Goal: Information Seeking & Learning: Learn about a topic

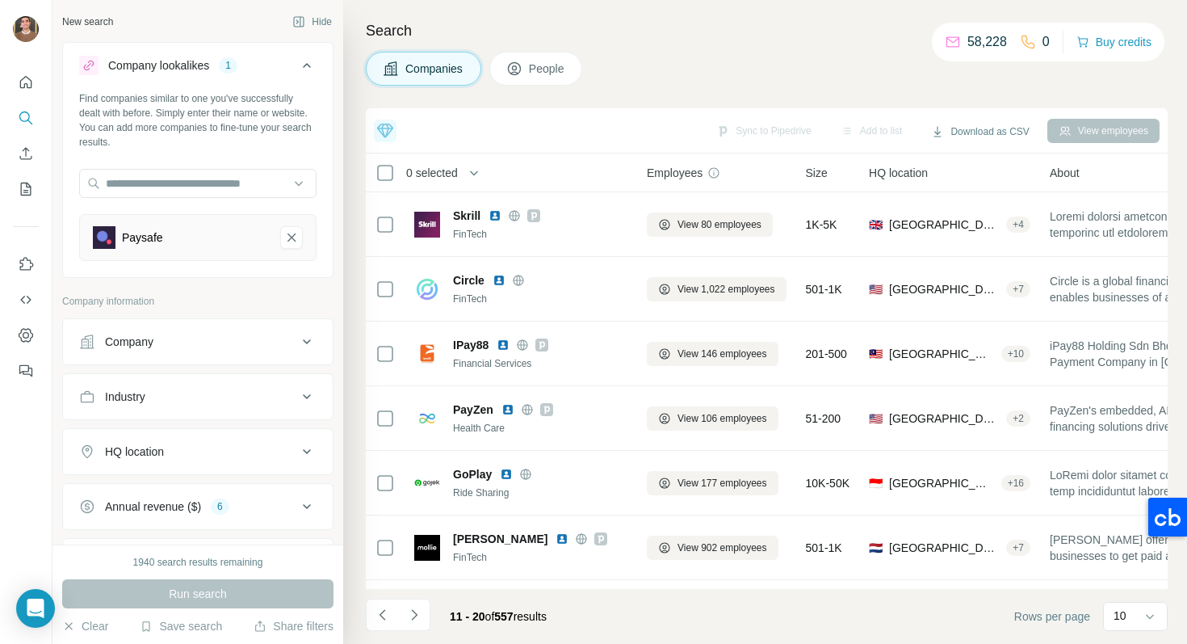
scroll to position [250, 0]
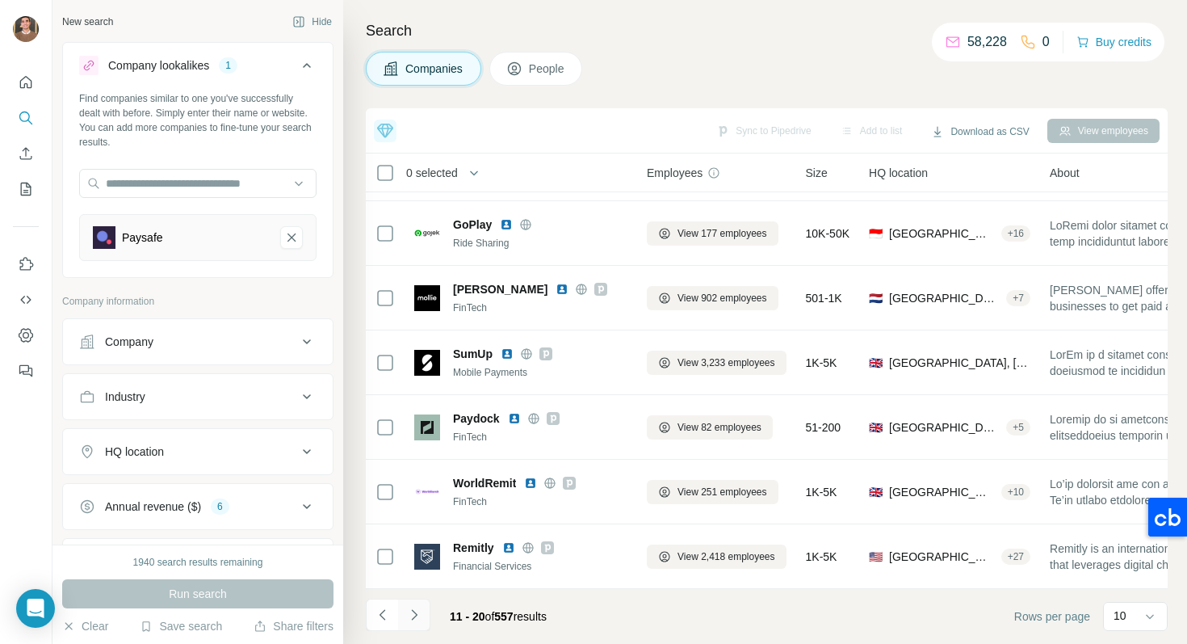
click at [418, 616] on icon "Navigate to next page" at bounding box center [414, 615] width 16 height 16
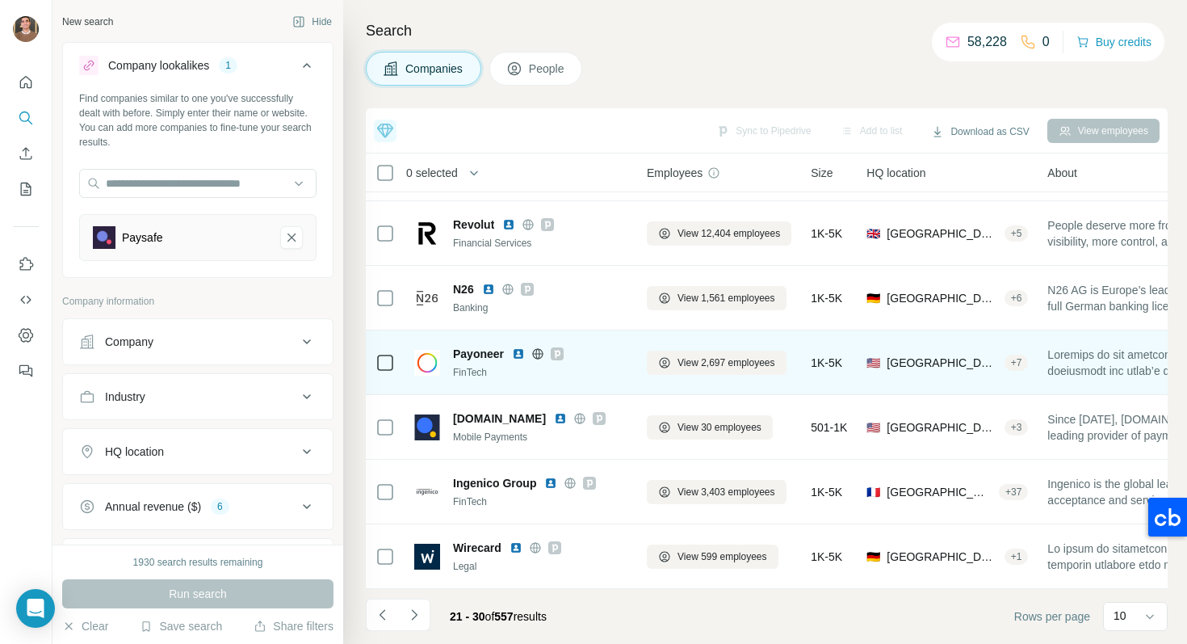
click at [519, 352] on img at bounding box center [518, 353] width 13 height 13
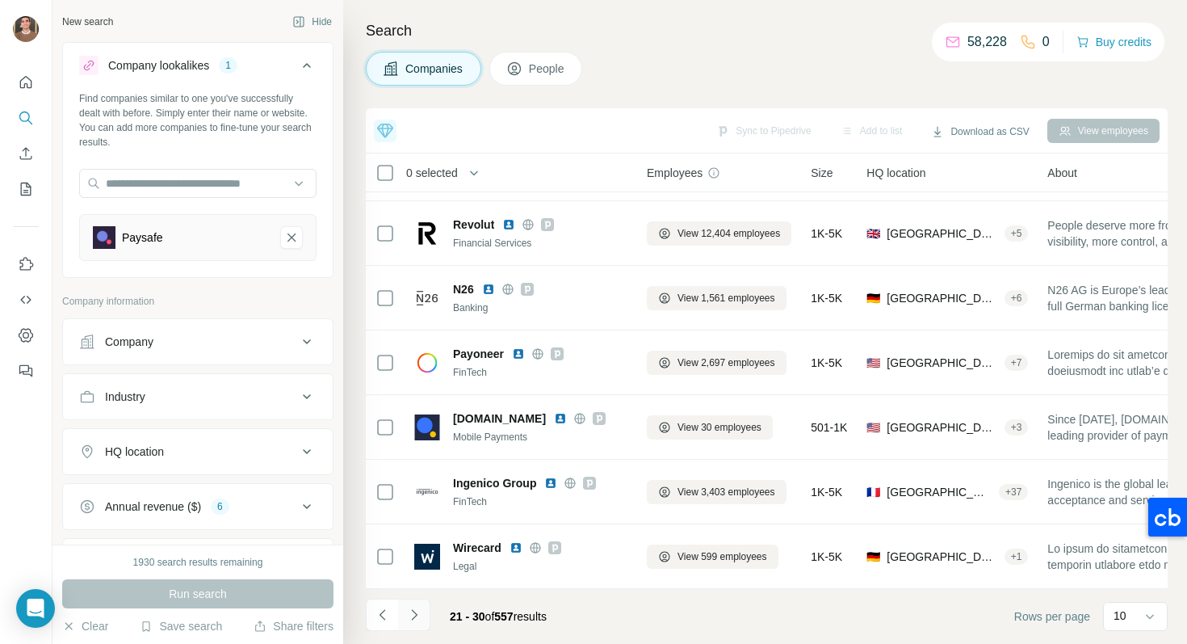
click at [414, 624] on button "Navigate to next page" at bounding box center [414, 615] width 32 height 32
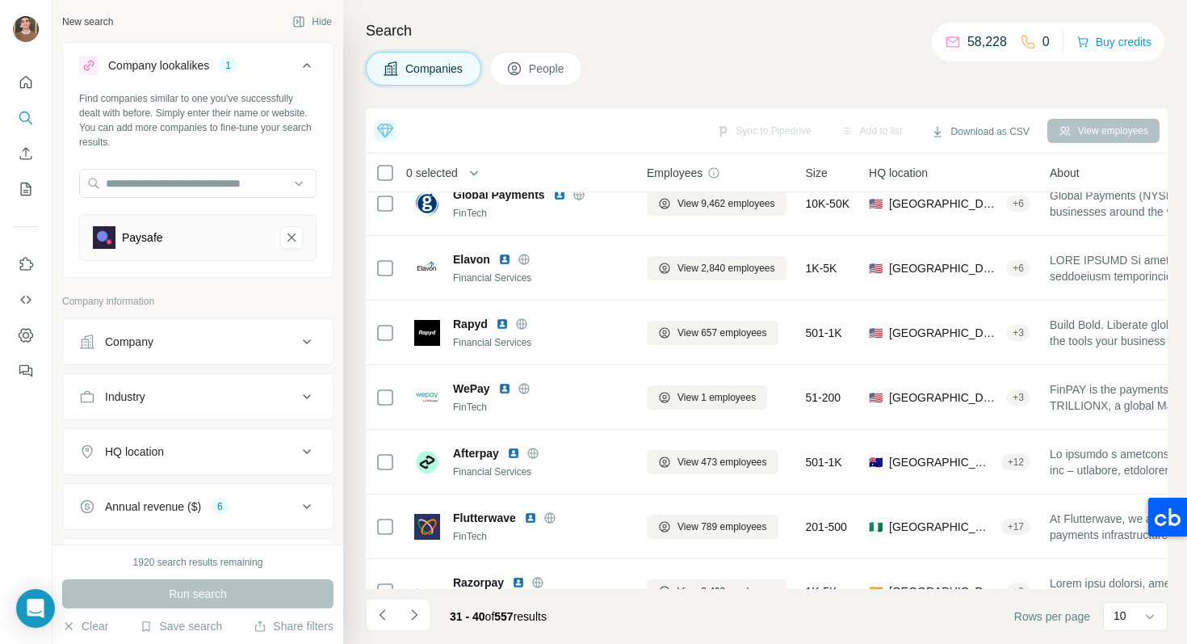
scroll to position [0, 0]
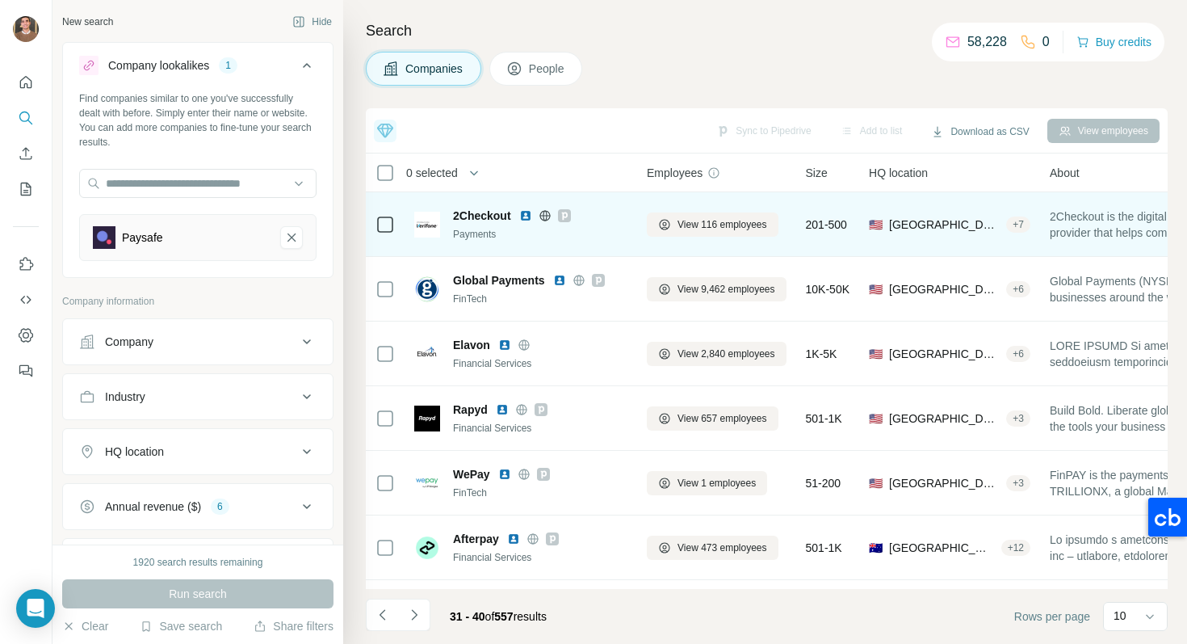
click at [531, 215] on img at bounding box center [525, 215] width 13 height 13
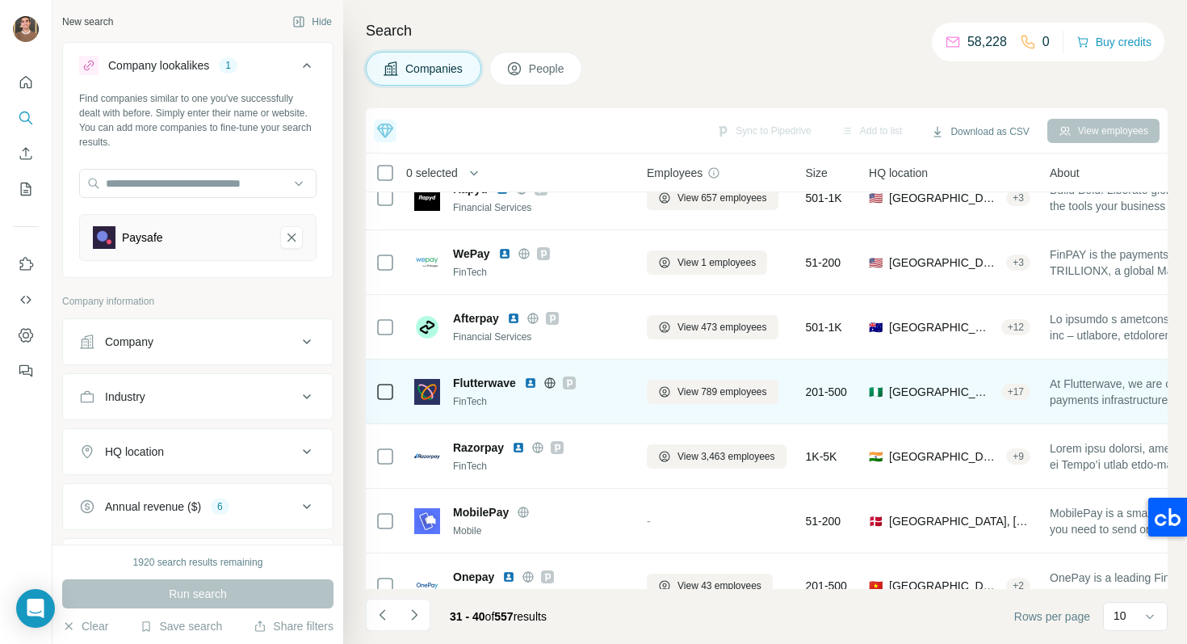
scroll to position [250, 0]
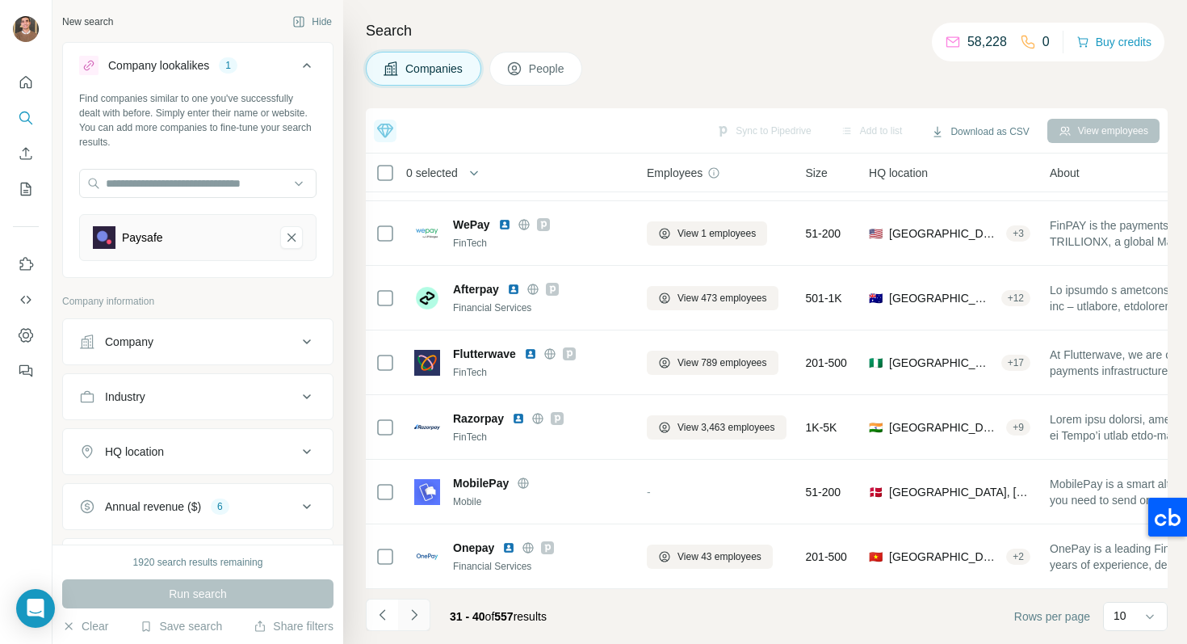
click at [427, 613] on button "Navigate to next page" at bounding box center [414, 615] width 32 height 32
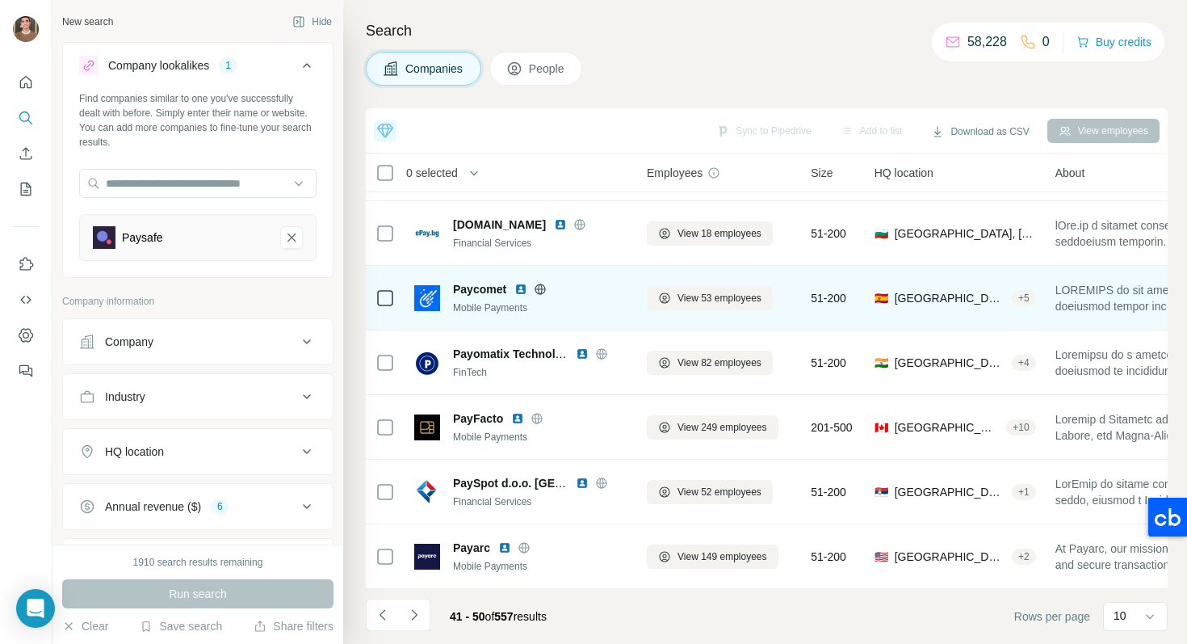
click at [524, 288] on img at bounding box center [521, 289] width 13 height 13
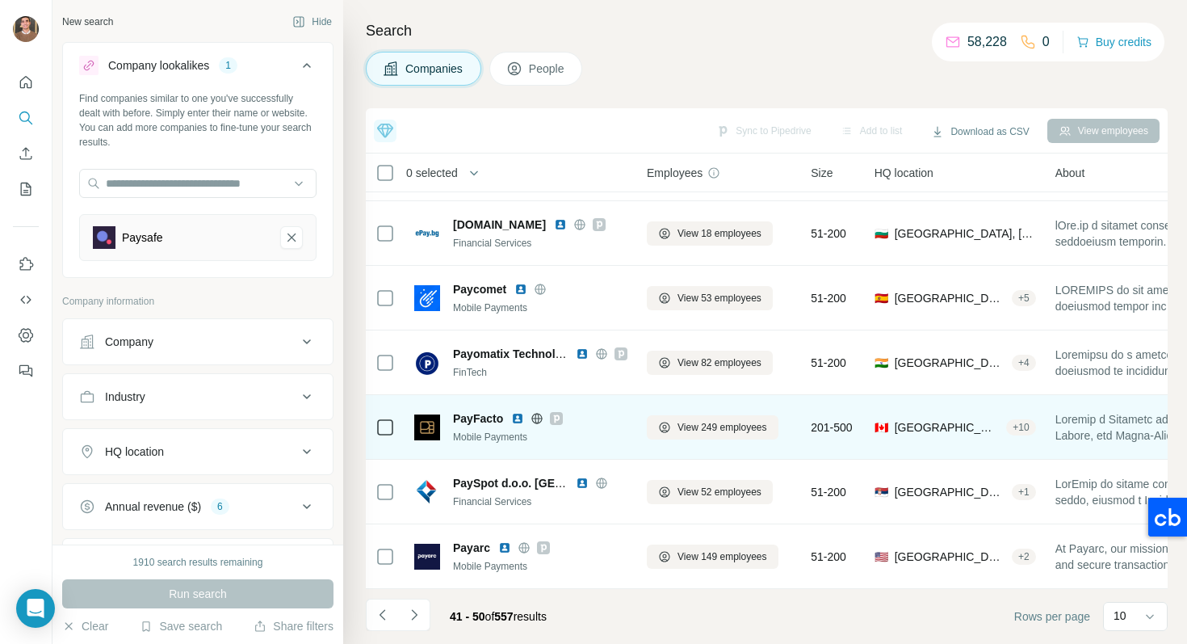
click at [515, 413] on img at bounding box center [517, 418] width 13 height 13
click at [517, 420] on img at bounding box center [517, 418] width 13 height 13
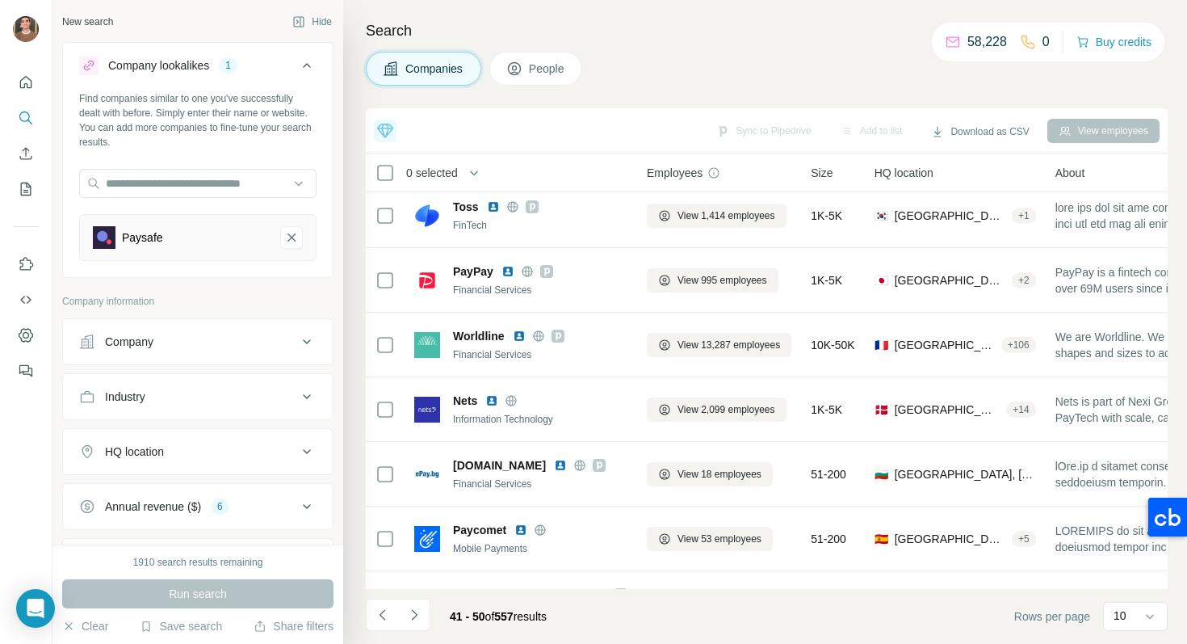
scroll to position [3, 0]
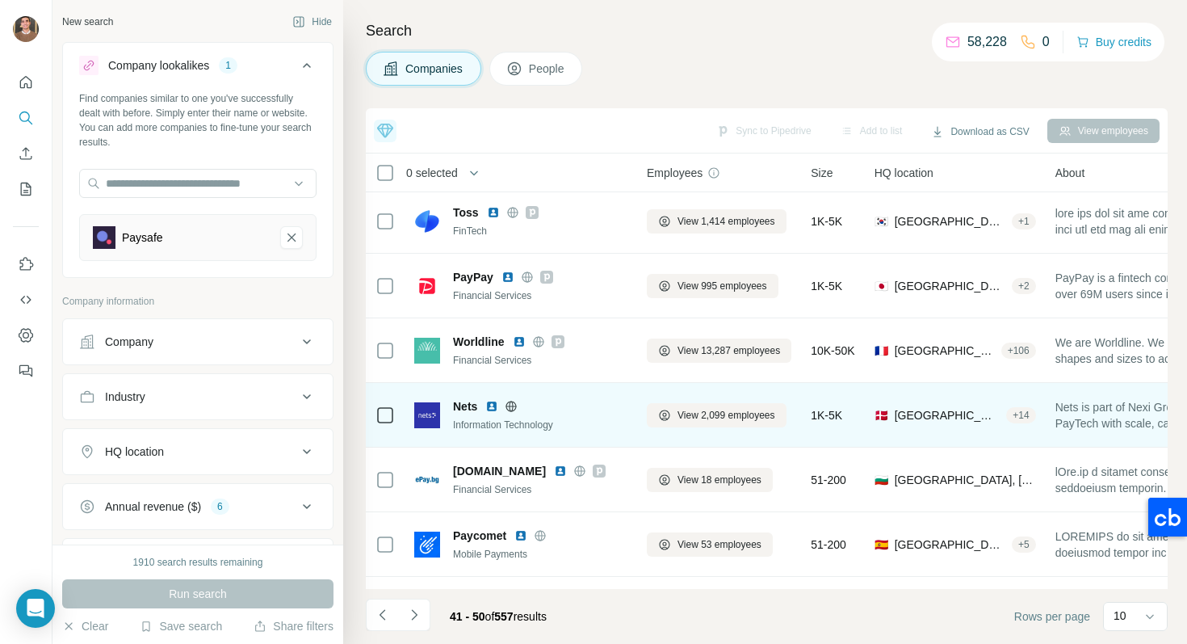
click at [496, 406] on img at bounding box center [492, 406] width 13 height 13
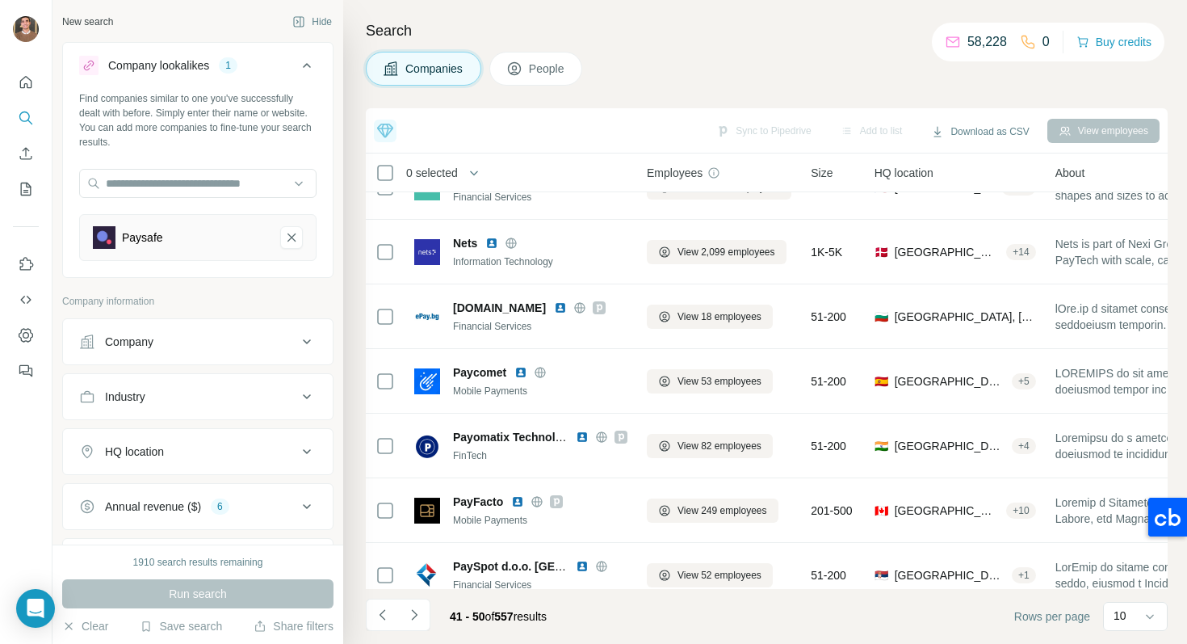
scroll to position [0, 0]
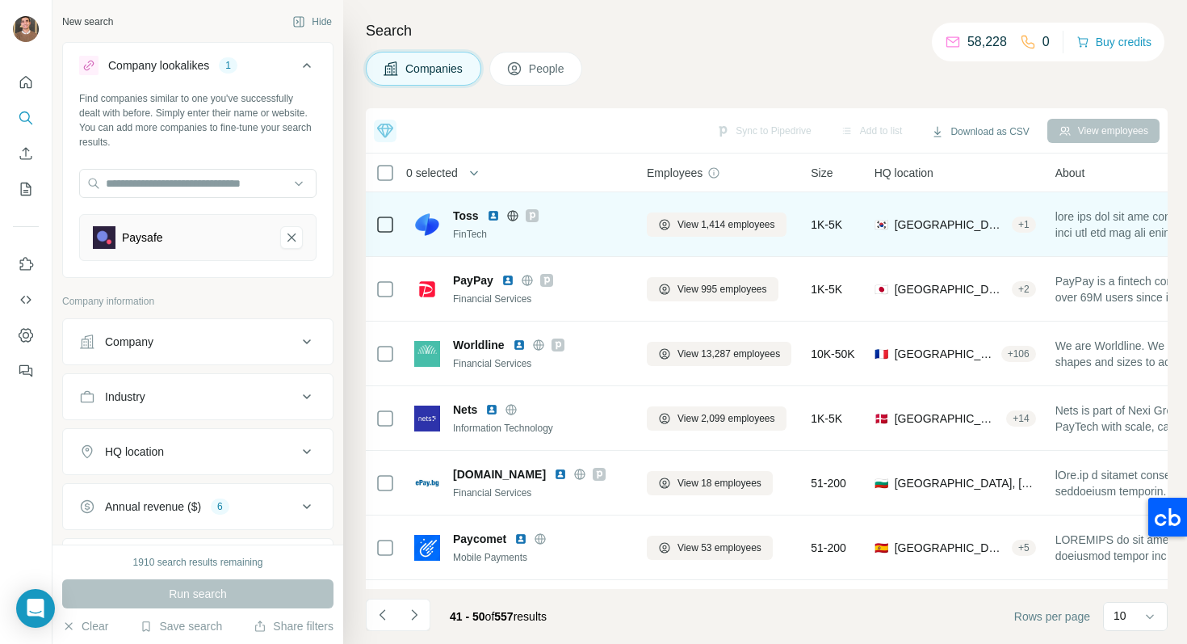
click at [494, 217] on img at bounding box center [493, 215] width 13 height 13
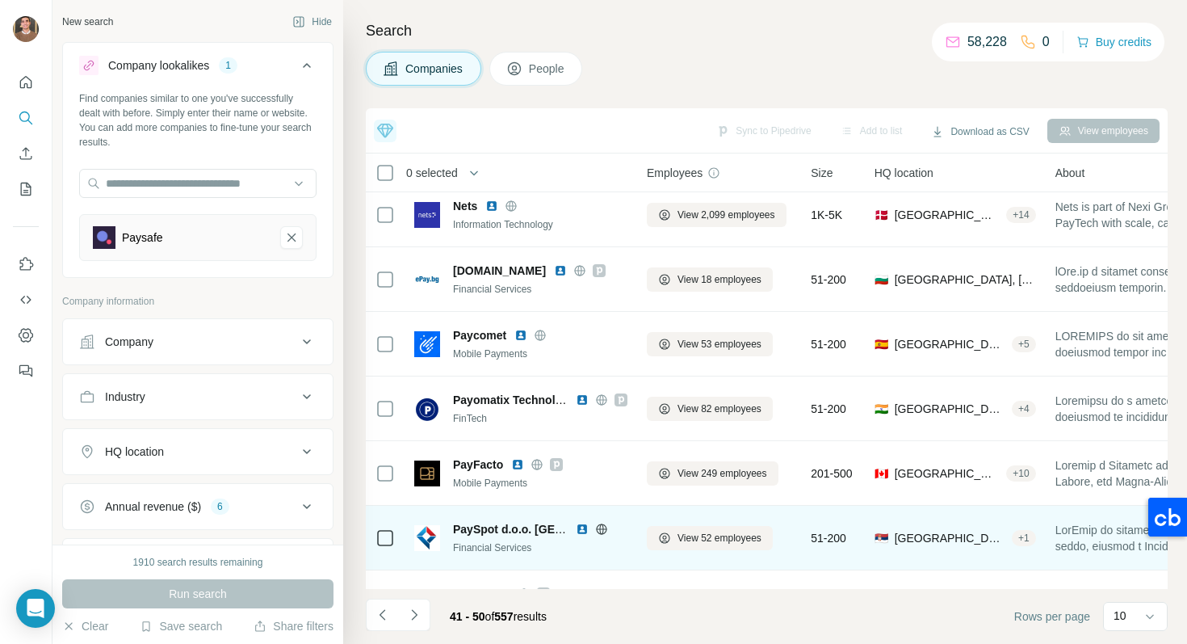
scroll to position [250, 0]
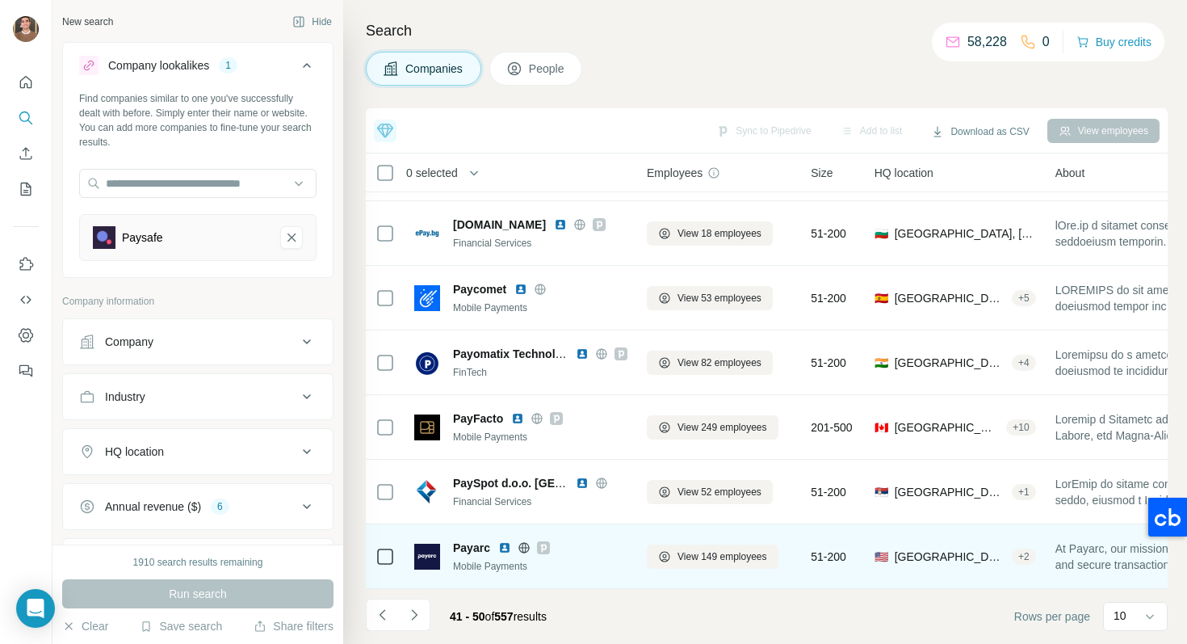
click at [506, 549] on img at bounding box center [504, 547] width 13 height 13
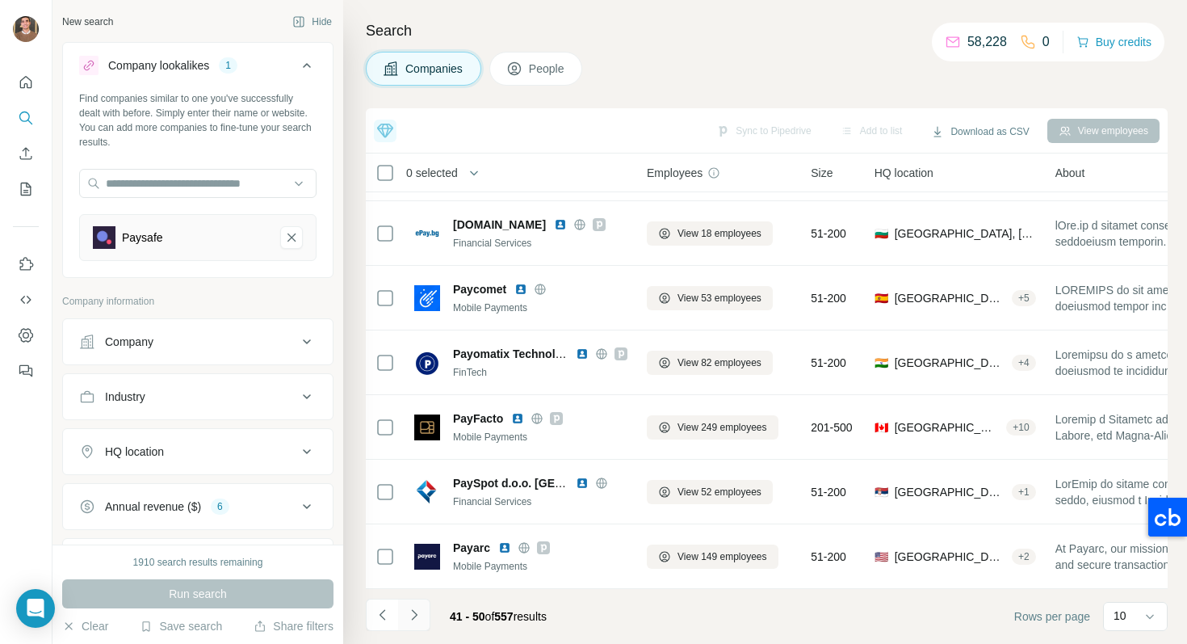
click at [407, 611] on icon "Navigate to next page" at bounding box center [414, 615] width 16 height 16
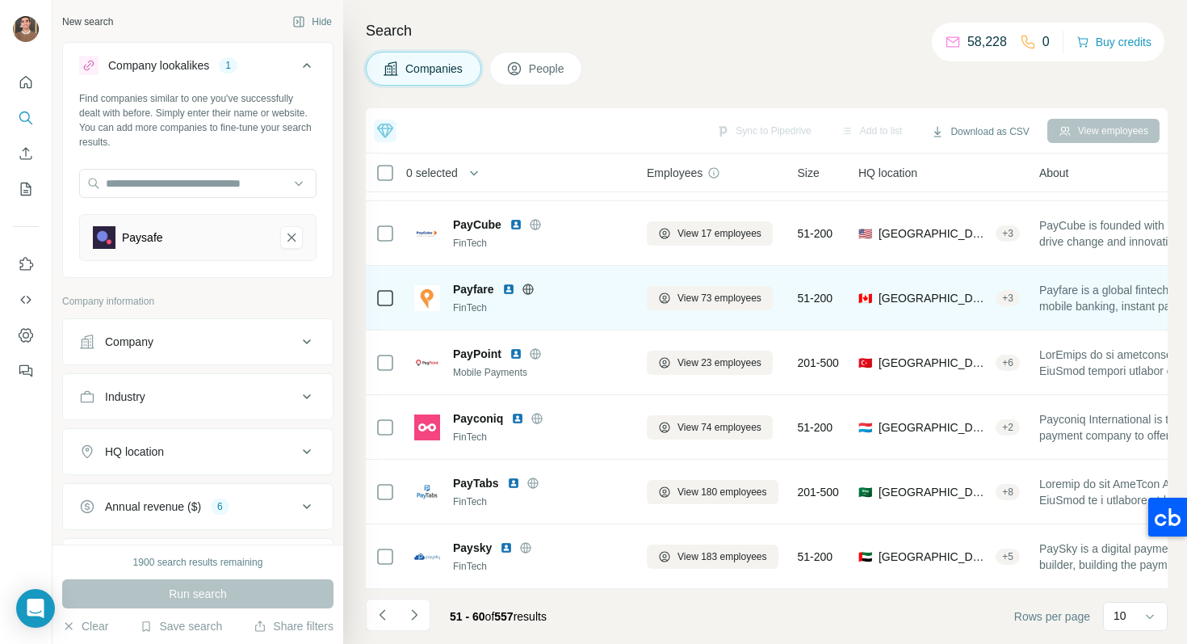
click at [509, 288] on img at bounding box center [508, 289] width 13 height 13
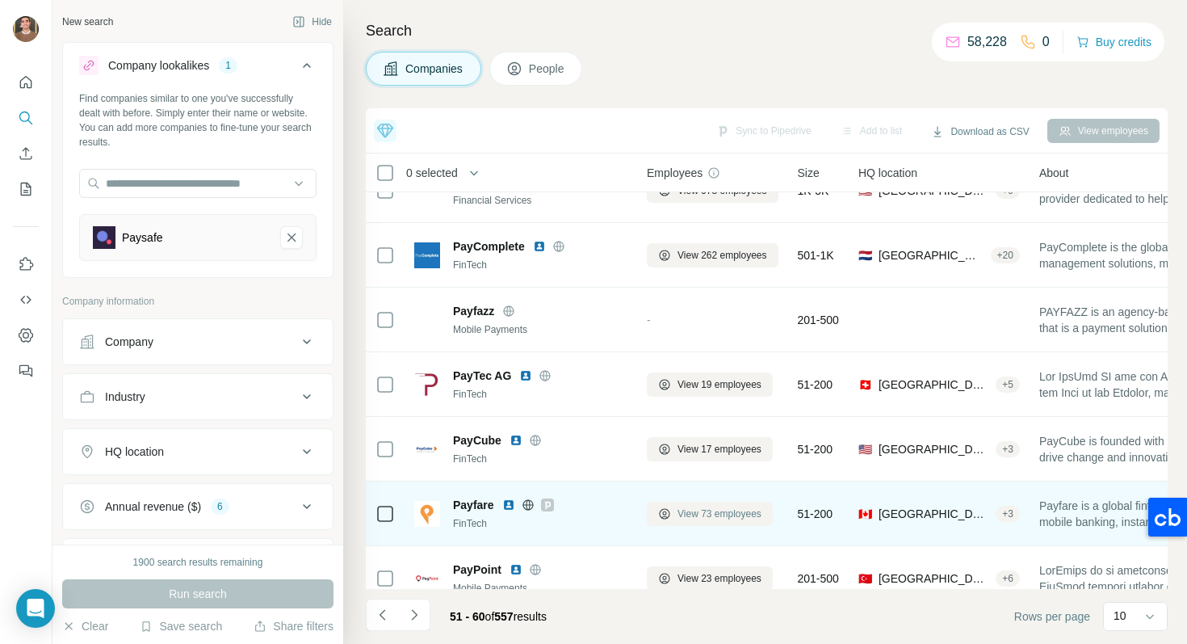
scroll to position [0, 0]
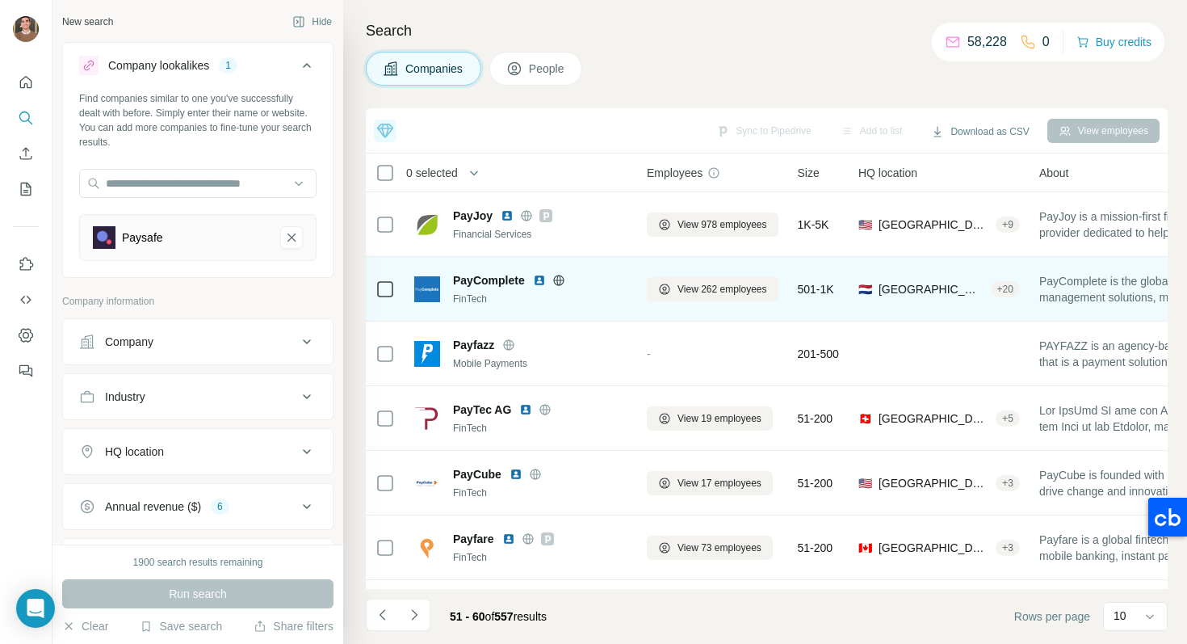
click at [536, 280] on img at bounding box center [539, 280] width 13 height 13
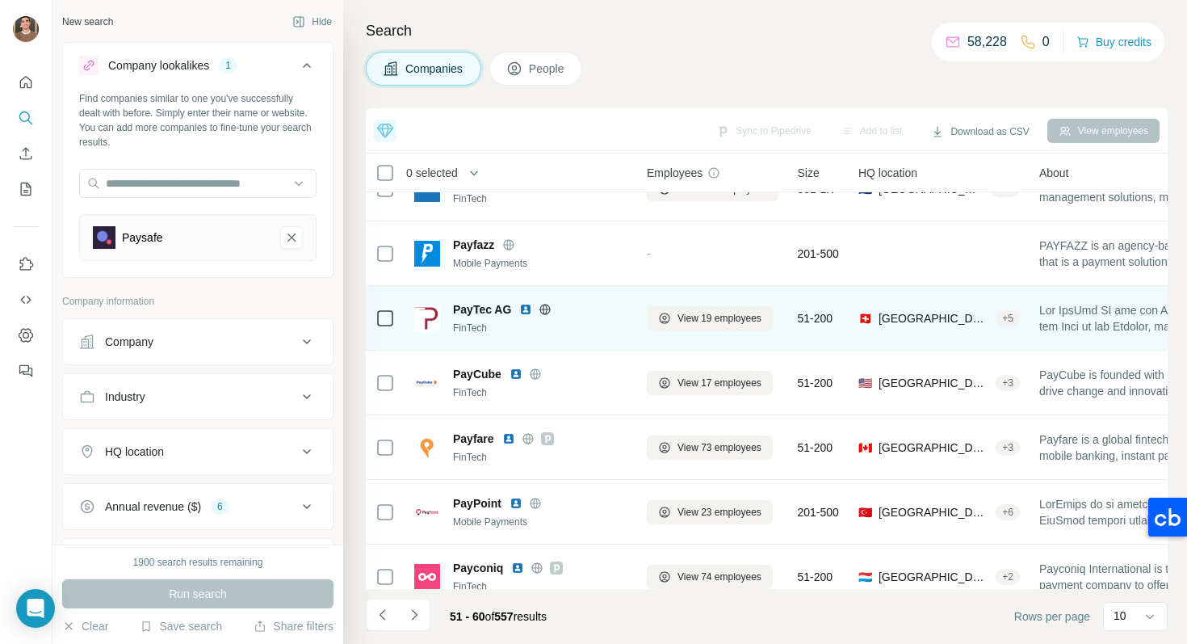
scroll to position [250, 0]
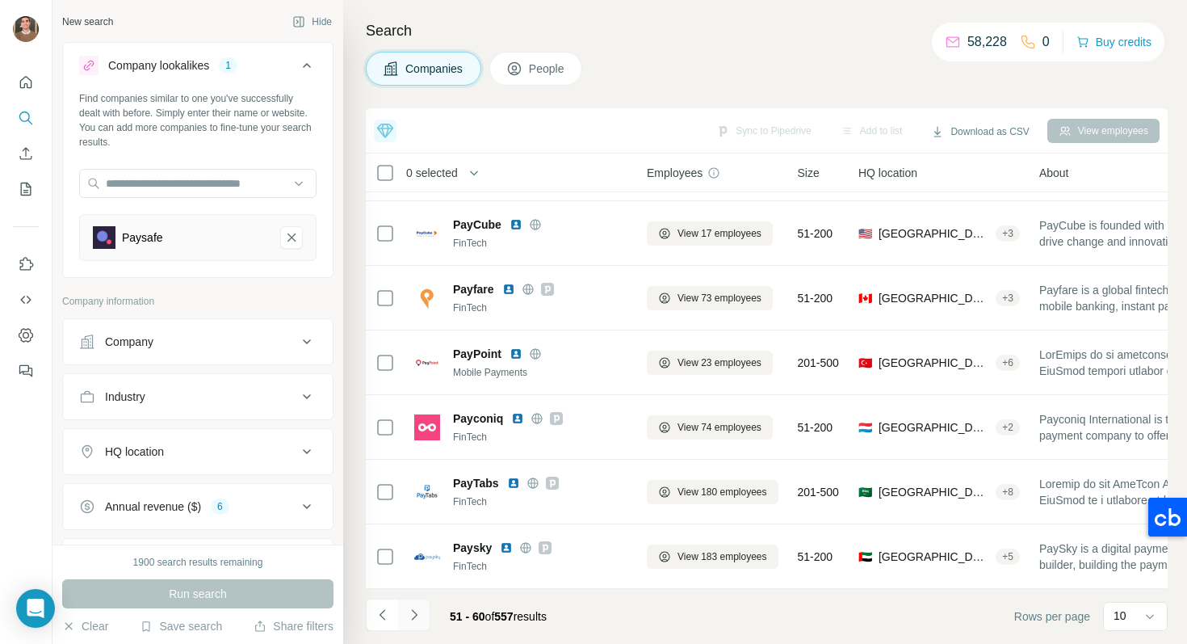
click at [427, 608] on button "Navigate to next page" at bounding box center [414, 615] width 32 height 32
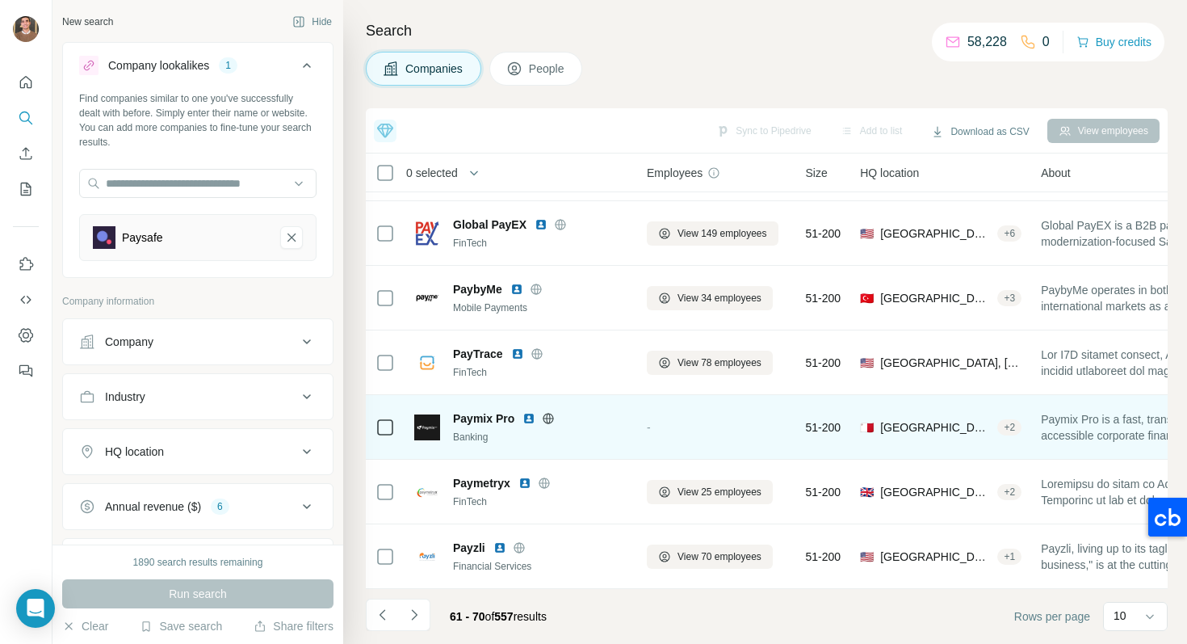
click at [525, 413] on img at bounding box center [529, 418] width 13 height 13
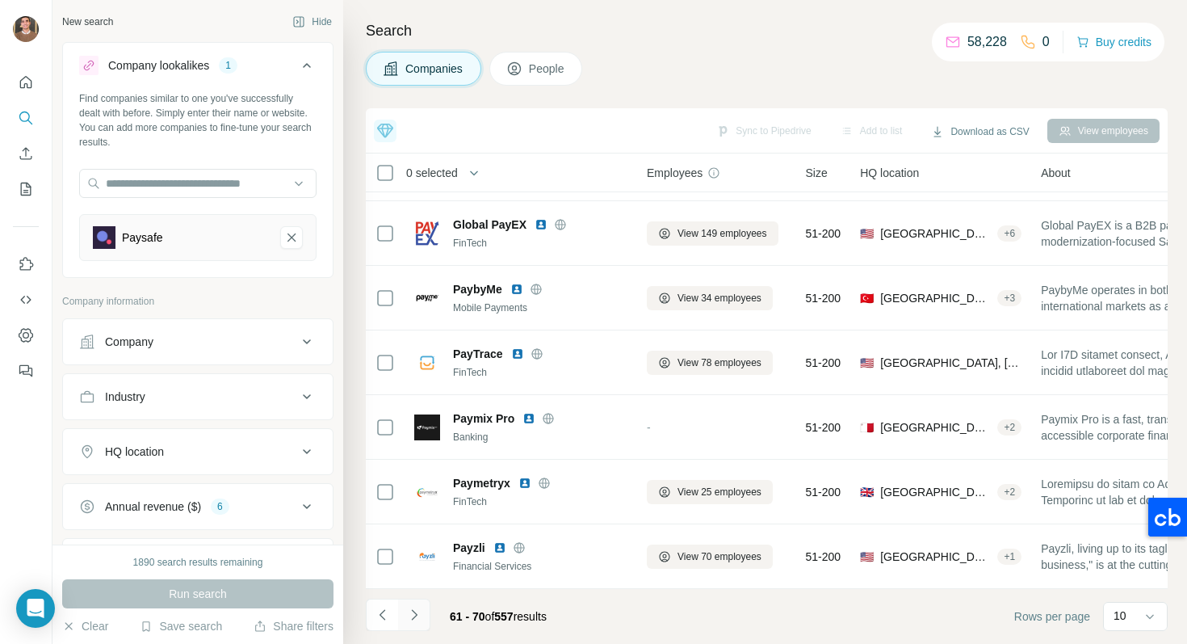
click at [407, 624] on button "Navigate to next page" at bounding box center [414, 615] width 32 height 32
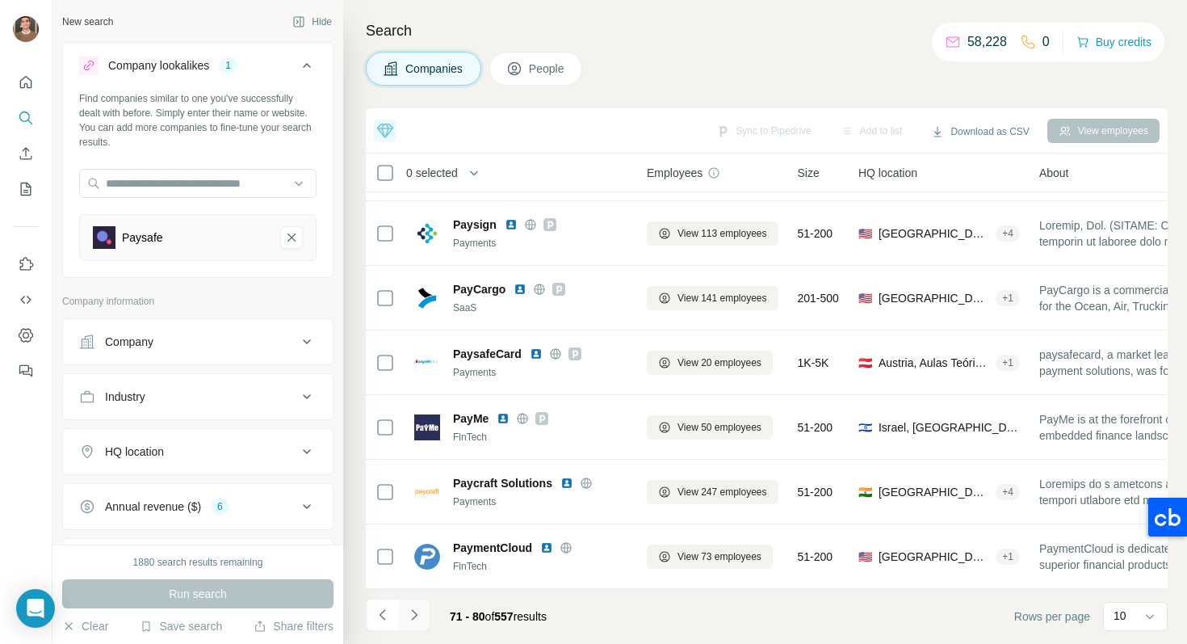
click at [420, 625] on button "Navigate to next page" at bounding box center [414, 615] width 32 height 32
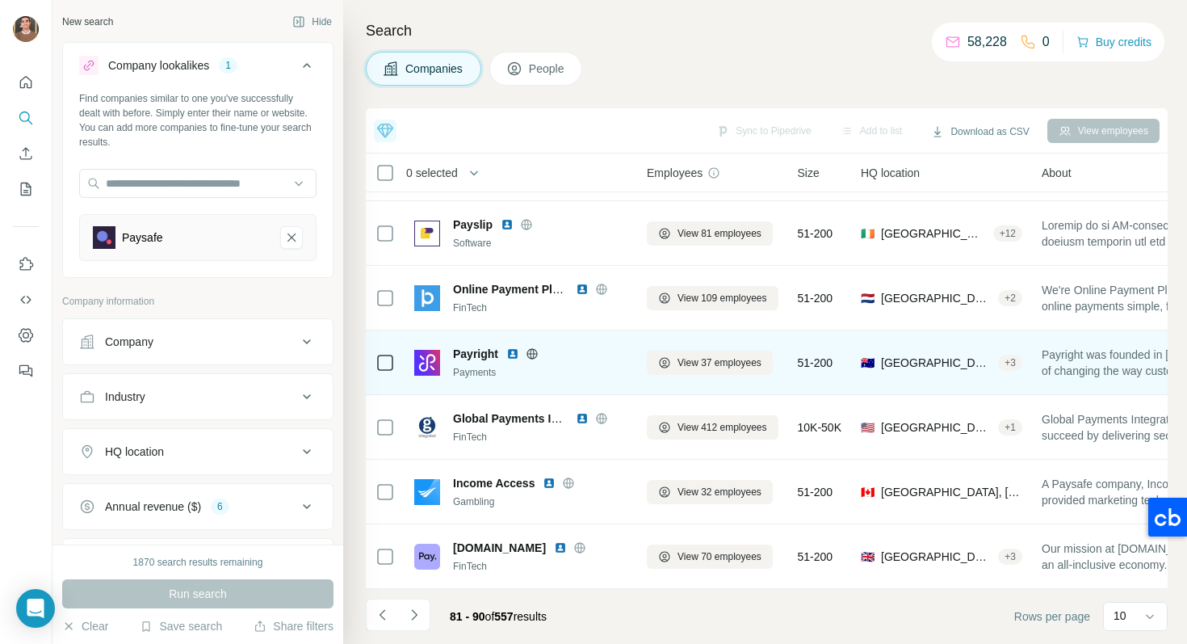
scroll to position [0, 0]
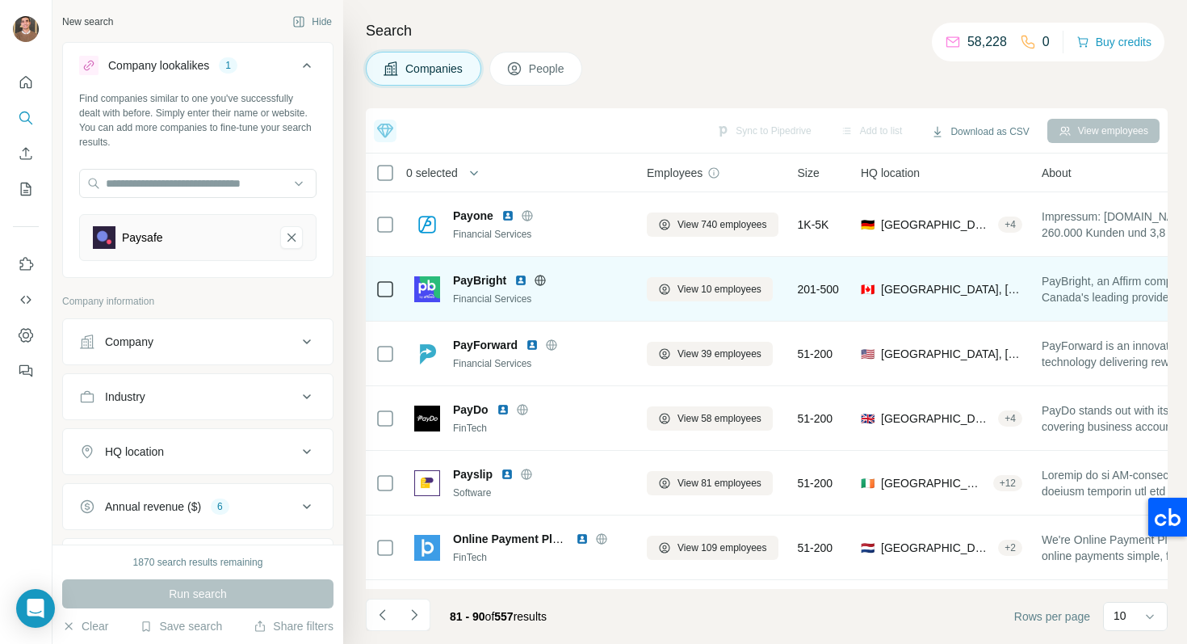
click at [519, 275] on img at bounding box center [521, 280] width 13 height 13
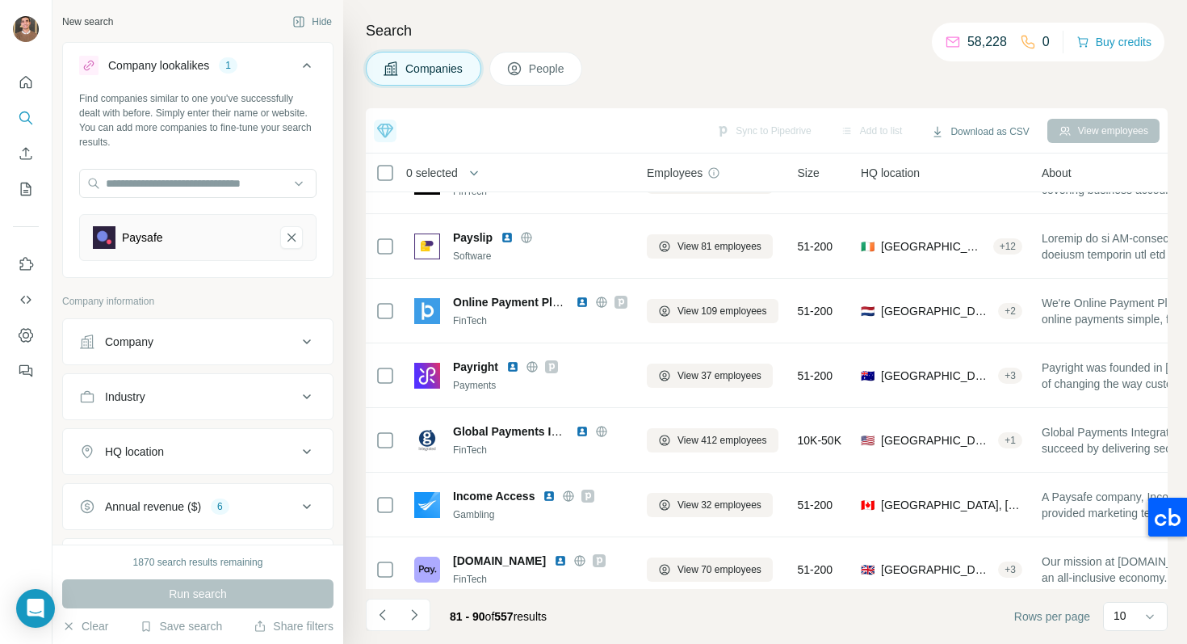
scroll to position [250, 0]
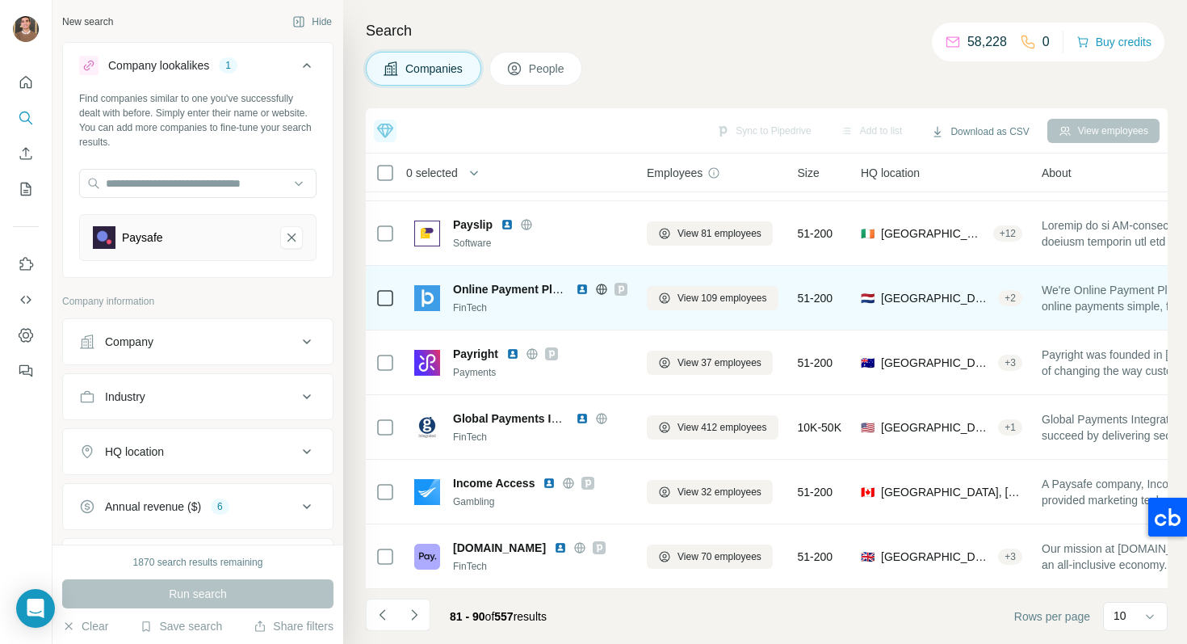
click at [579, 286] on img at bounding box center [582, 289] width 13 height 13
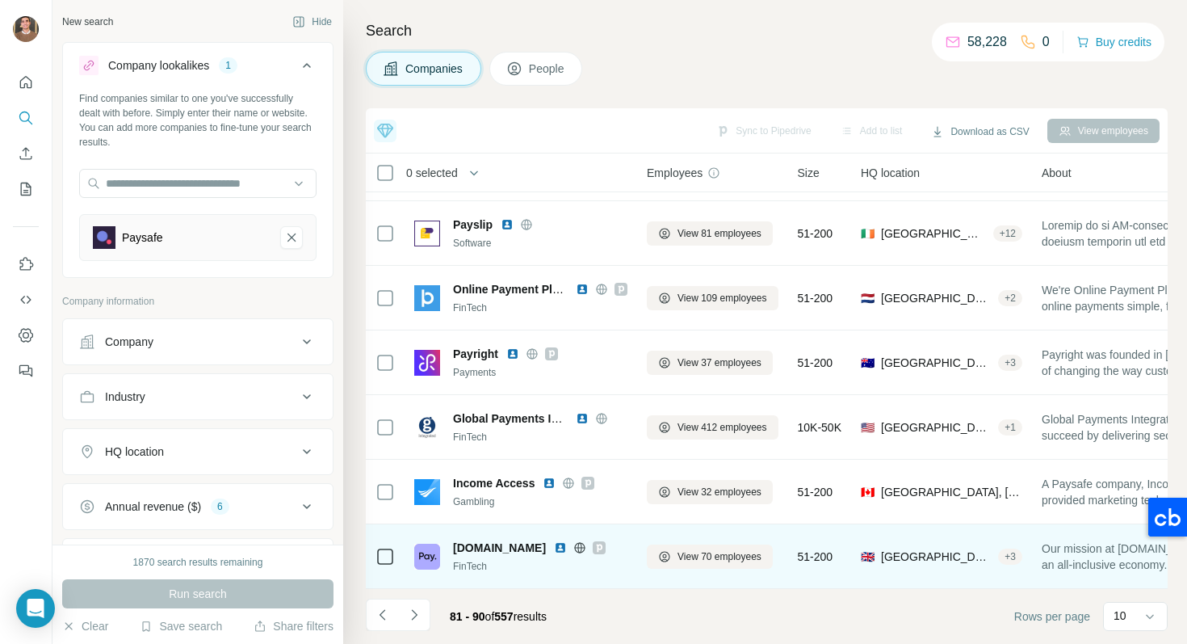
click at [554, 550] on img at bounding box center [560, 547] width 13 height 13
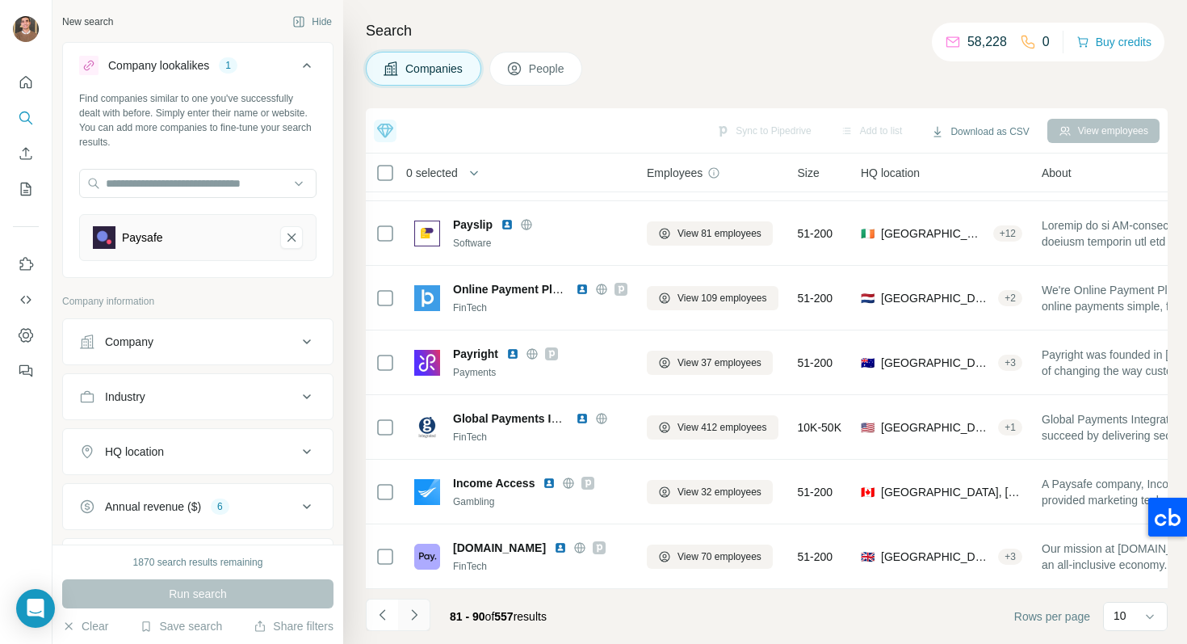
click at [416, 613] on icon "Navigate to next page" at bounding box center [414, 615] width 16 height 16
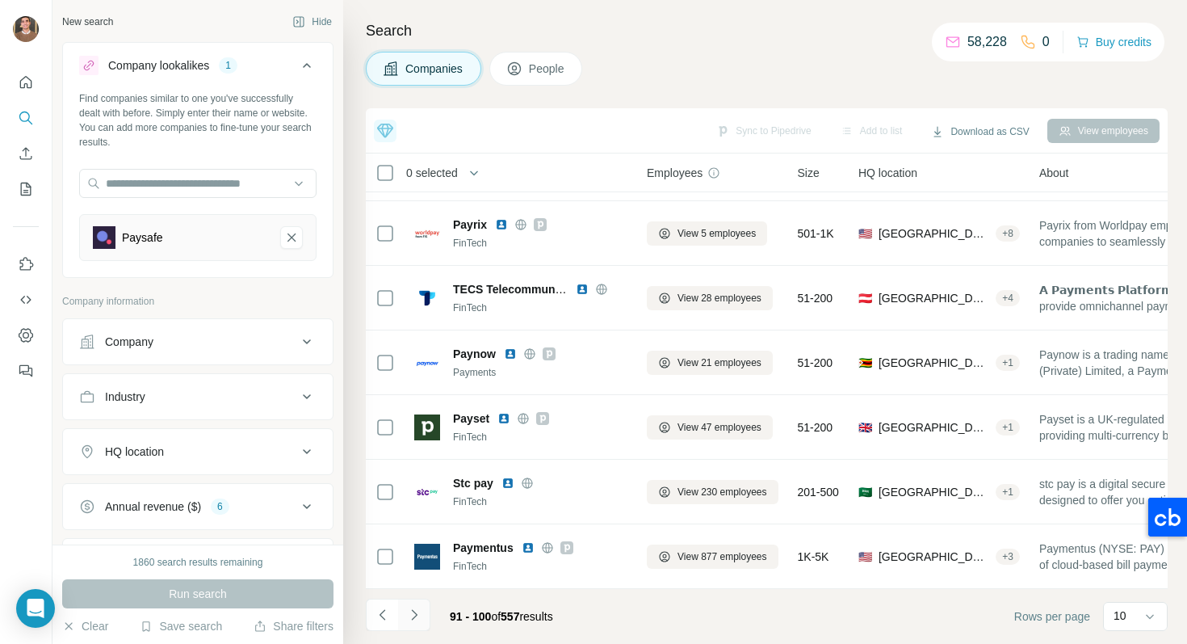
click at [422, 617] on button "Navigate to next page" at bounding box center [414, 615] width 32 height 32
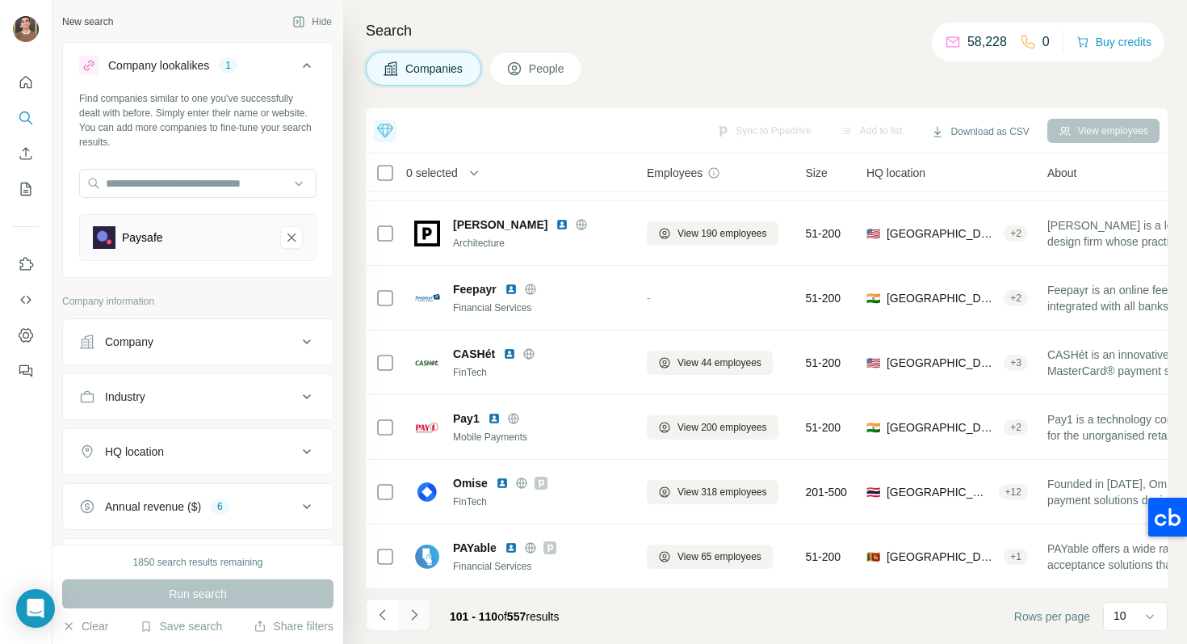
click at [412, 628] on button "Navigate to next page" at bounding box center [414, 615] width 32 height 32
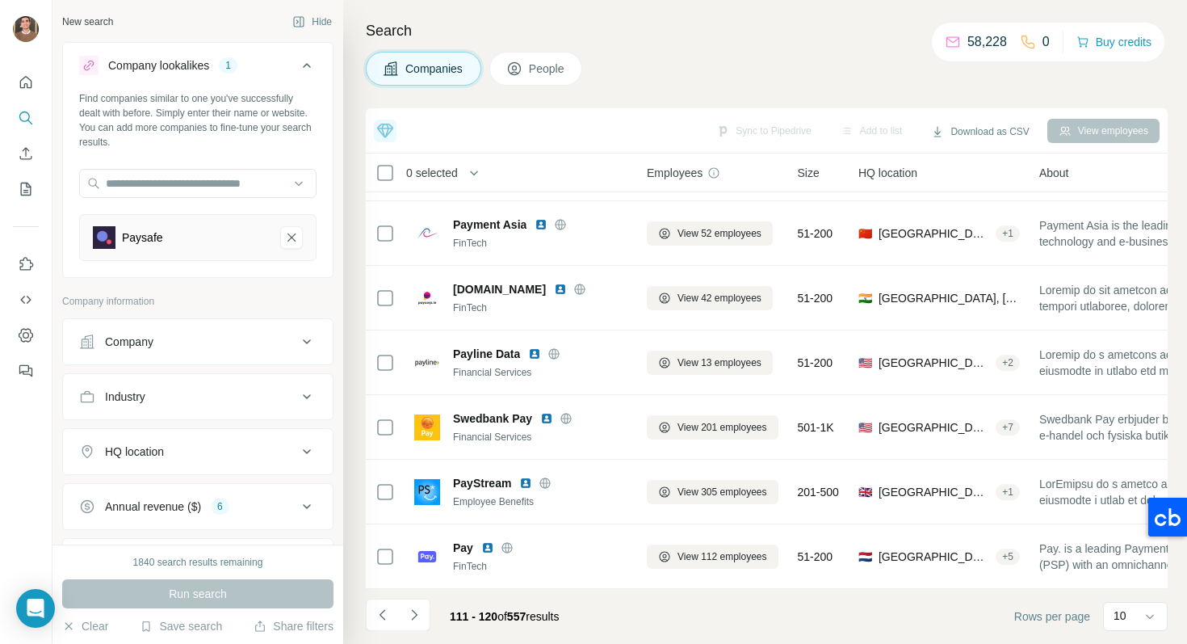
scroll to position [0, 0]
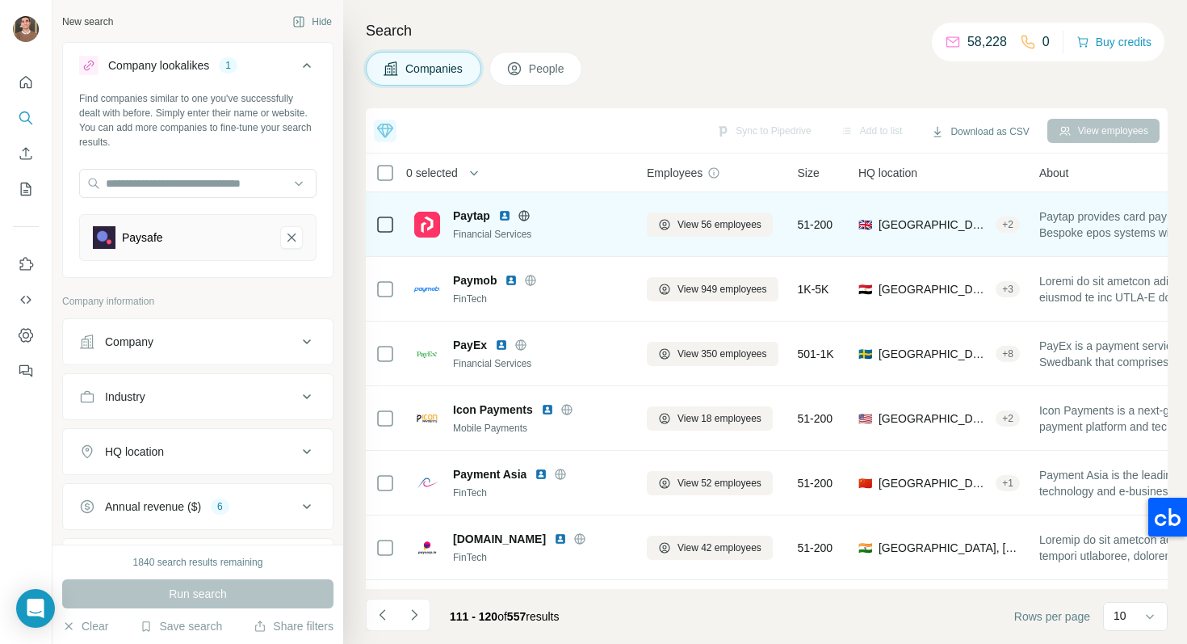
click at [505, 216] on img at bounding box center [504, 215] width 13 height 13
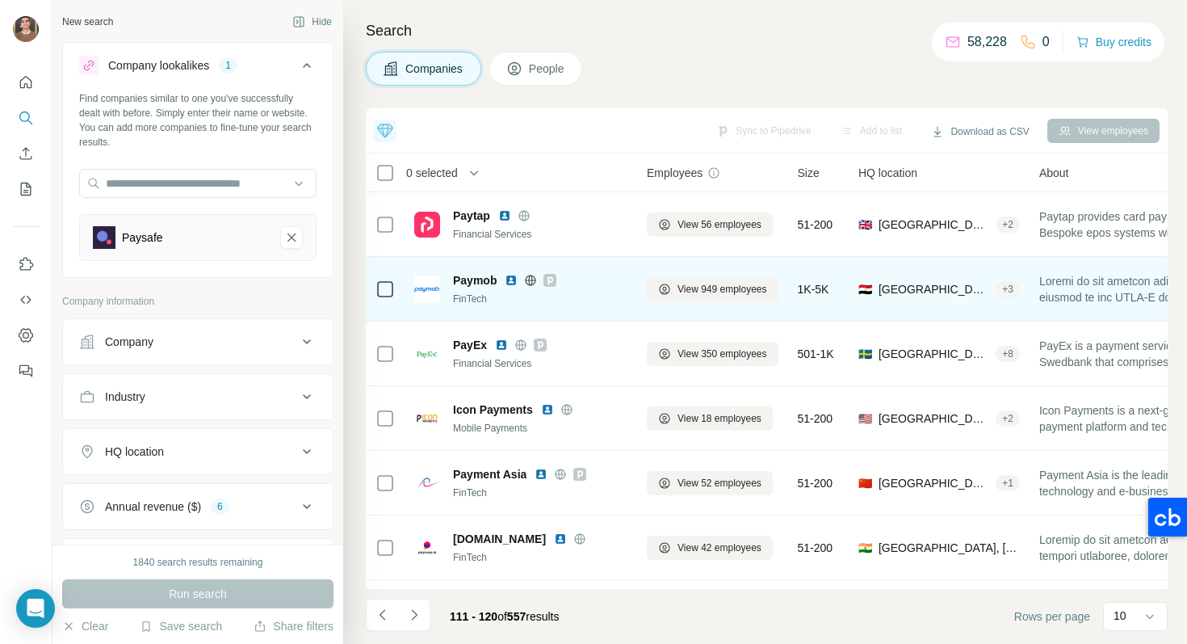
click at [511, 281] on img at bounding box center [511, 280] width 13 height 13
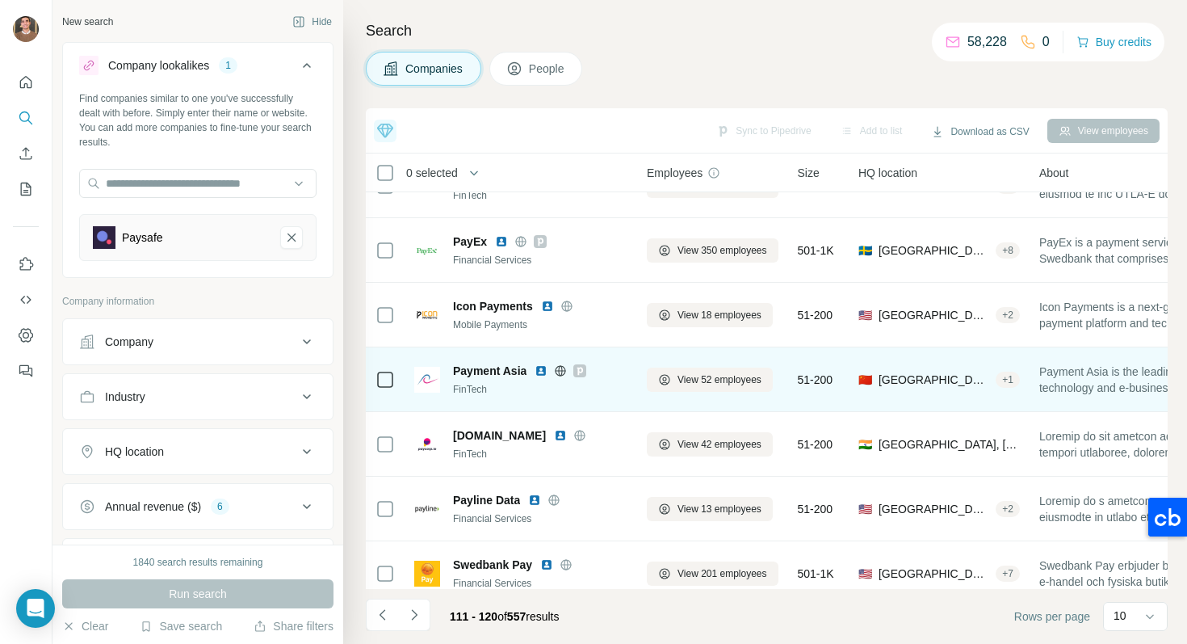
scroll to position [250, 0]
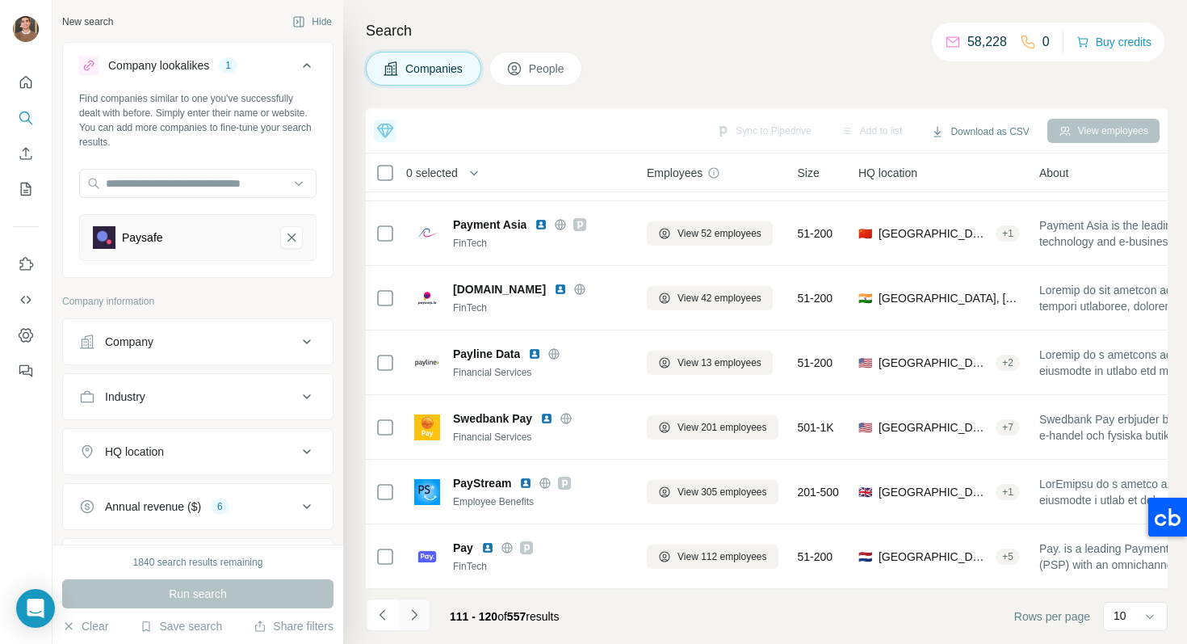
click at [417, 620] on icon "Navigate to next page" at bounding box center [414, 615] width 16 height 16
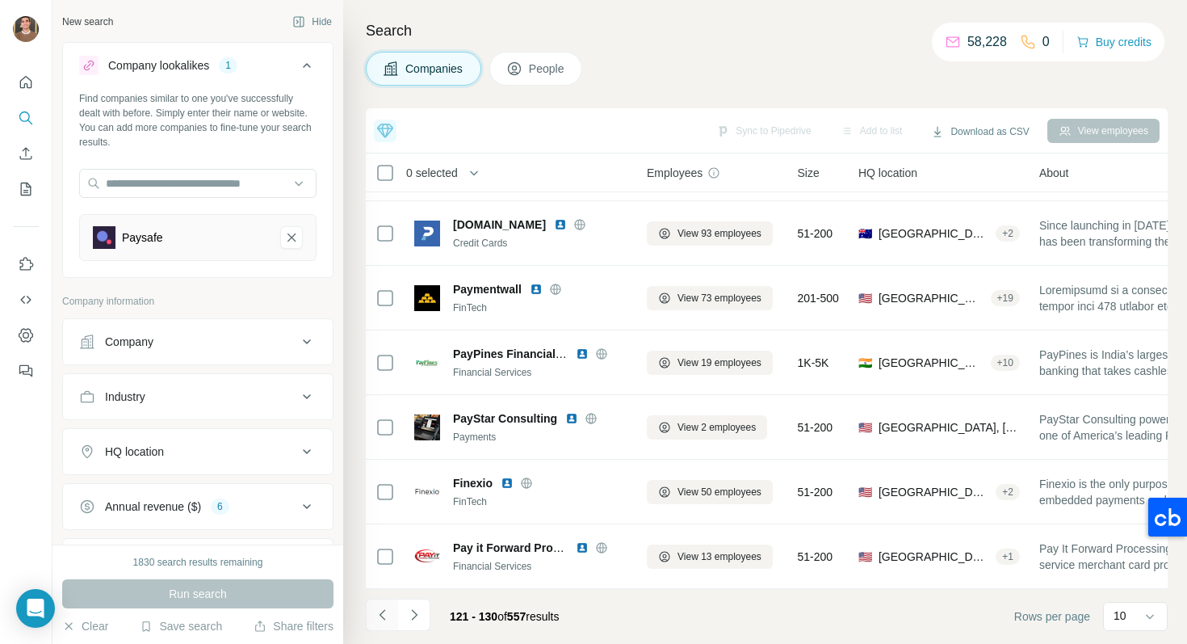
click at [390, 622] on button "Navigate to previous page" at bounding box center [382, 615] width 32 height 32
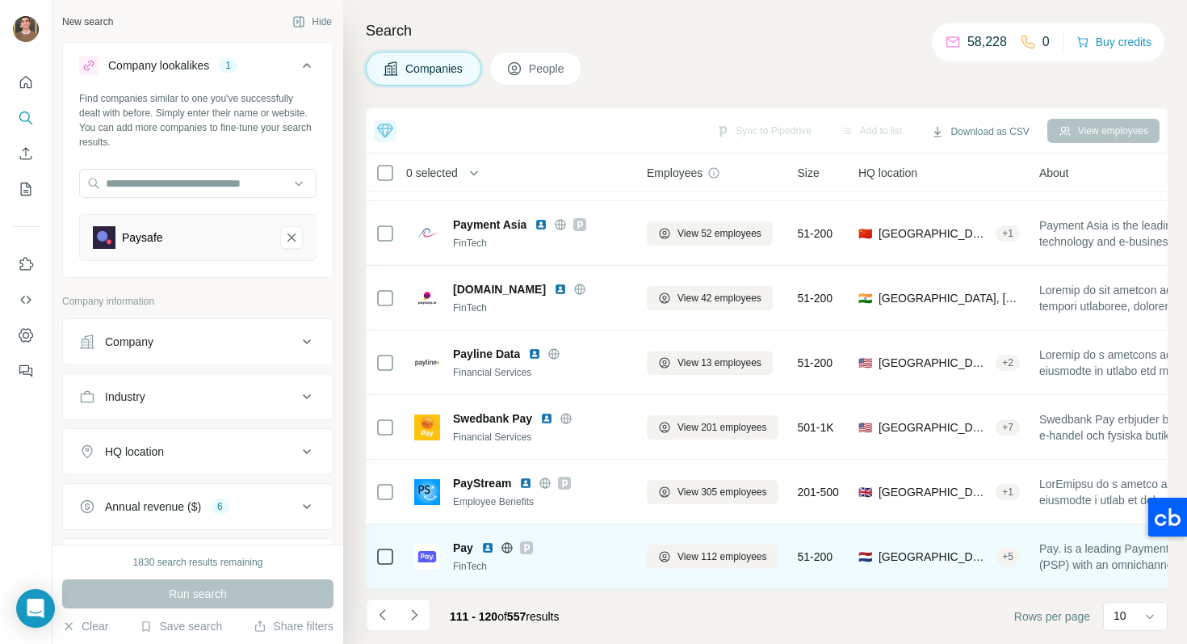
click at [484, 546] on img at bounding box center [487, 547] width 13 height 13
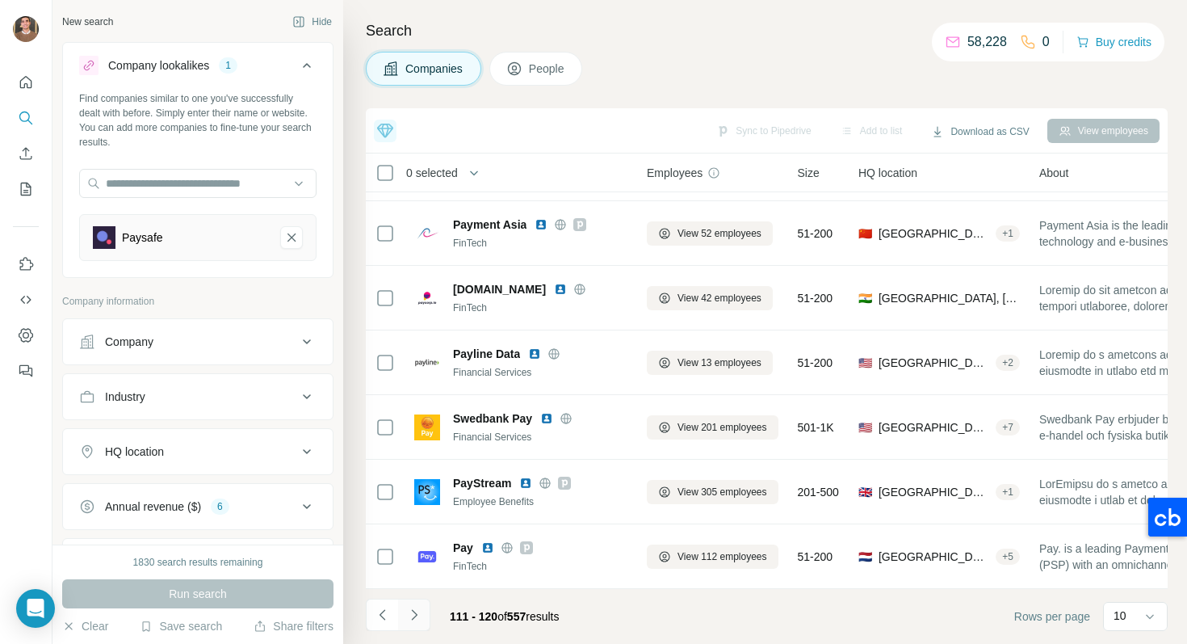
click at [426, 620] on button "Navigate to next page" at bounding box center [414, 615] width 32 height 32
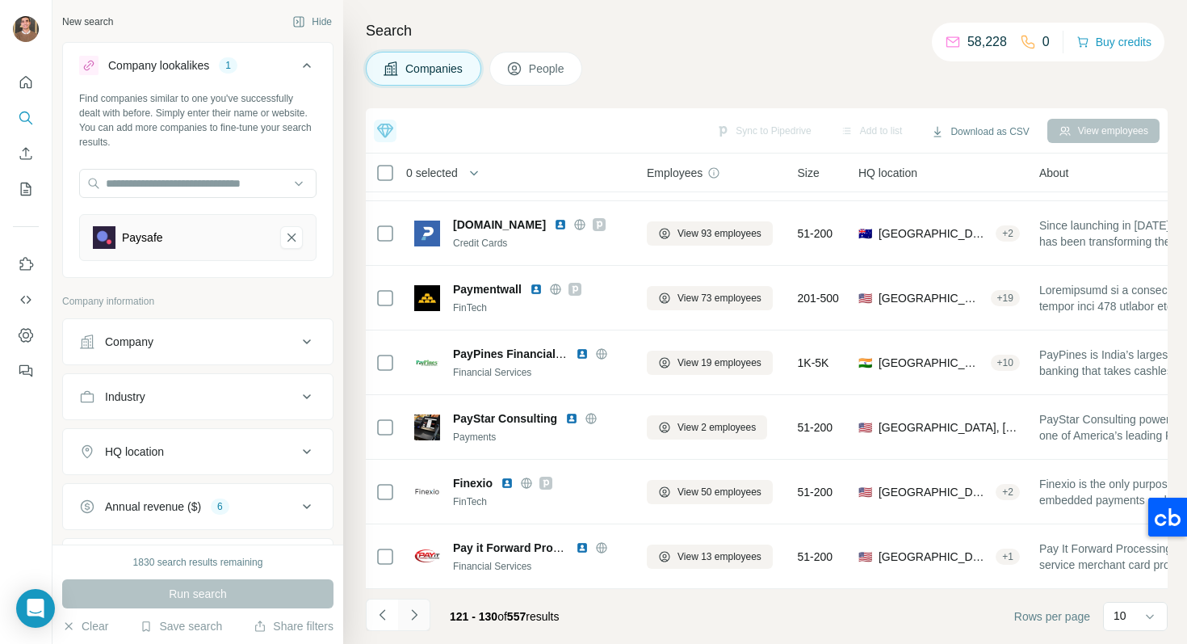
click at [422, 621] on button "Navigate to next page" at bounding box center [414, 615] width 32 height 32
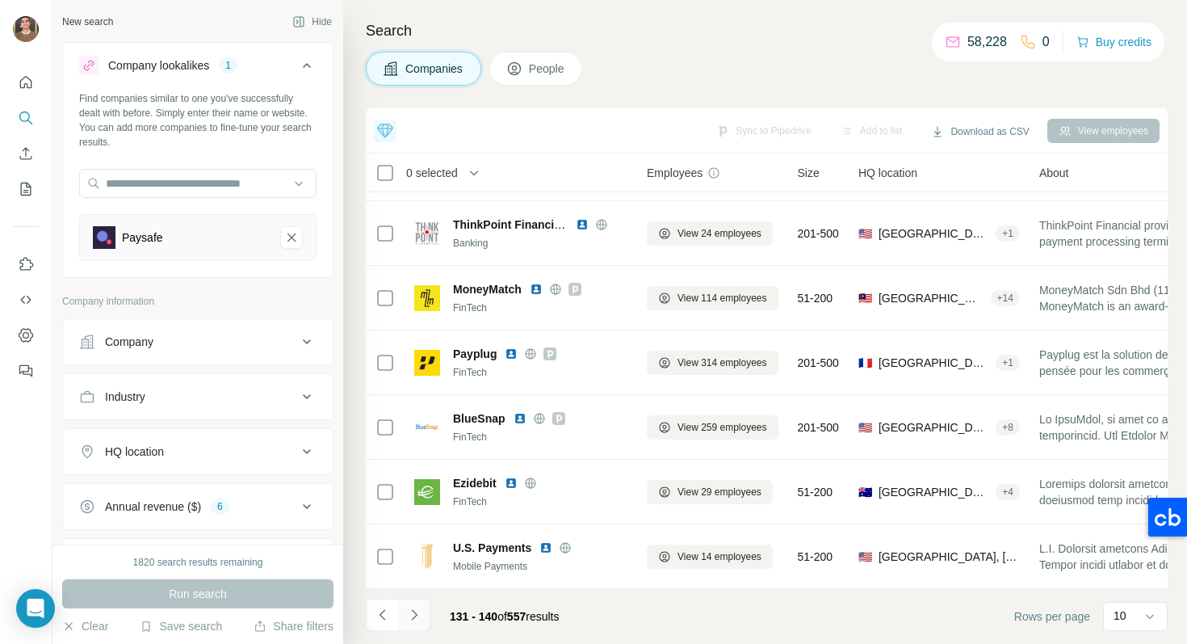
click at [413, 619] on icon "Navigate to next page" at bounding box center [414, 614] width 6 height 11
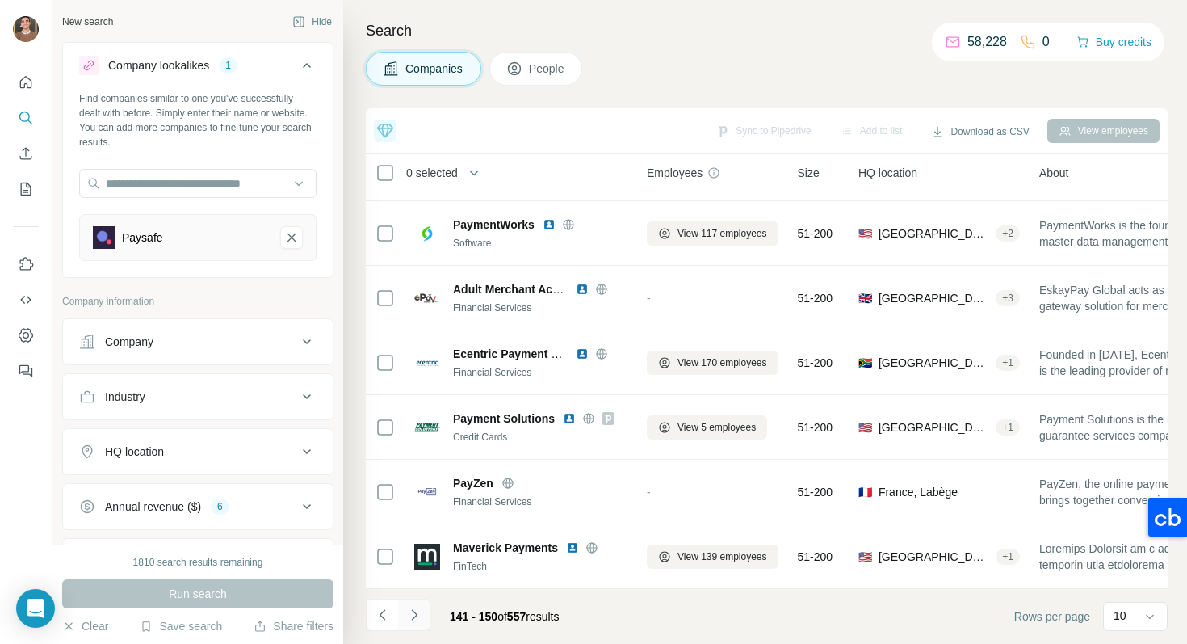
click at [412, 620] on icon "Navigate to next page" at bounding box center [414, 615] width 16 height 16
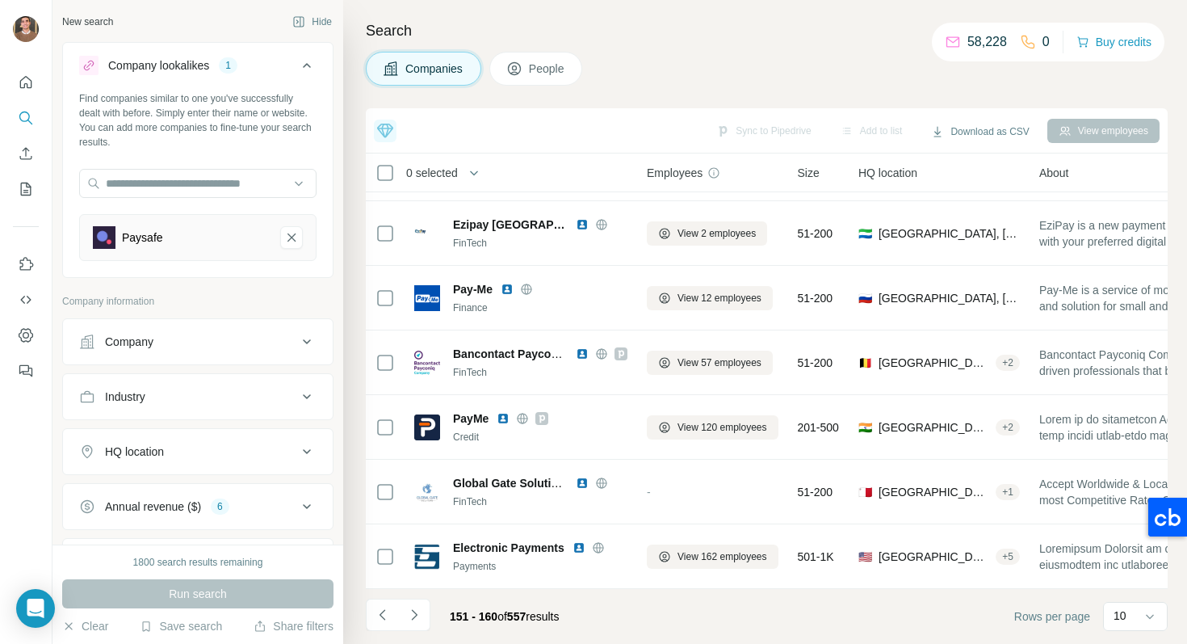
scroll to position [0, 0]
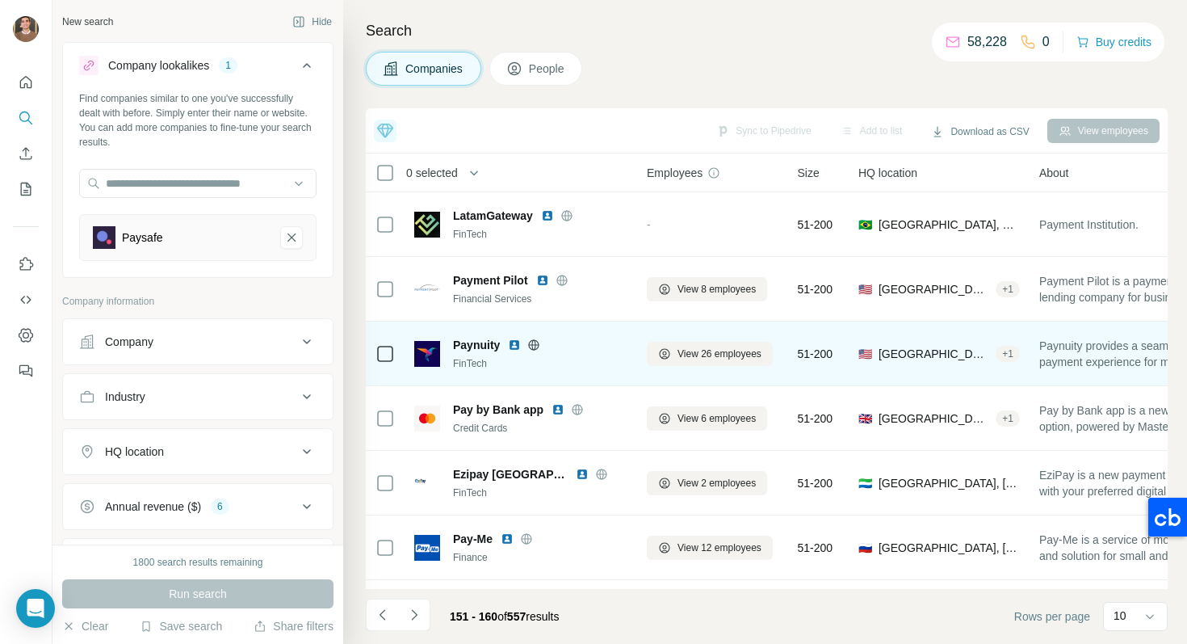
click at [513, 347] on img at bounding box center [514, 344] width 13 height 13
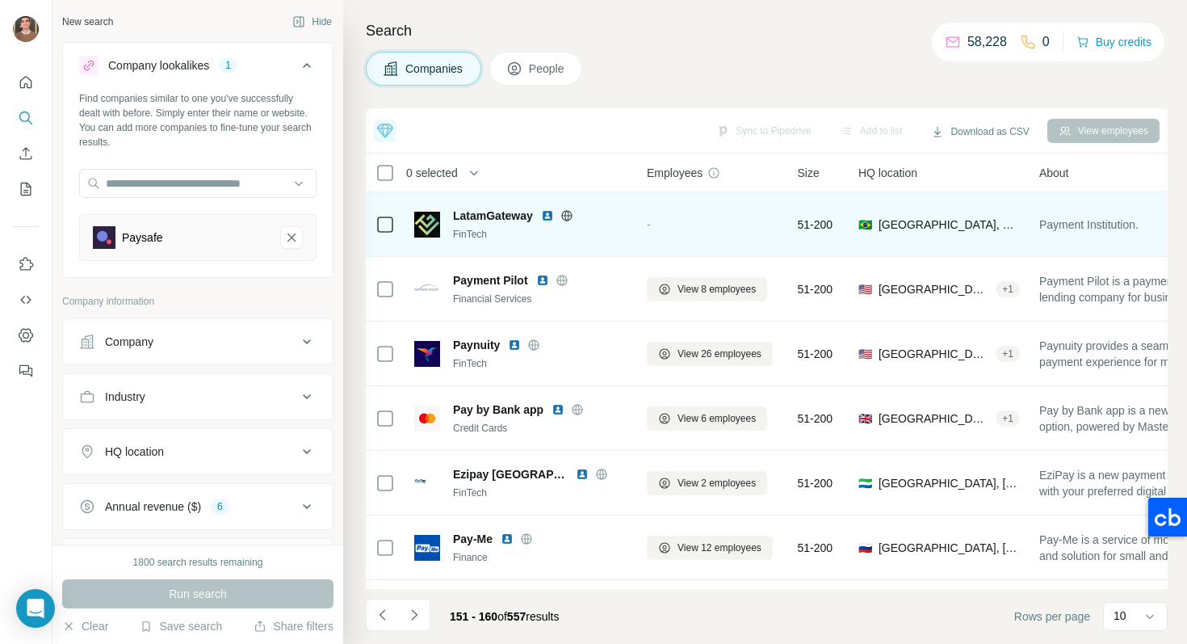
scroll to position [250, 0]
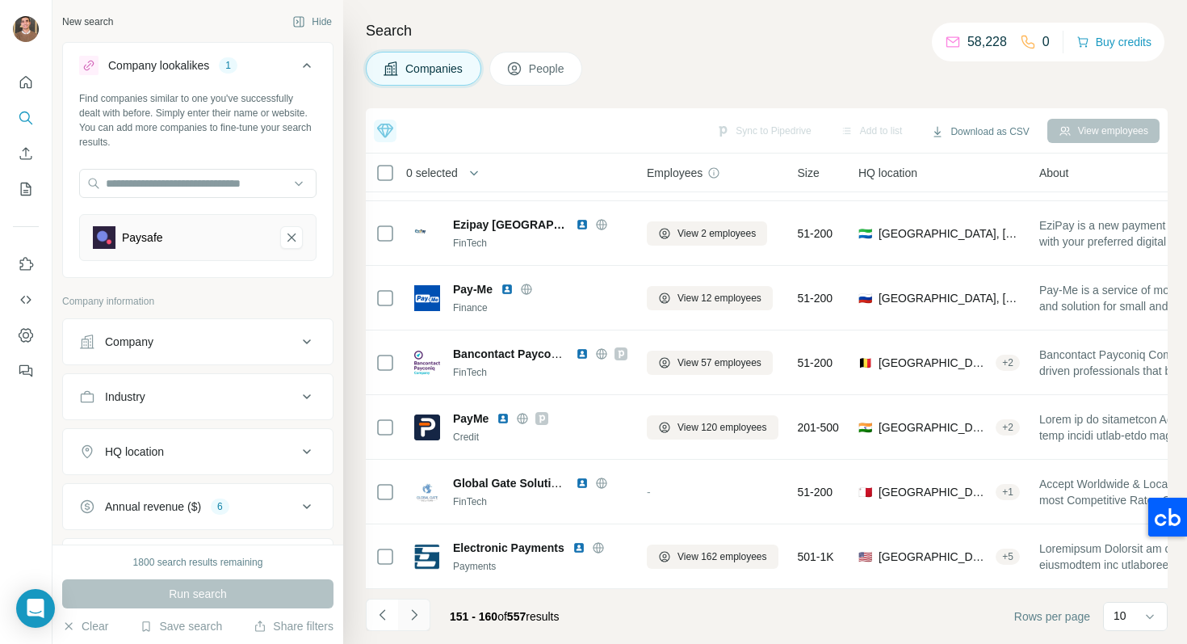
click at [428, 613] on button "Navigate to next page" at bounding box center [414, 615] width 32 height 32
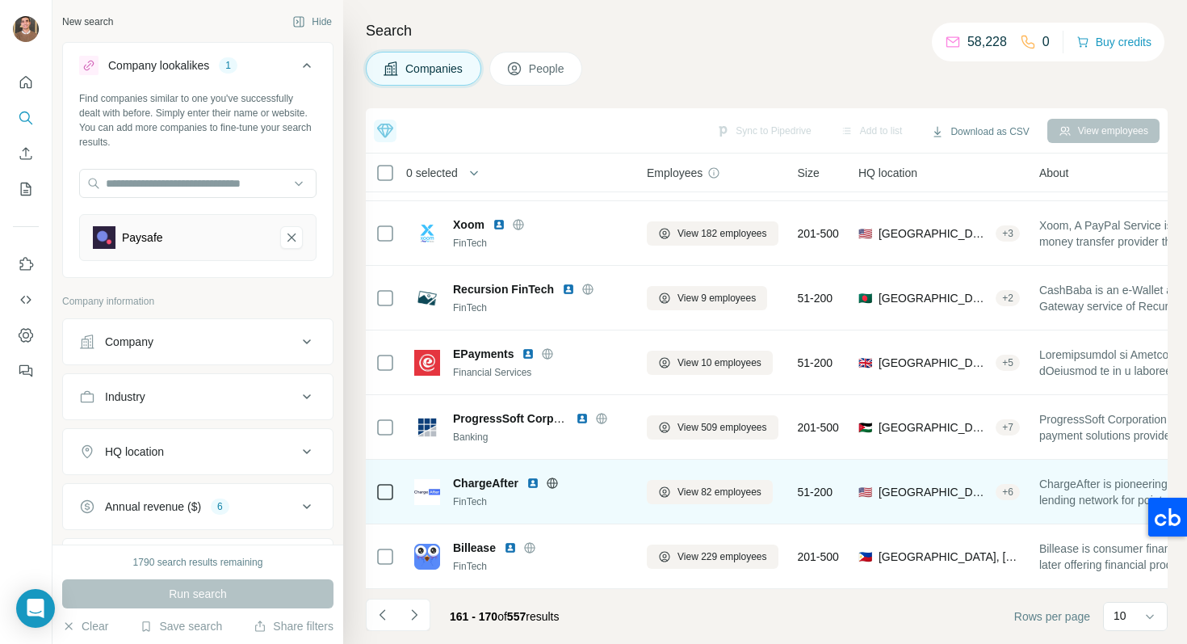
scroll to position [0, 0]
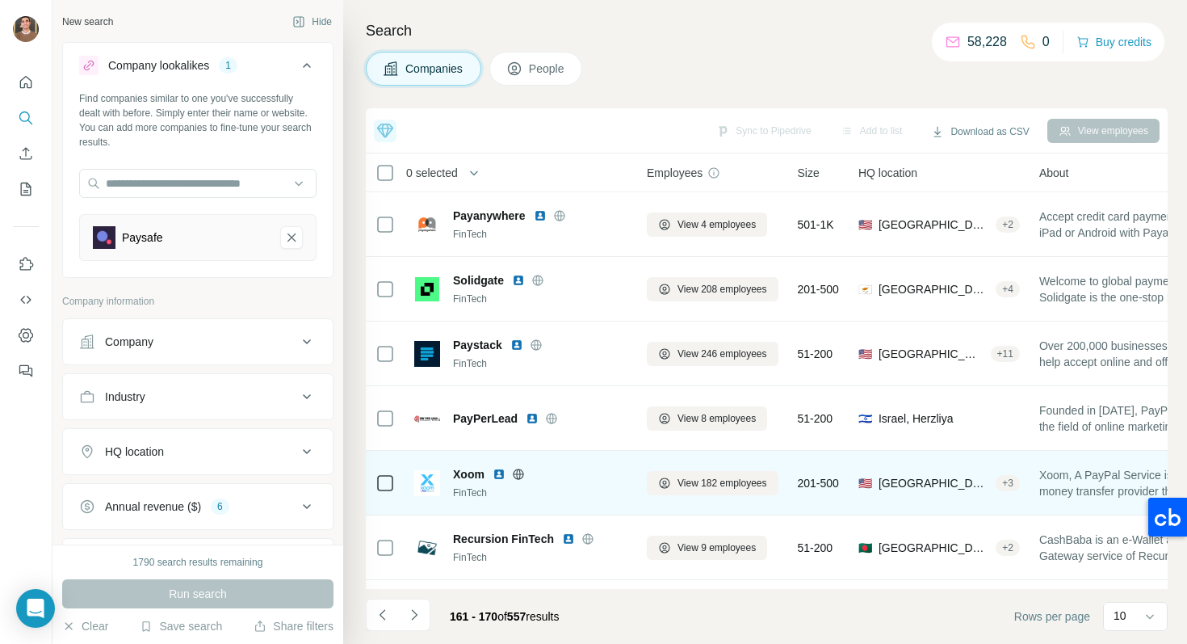
click at [495, 469] on img at bounding box center [499, 474] width 13 height 13
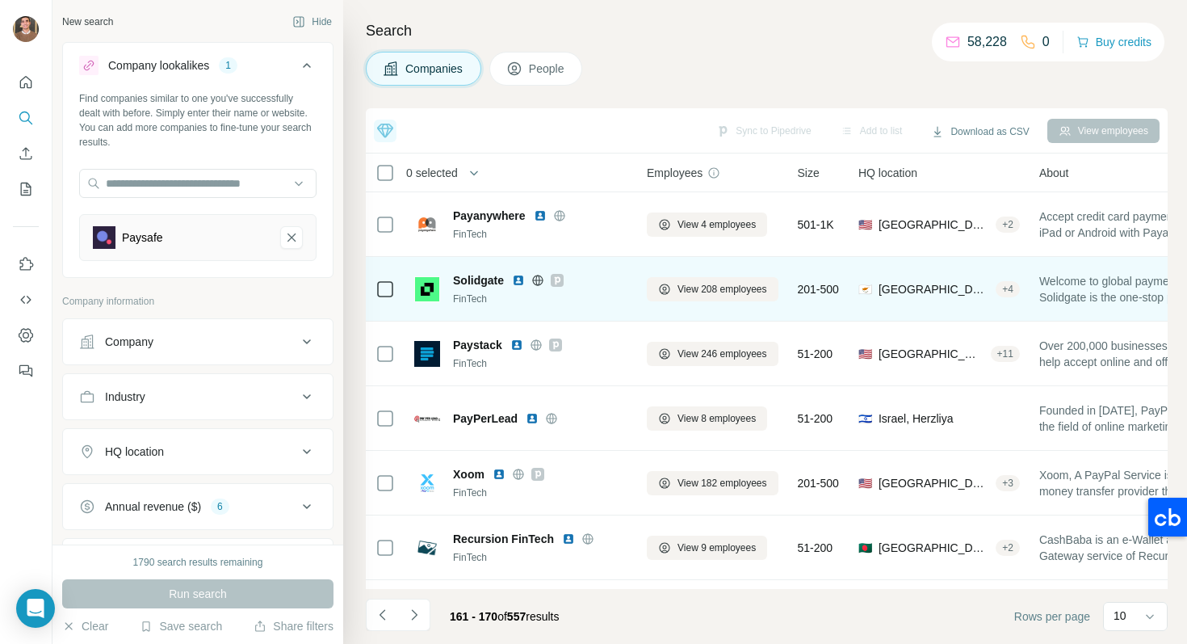
click at [519, 283] on img at bounding box center [518, 280] width 13 height 13
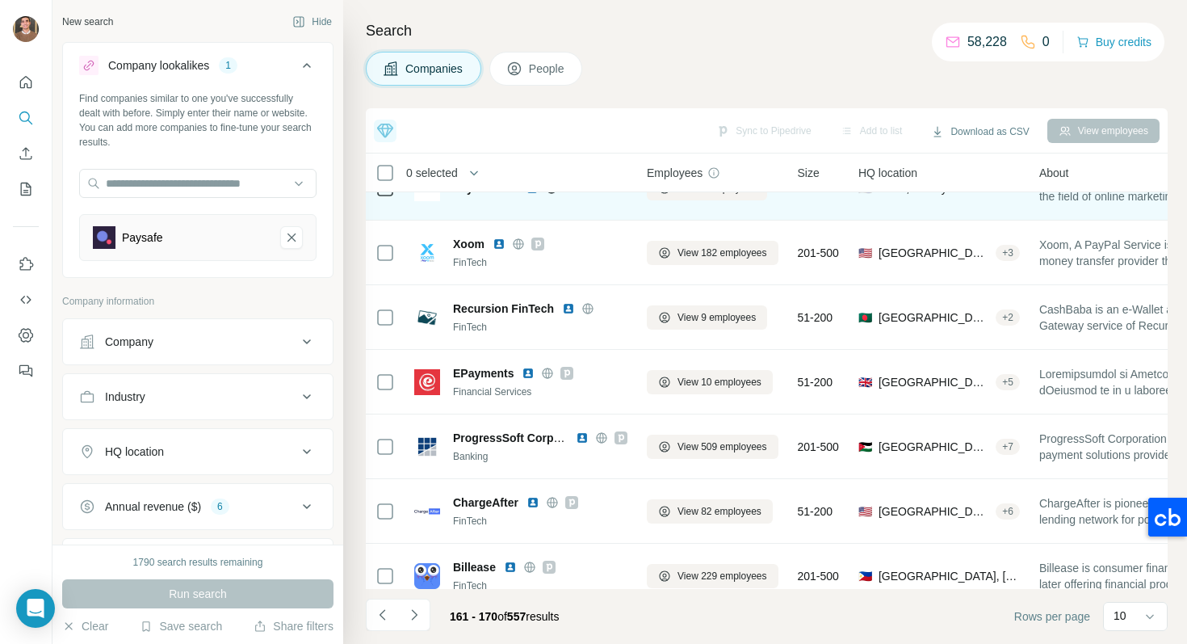
scroll to position [250, 0]
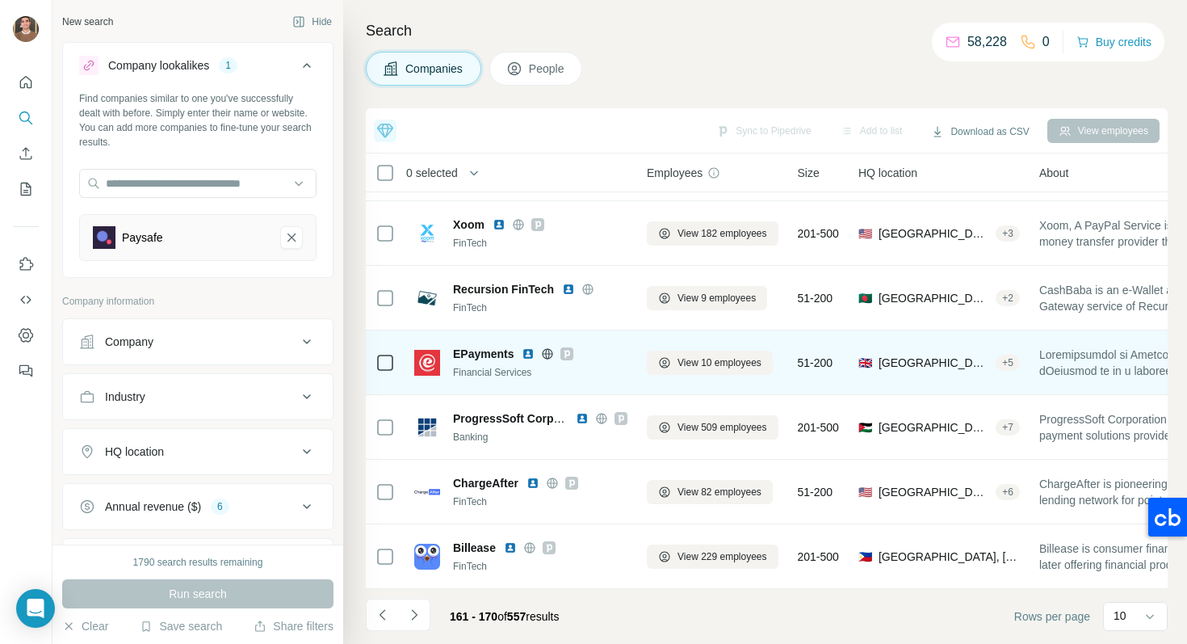
click at [530, 358] on img at bounding box center [528, 353] width 13 height 13
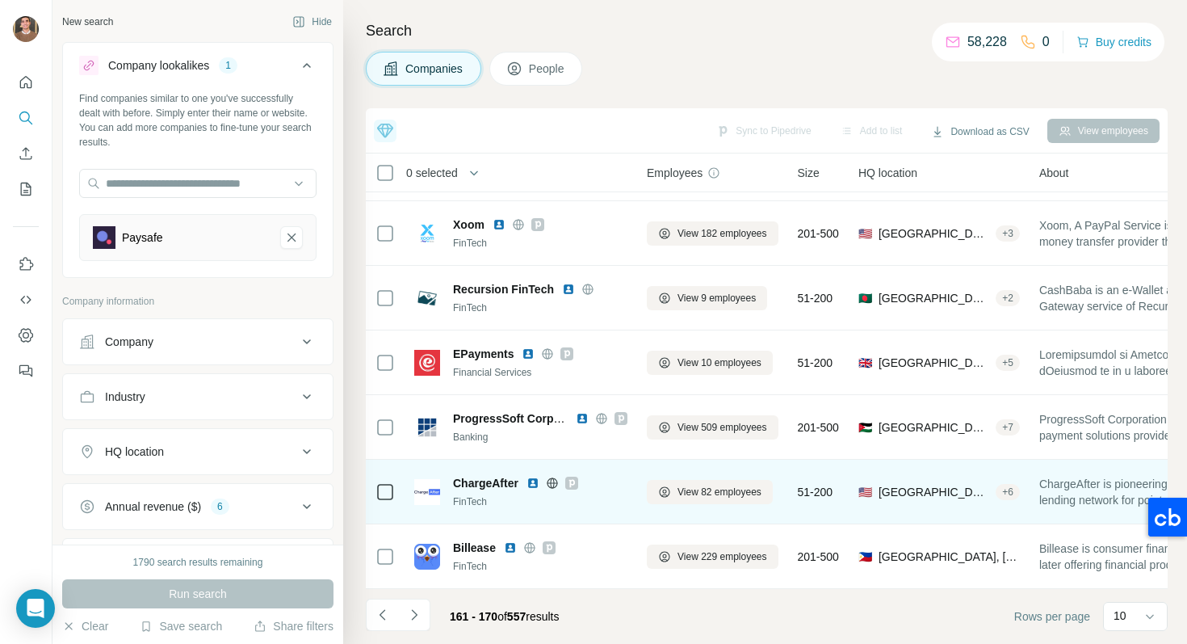
scroll to position [0, 0]
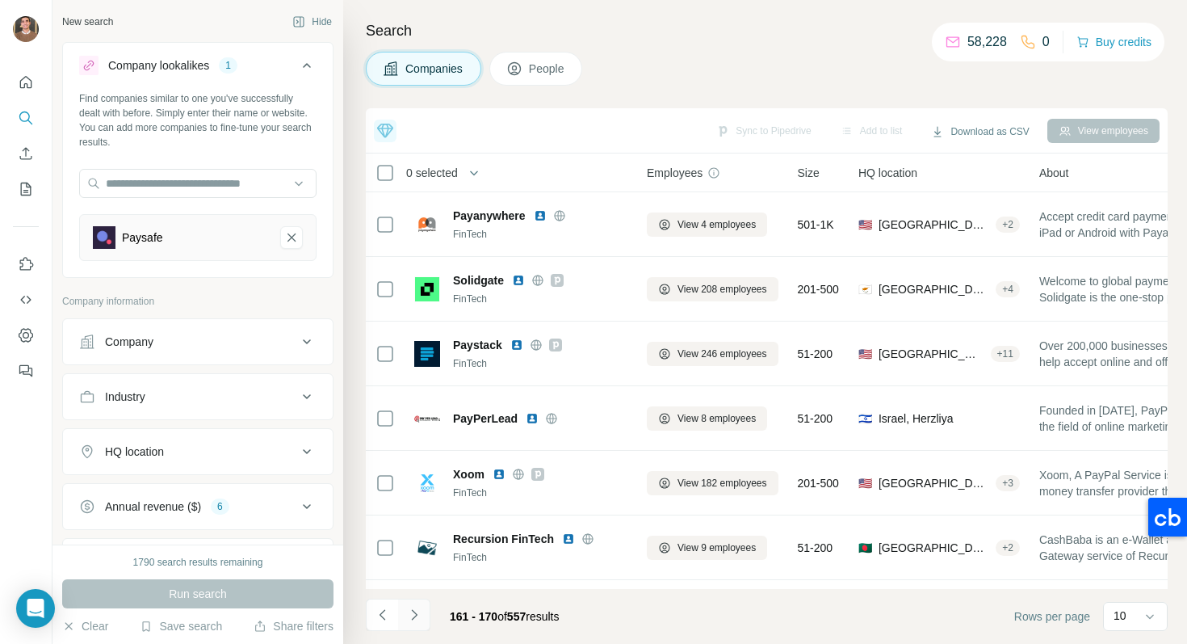
click at [415, 612] on icon "Navigate to next page" at bounding box center [414, 615] width 16 height 16
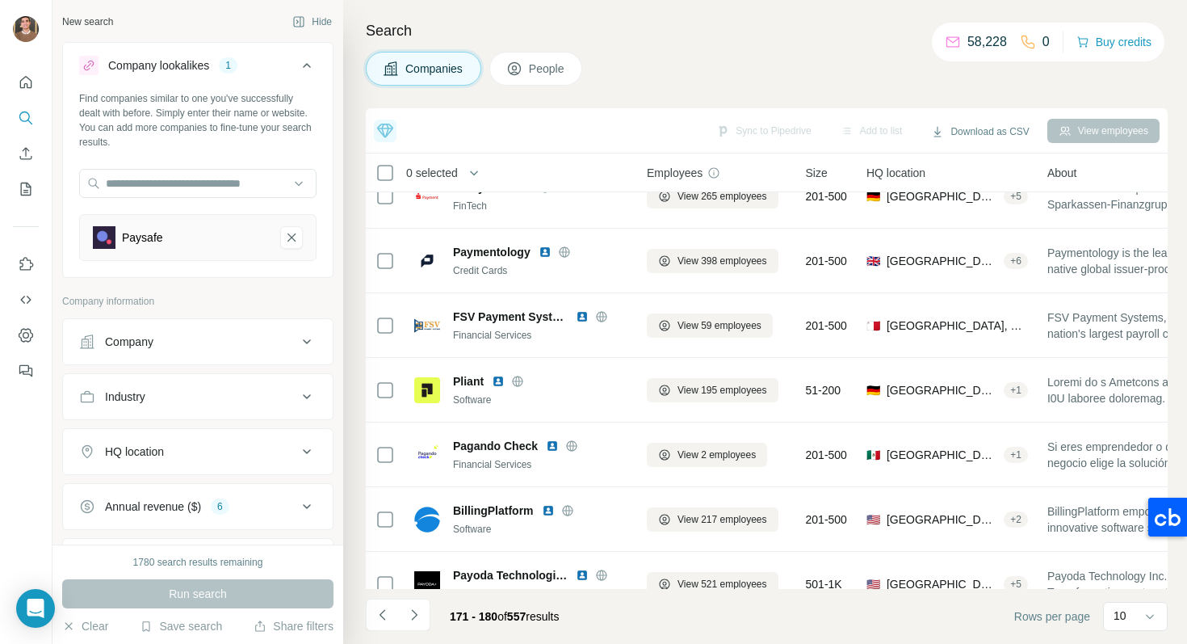
scroll to position [250, 0]
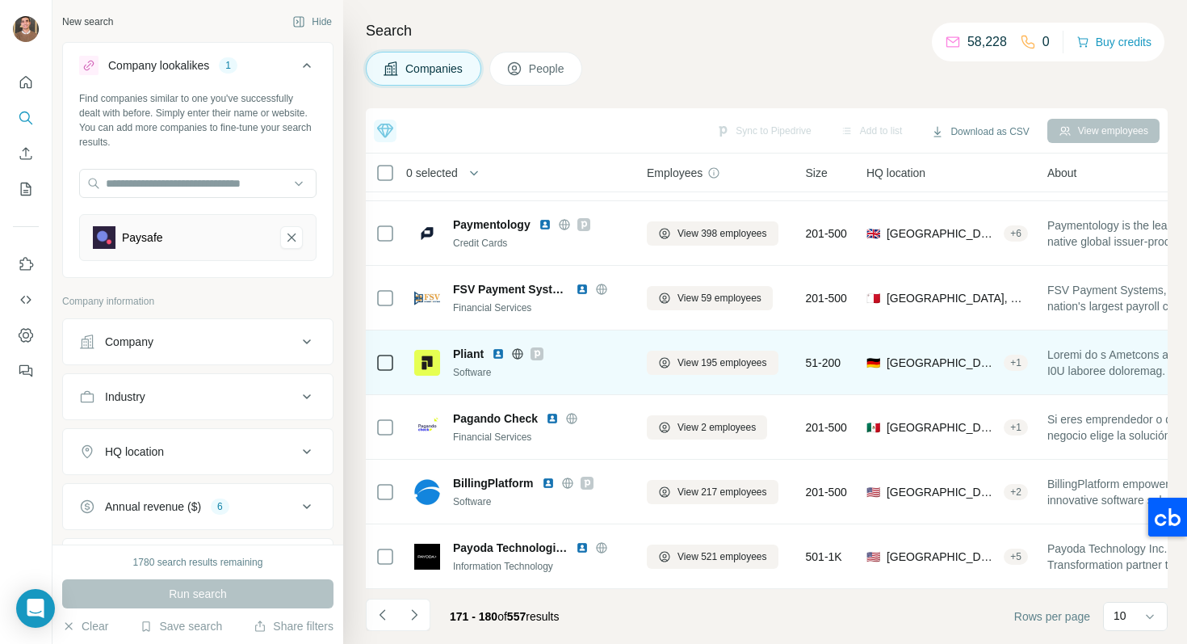
click at [494, 351] on img at bounding box center [498, 353] width 13 height 13
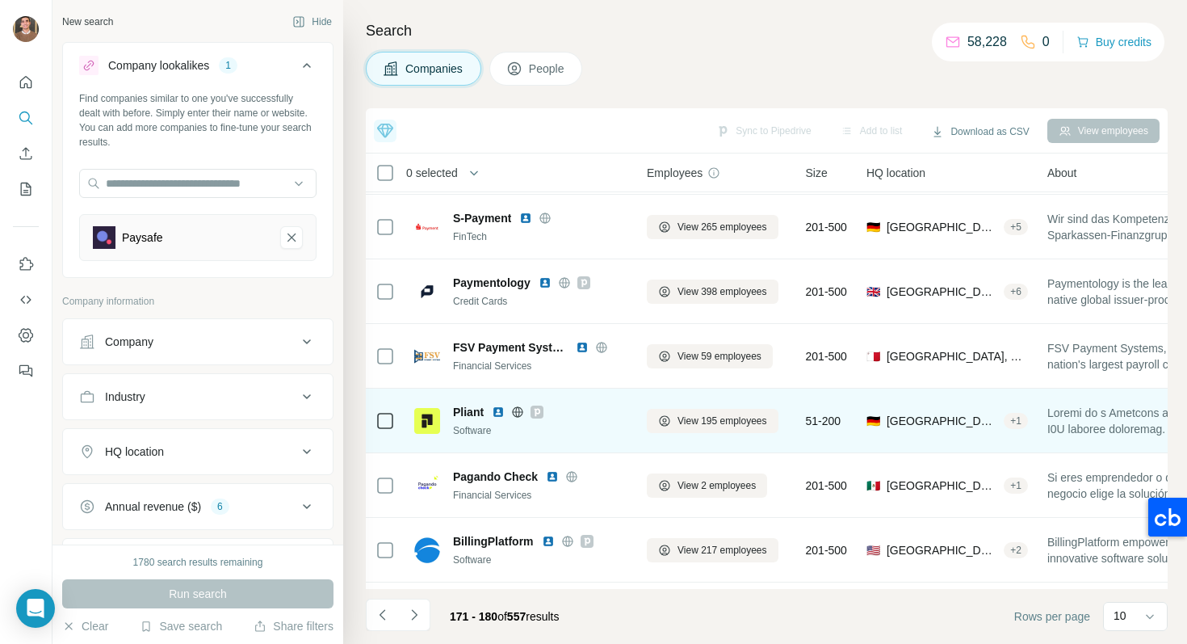
scroll to position [223, 0]
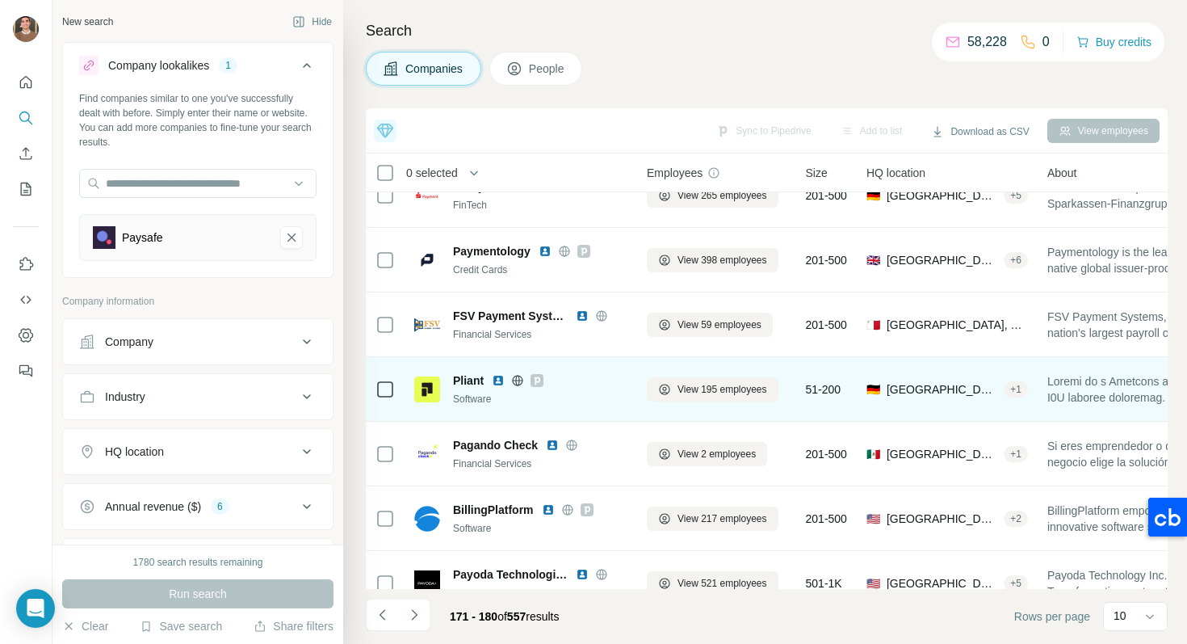
click at [499, 384] on img at bounding box center [498, 380] width 13 height 13
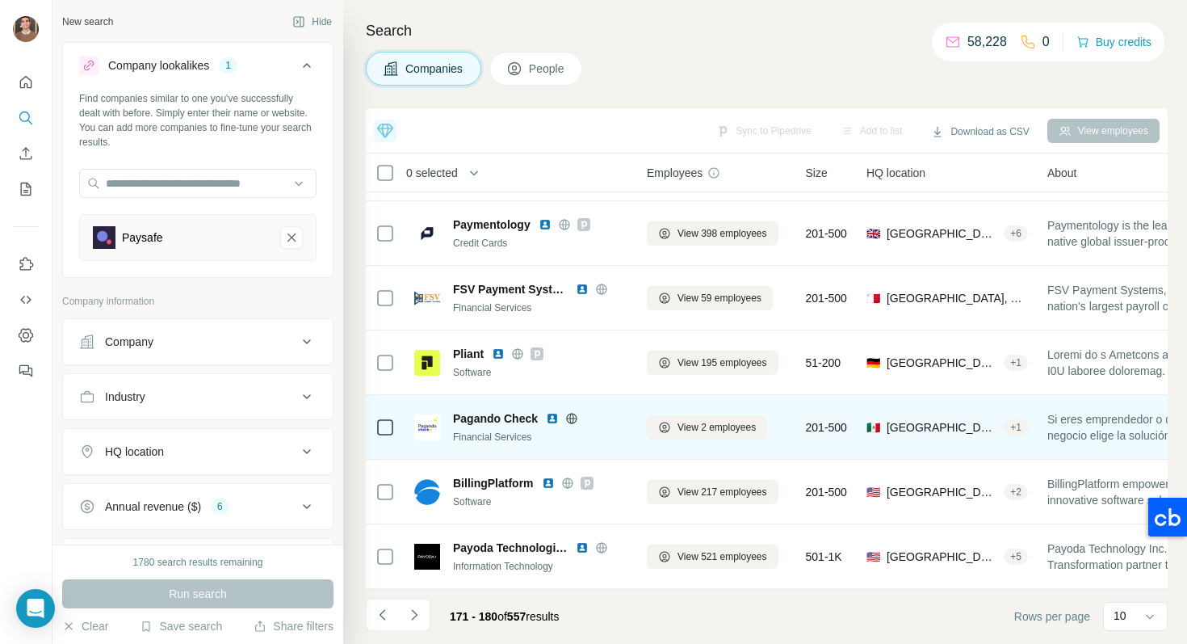
scroll to position [0, 0]
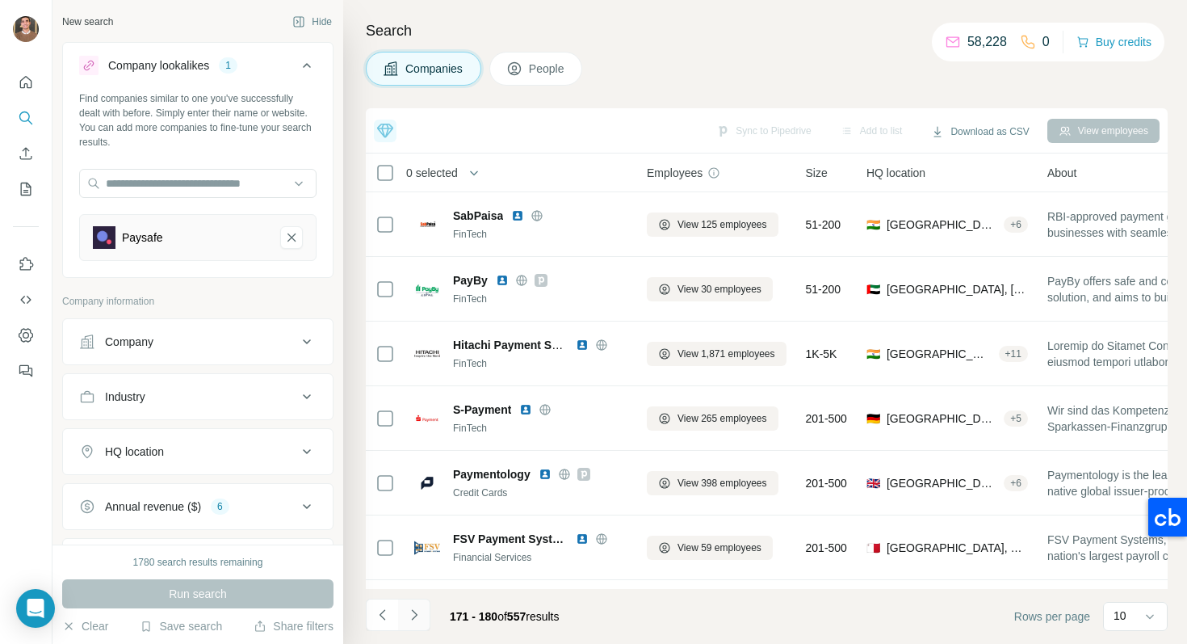
click at [414, 612] on icon "Navigate to next page" at bounding box center [414, 614] width 6 height 11
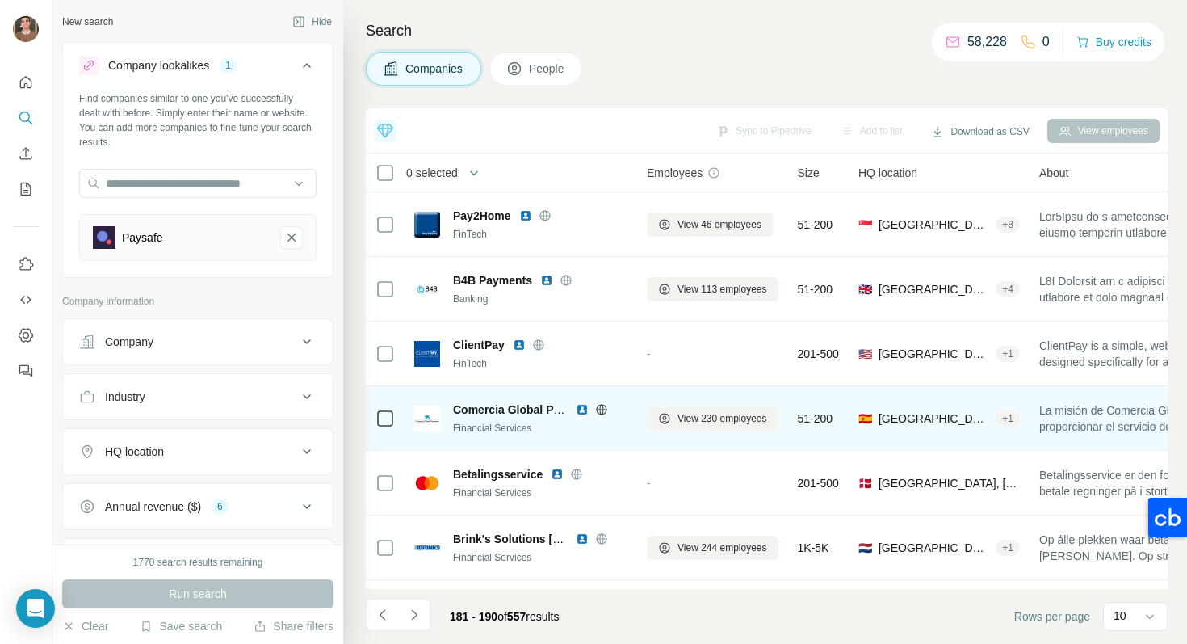
scroll to position [250, 0]
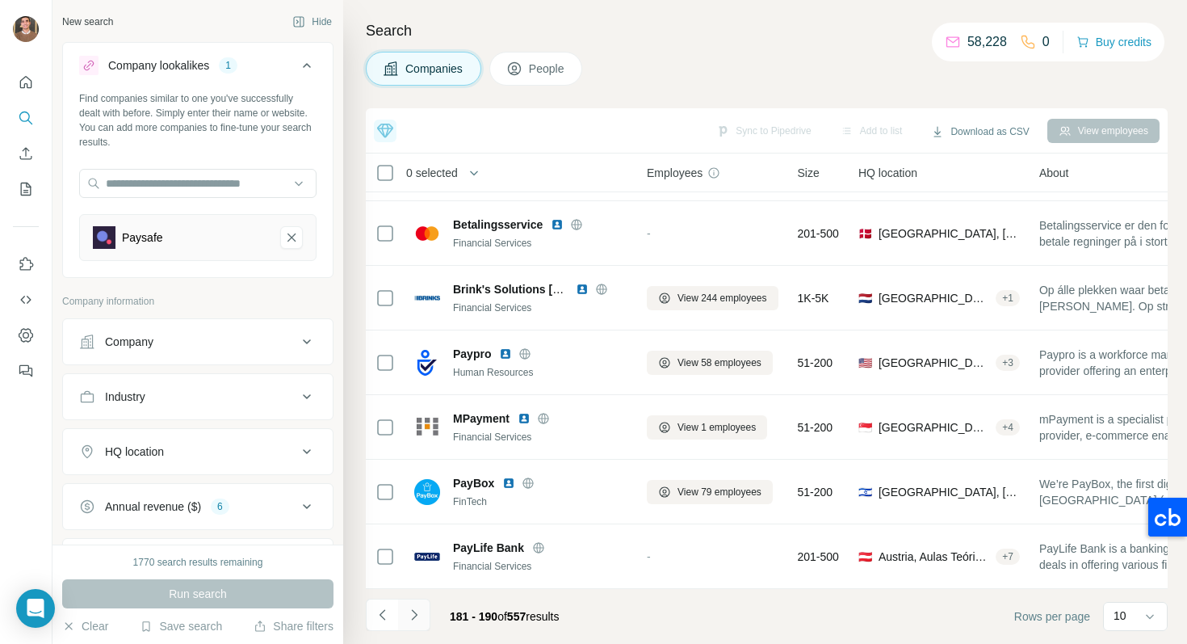
click at [411, 625] on button "Navigate to next page" at bounding box center [414, 615] width 32 height 32
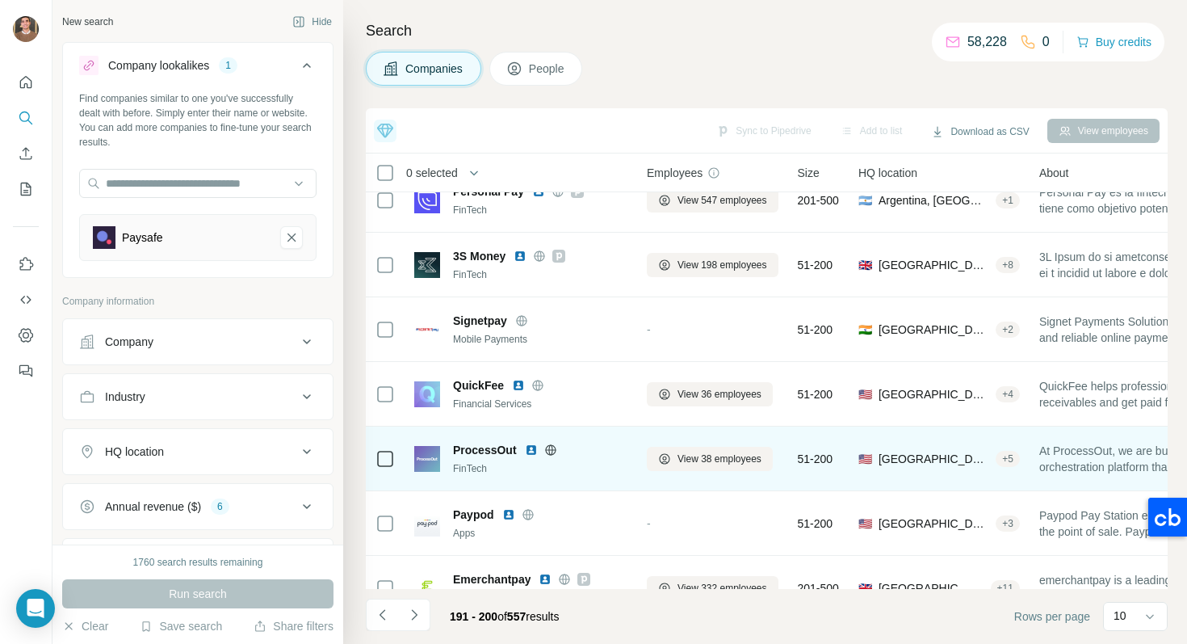
scroll to position [217, 0]
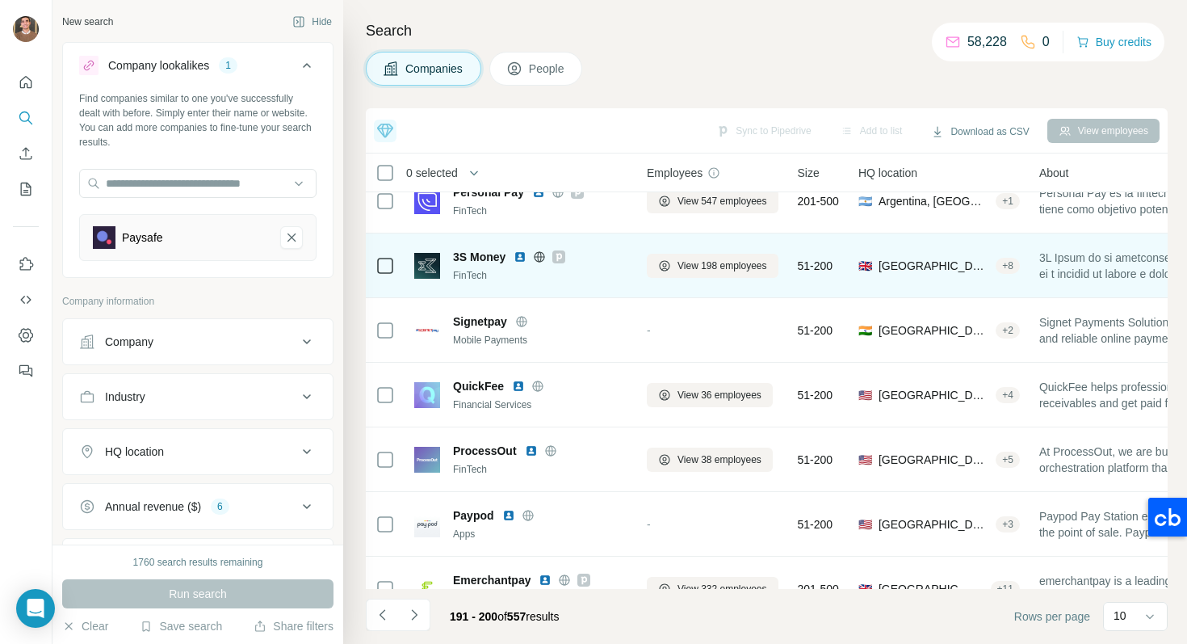
click at [523, 260] on img at bounding box center [520, 256] width 13 height 13
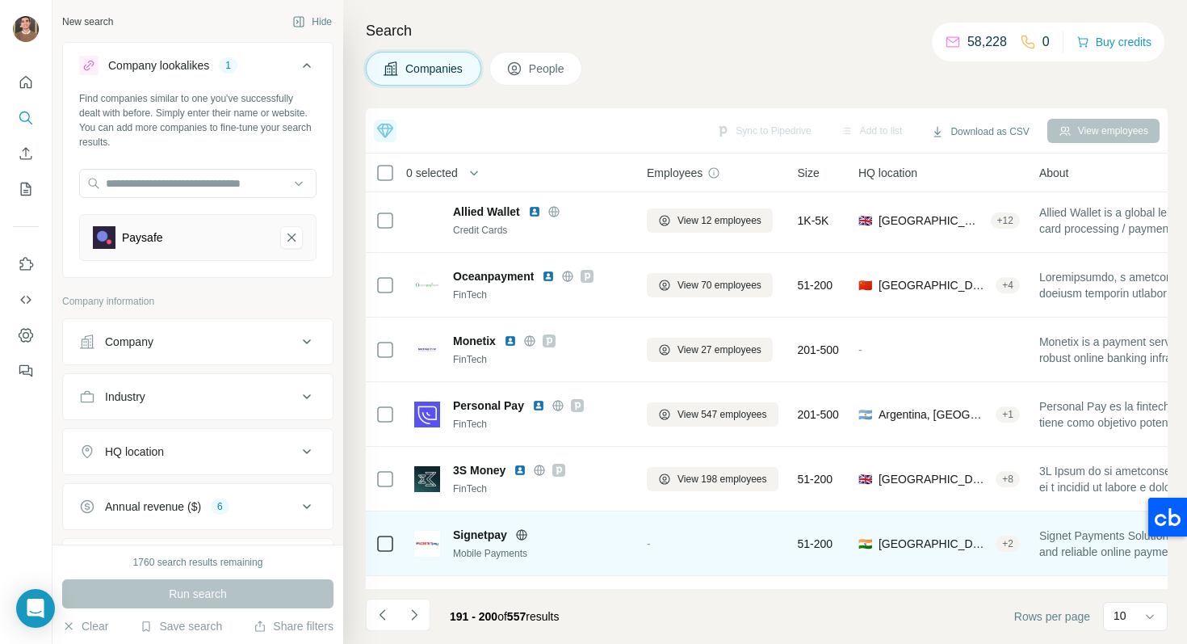
scroll to position [0, 0]
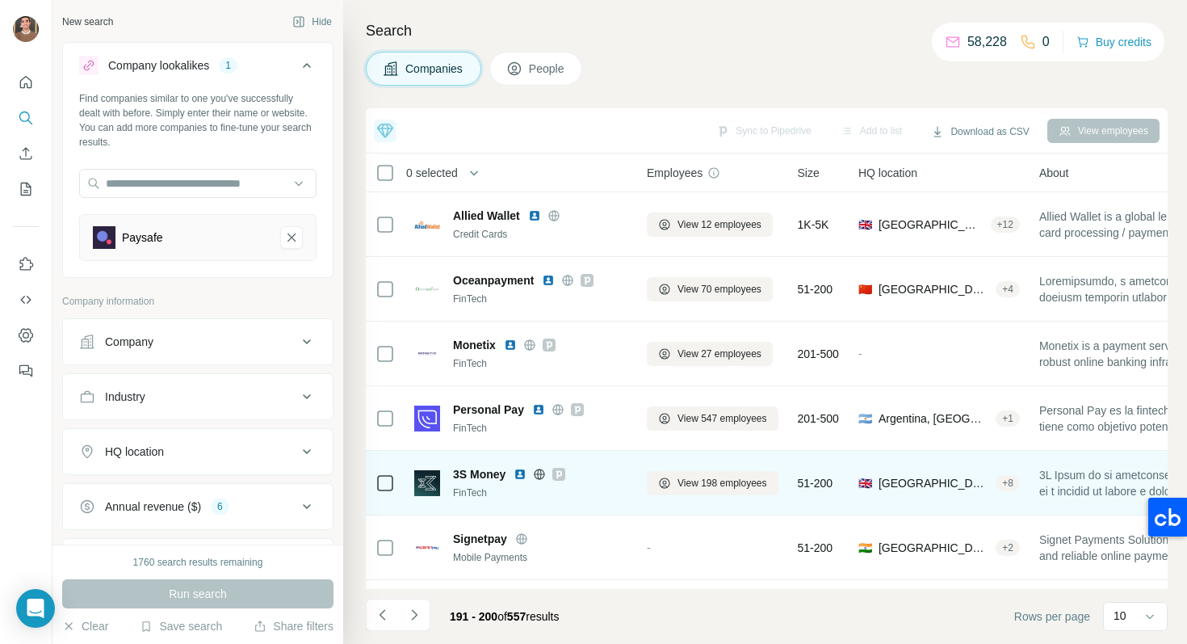
click at [523, 472] on img at bounding box center [520, 474] width 13 height 13
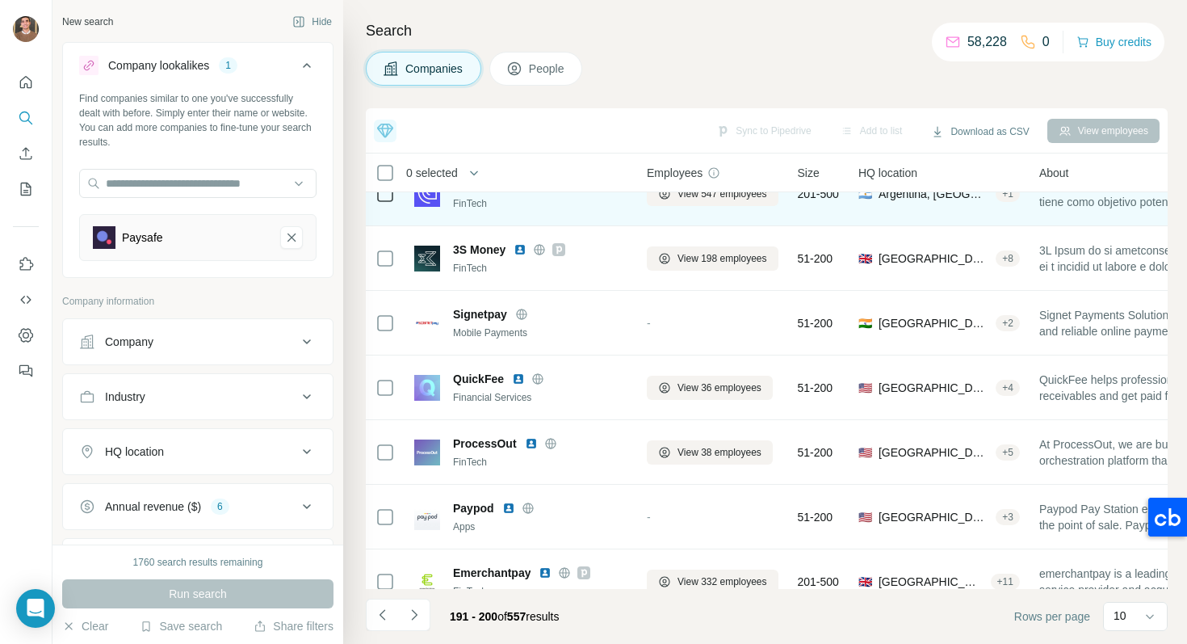
scroll to position [250, 0]
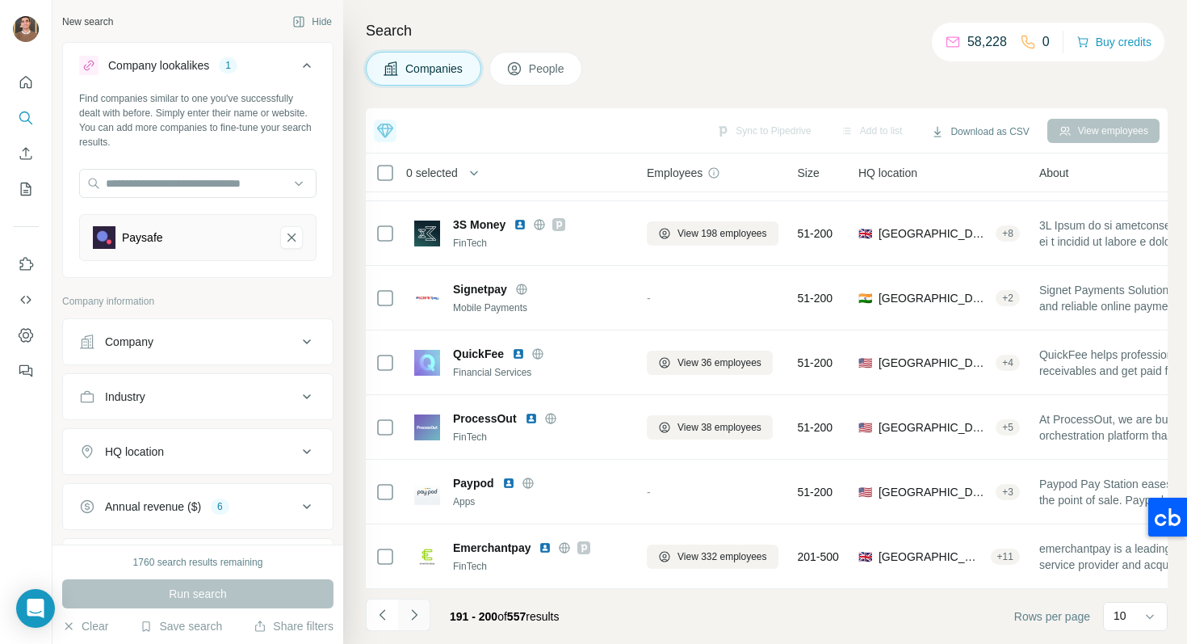
click at [414, 625] on button "Navigate to next page" at bounding box center [414, 615] width 32 height 32
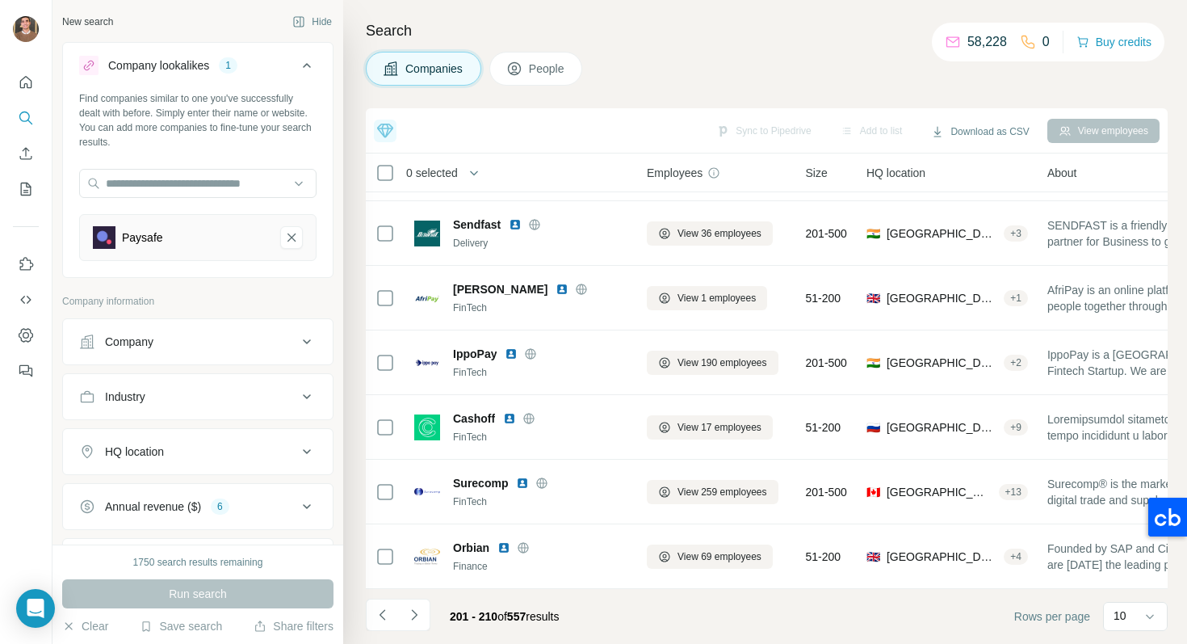
scroll to position [0, 0]
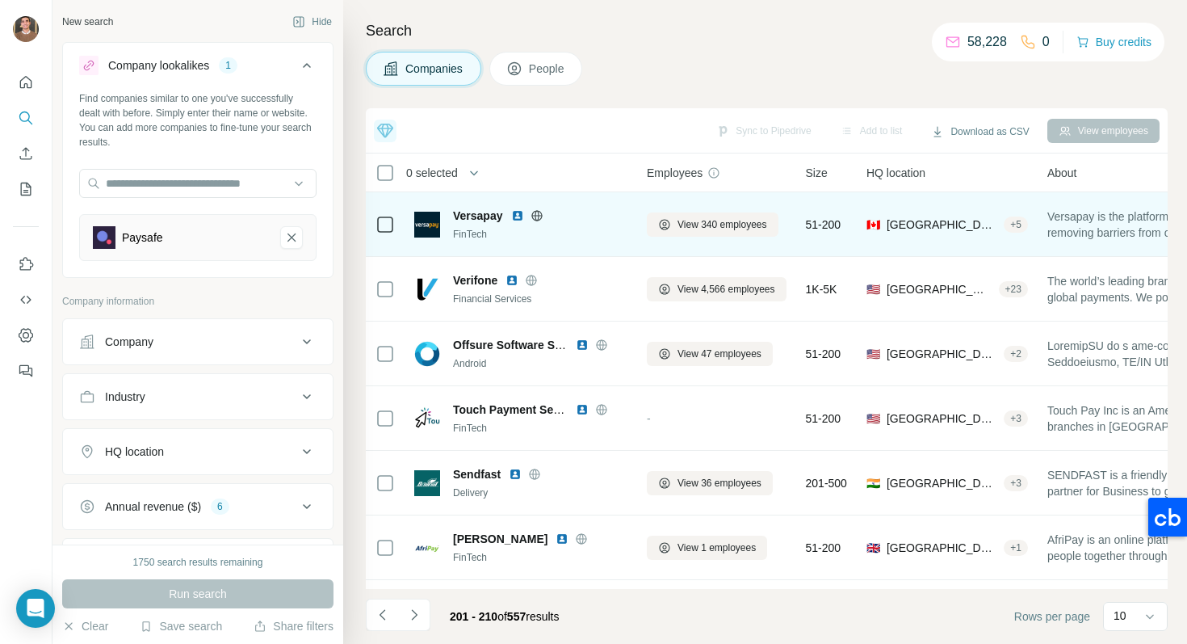
click at [518, 215] on img at bounding box center [517, 215] width 13 height 13
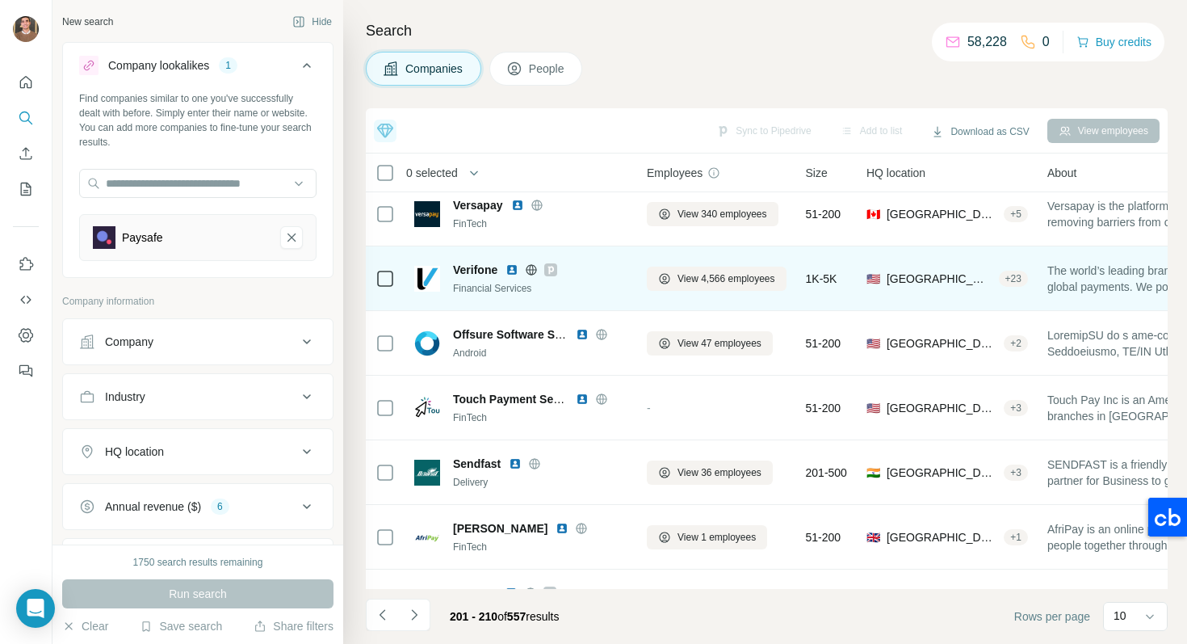
scroll to position [11, 0]
click at [511, 270] on img at bounding box center [512, 269] width 13 height 13
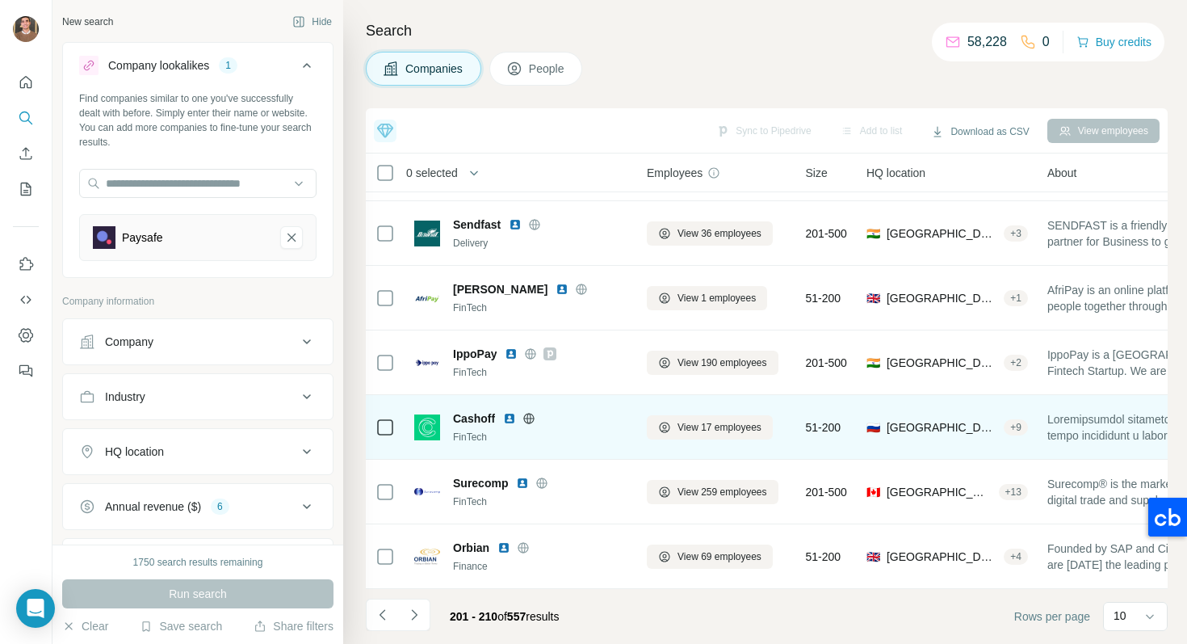
scroll to position [0, 0]
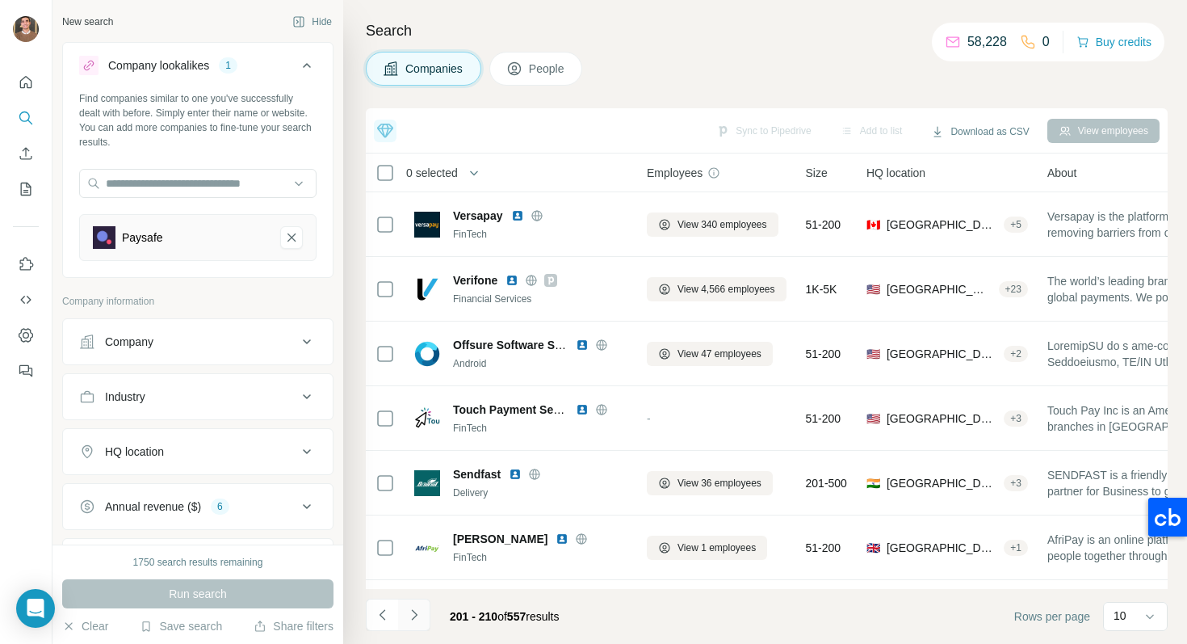
click at [414, 603] on button "Navigate to next page" at bounding box center [414, 615] width 32 height 32
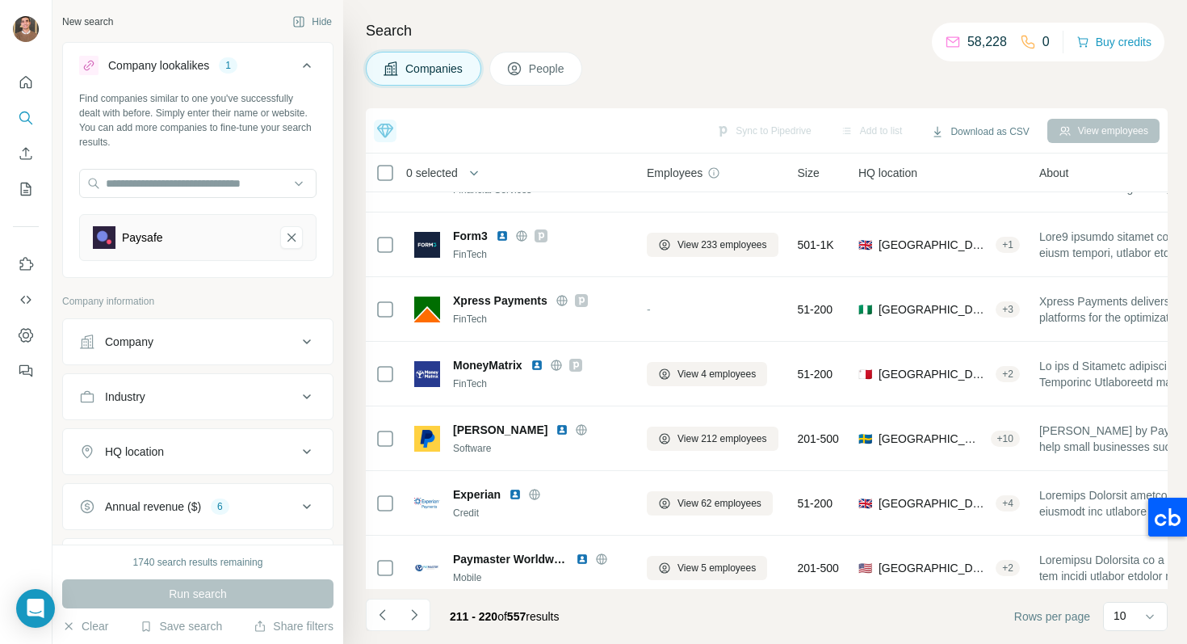
scroll to position [250, 0]
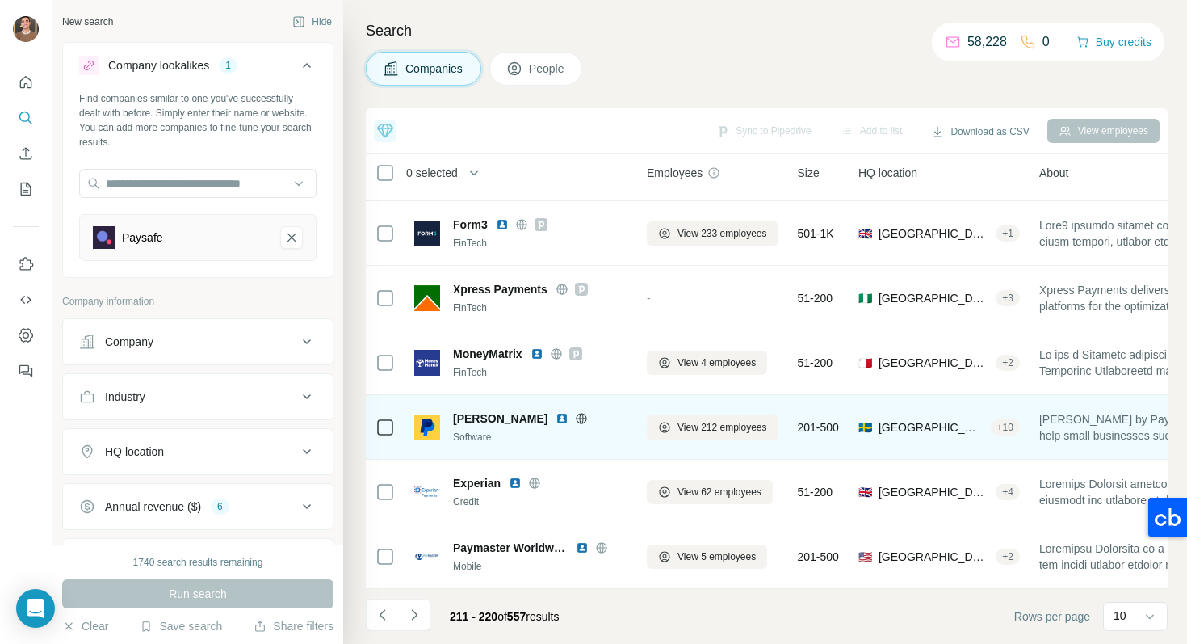
click at [556, 422] on img at bounding box center [562, 418] width 13 height 13
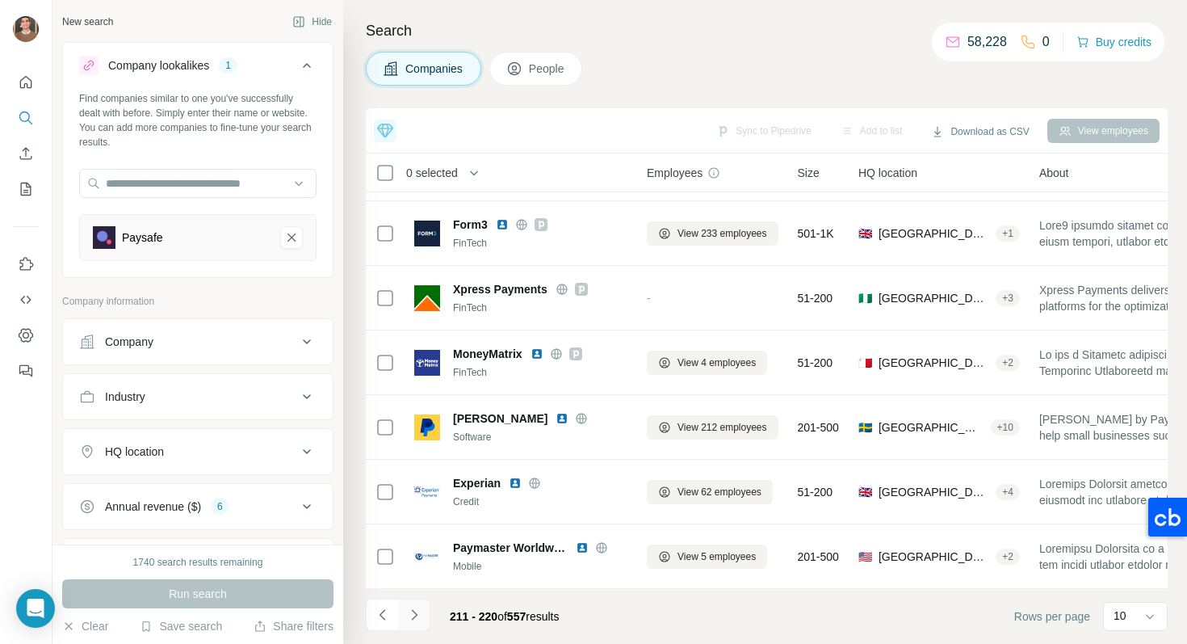
click at [416, 616] on icon "Navigate to next page" at bounding box center [414, 615] width 16 height 16
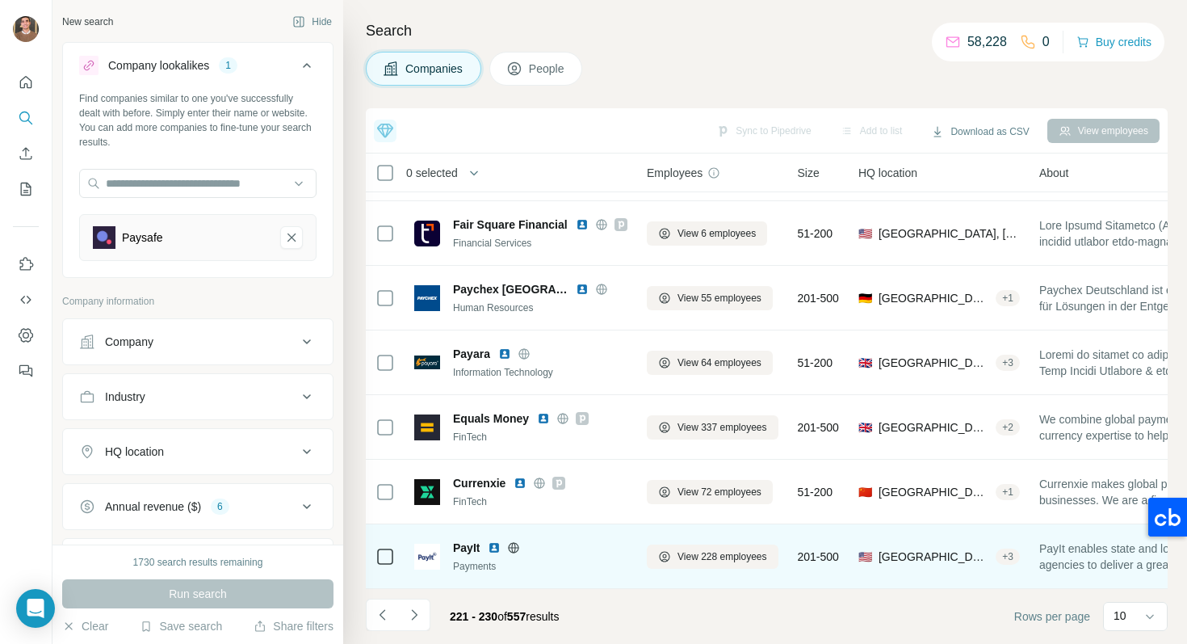
click at [490, 548] on img at bounding box center [494, 547] width 13 height 13
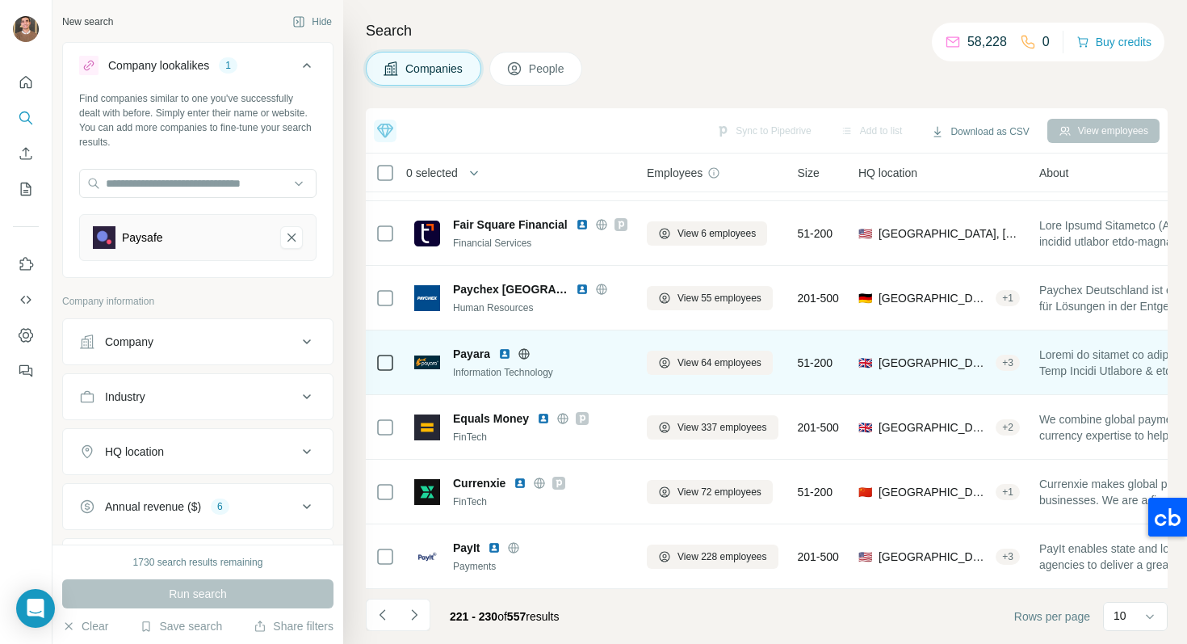
scroll to position [0, 0]
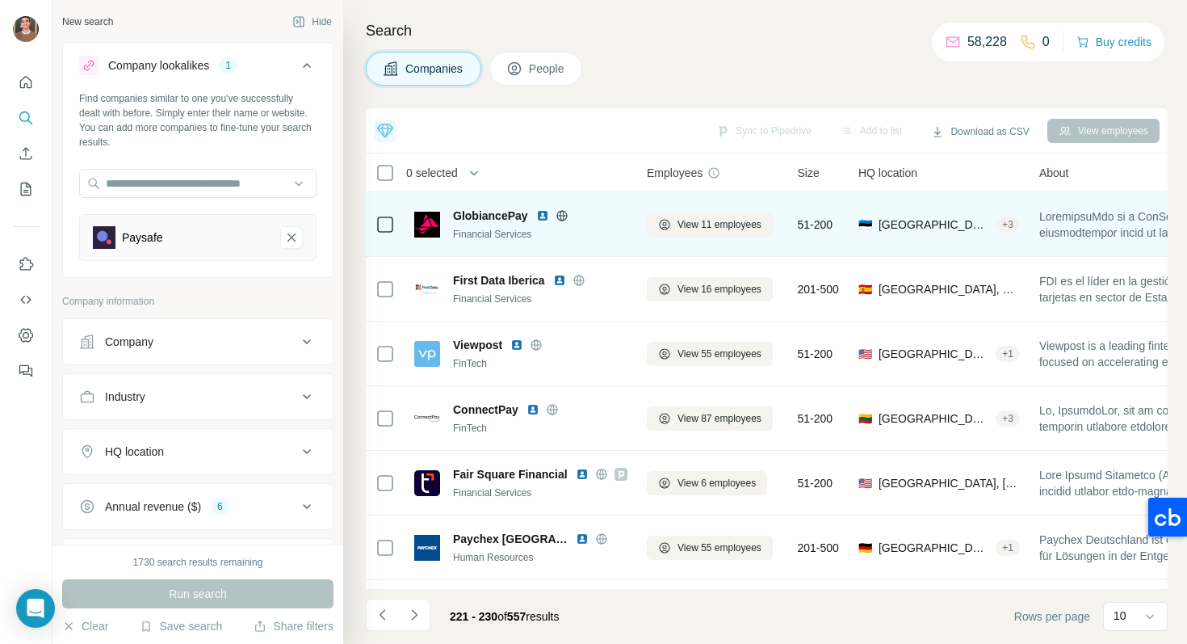
click at [538, 219] on img at bounding box center [542, 215] width 13 height 13
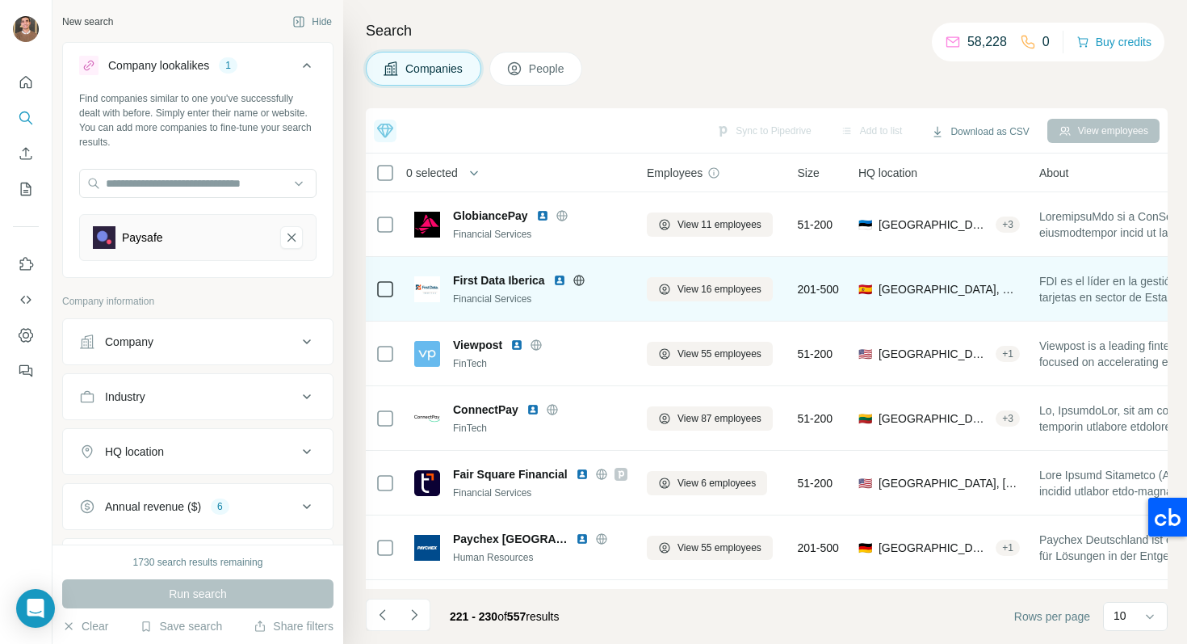
scroll to position [250, 0]
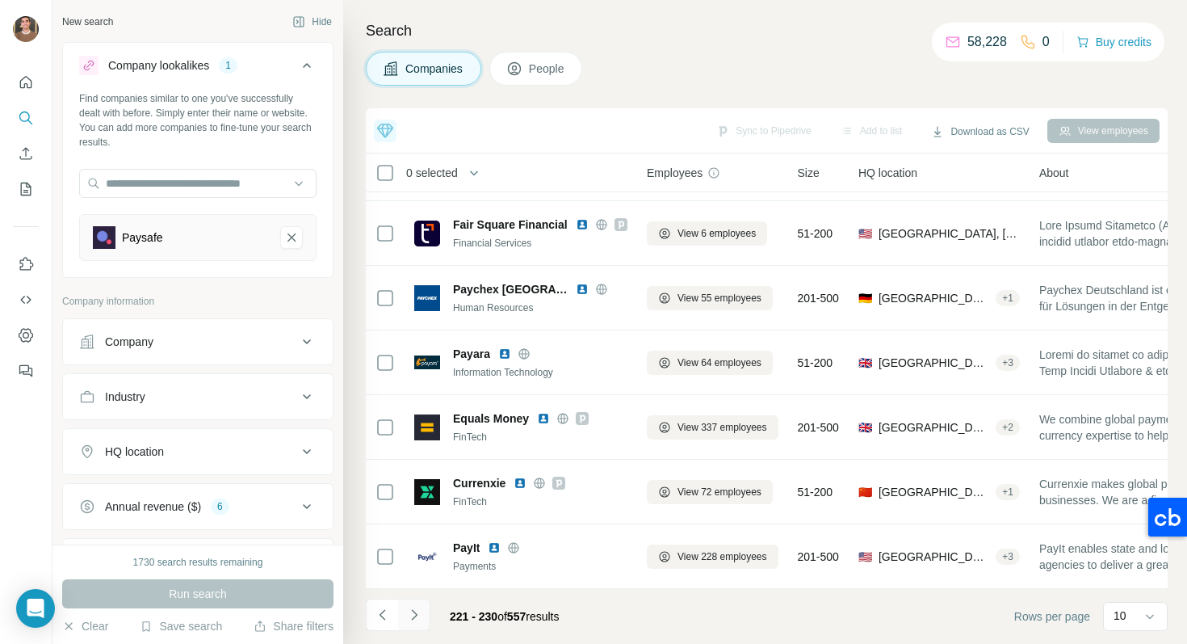
click at [427, 616] on button "Navigate to next page" at bounding box center [414, 615] width 32 height 32
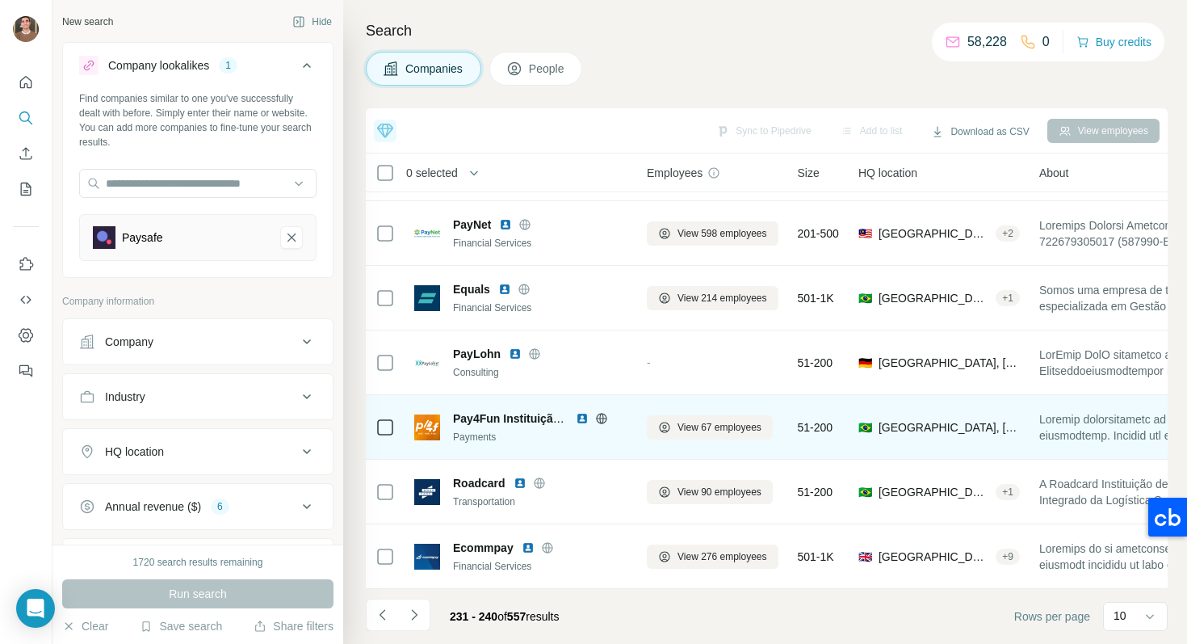
scroll to position [0, 0]
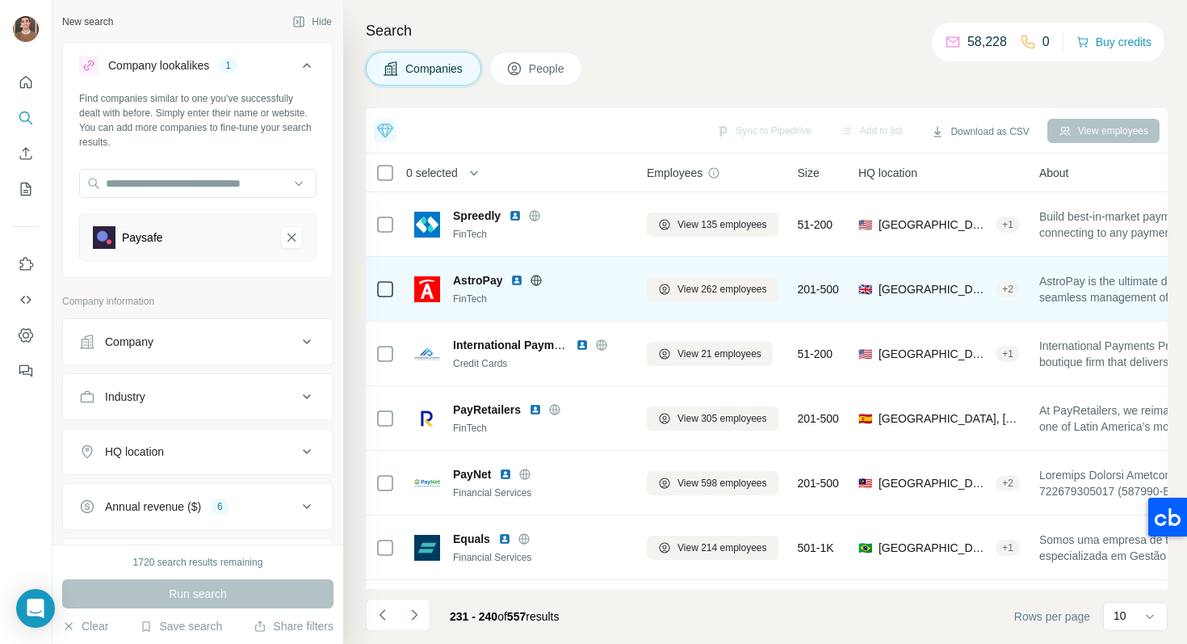
click at [522, 279] on img at bounding box center [517, 280] width 13 height 13
click at [517, 285] on img at bounding box center [517, 280] width 13 height 13
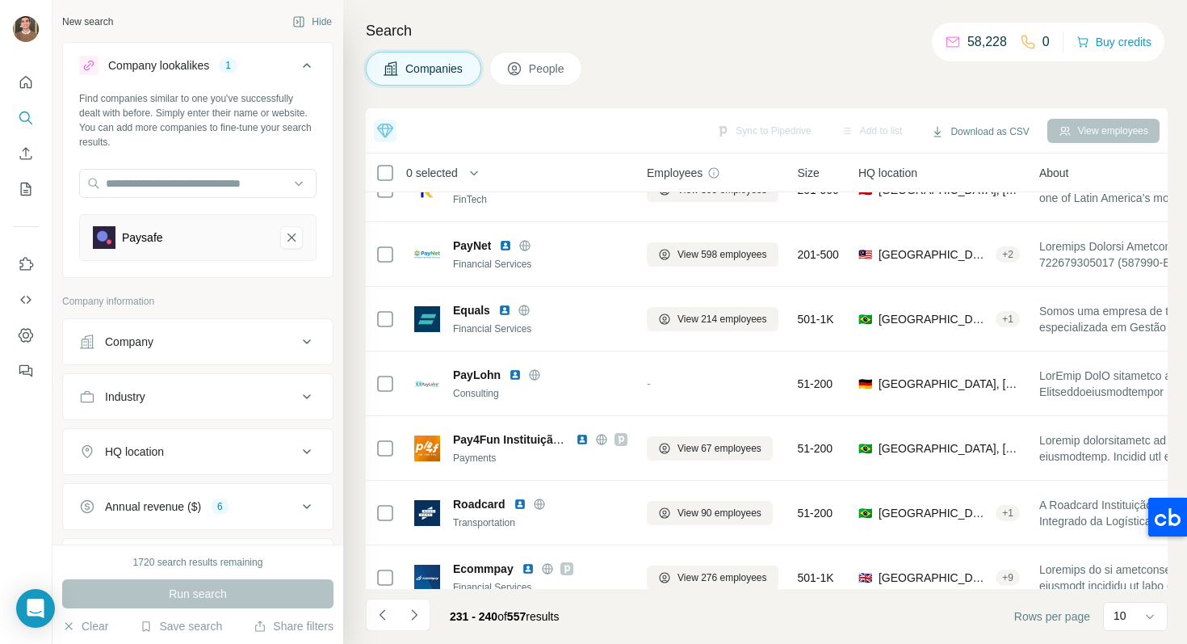
scroll to position [250, 0]
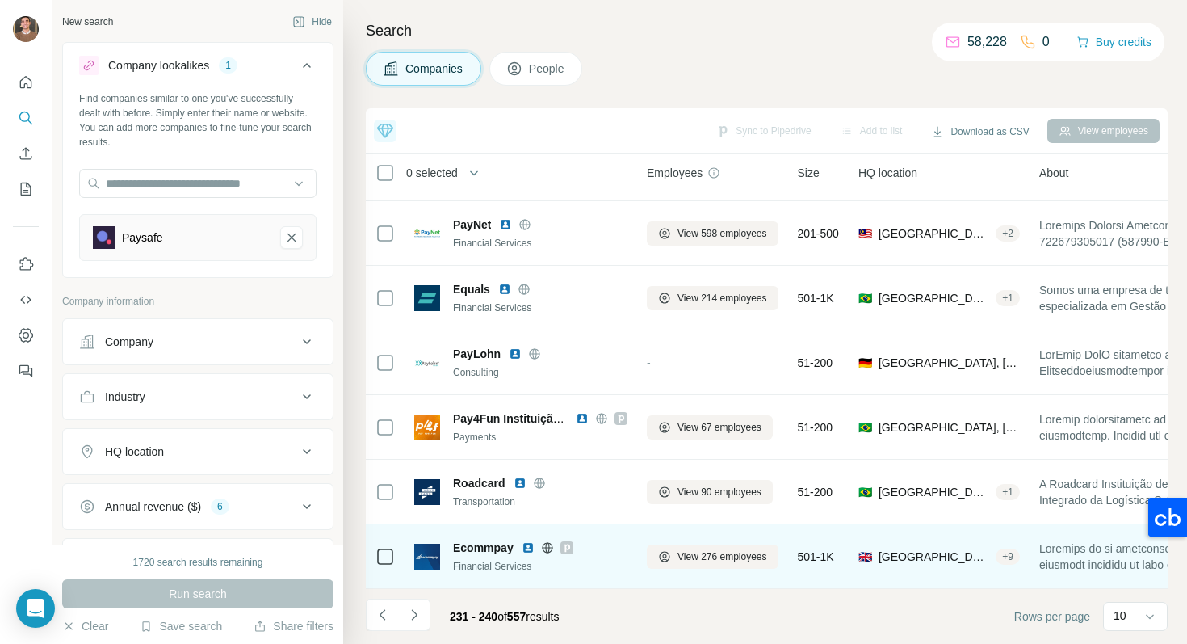
click at [531, 549] on img at bounding box center [528, 547] width 13 height 13
click at [532, 544] on img at bounding box center [528, 547] width 13 height 13
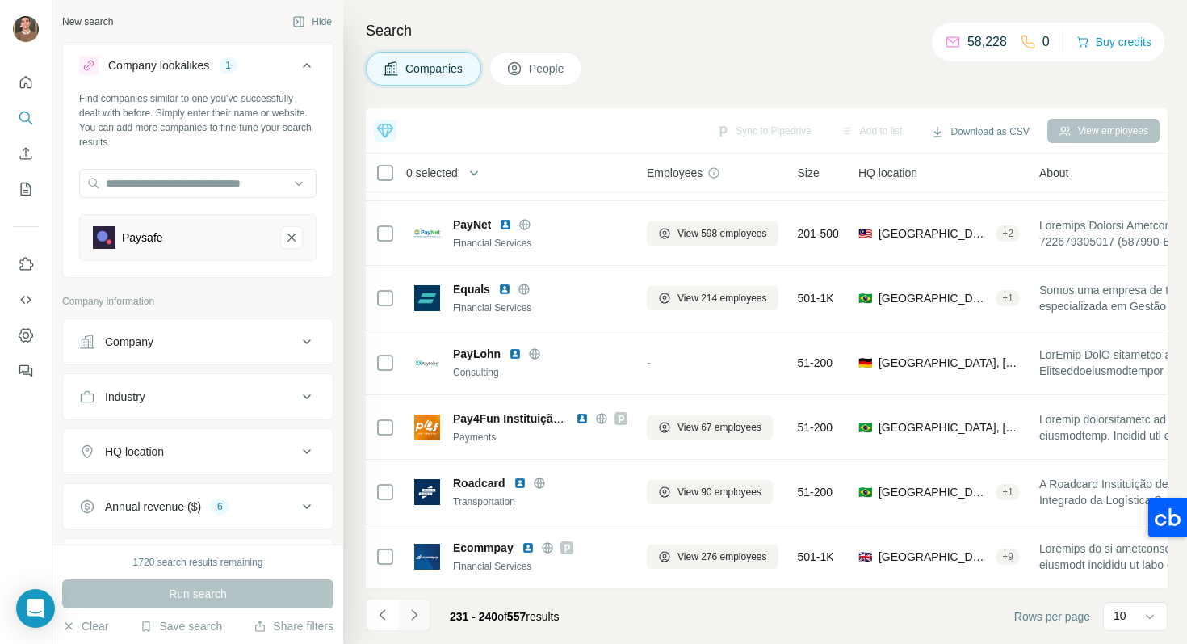
click at [420, 618] on icon "Navigate to next page" at bounding box center [414, 615] width 16 height 16
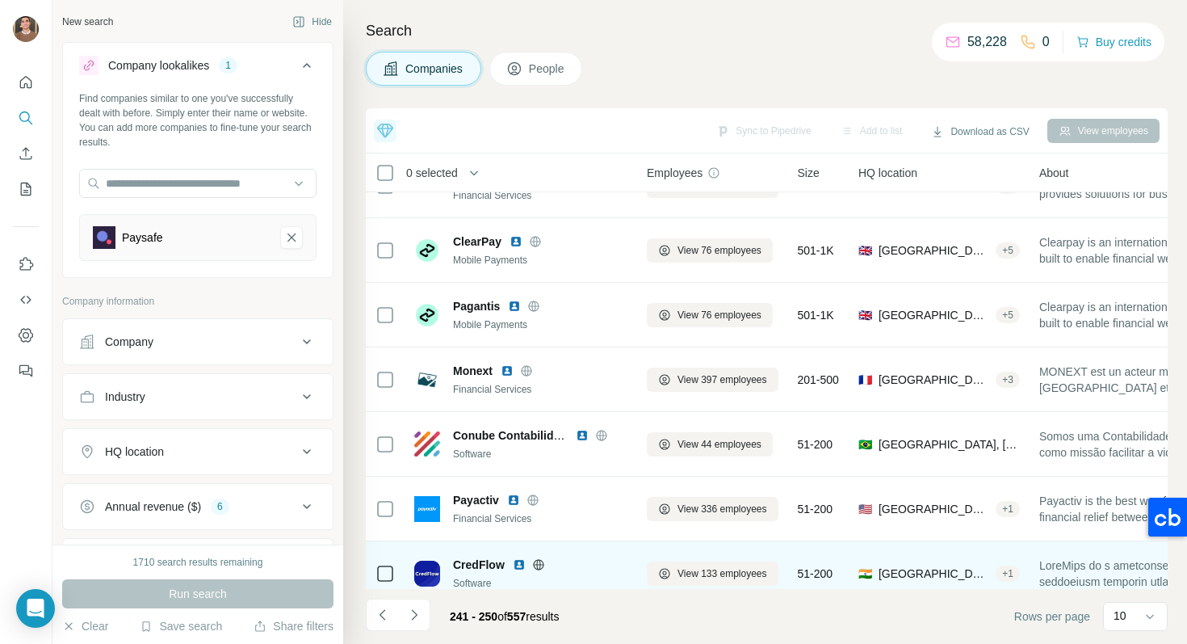
scroll to position [0, 0]
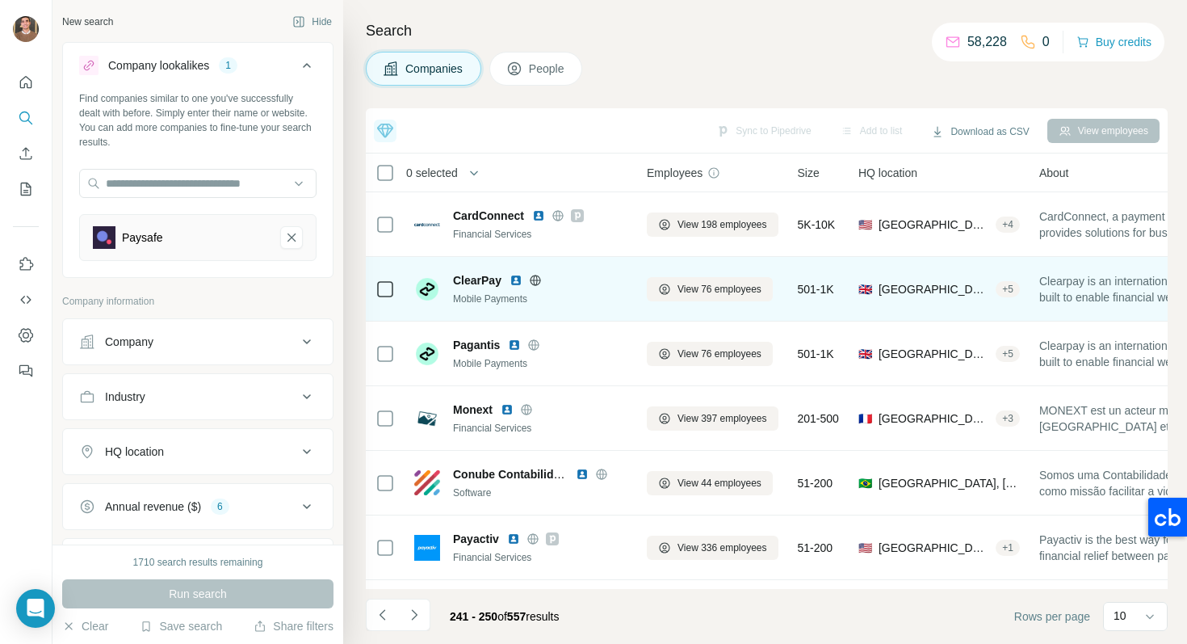
click at [517, 281] on img at bounding box center [516, 280] width 13 height 13
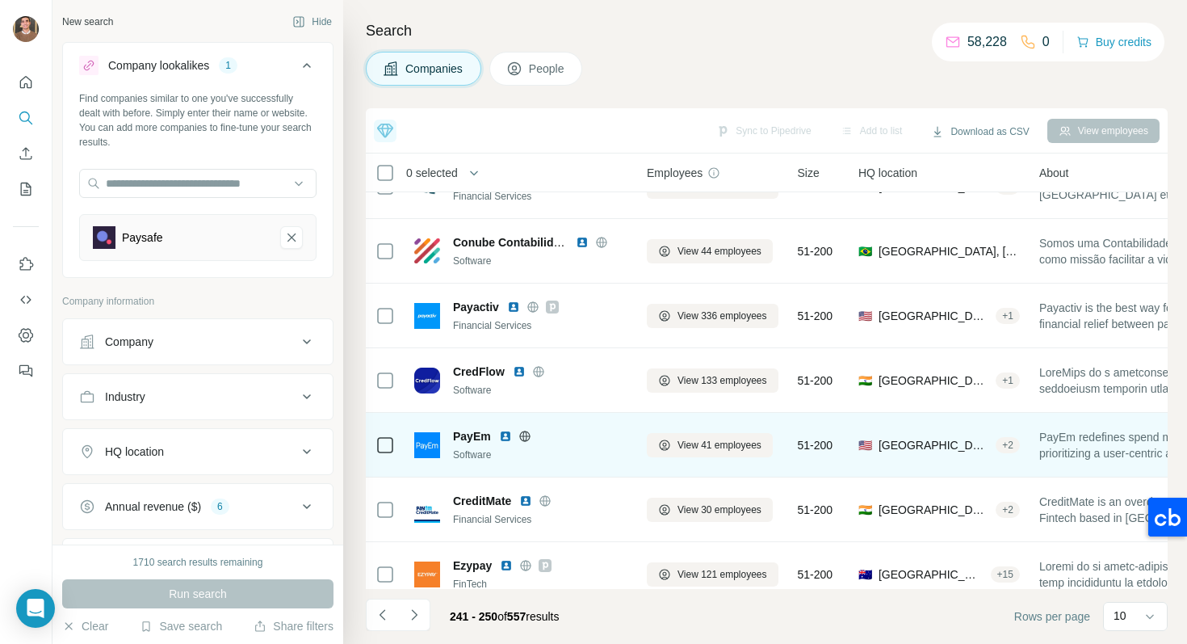
scroll to position [250, 0]
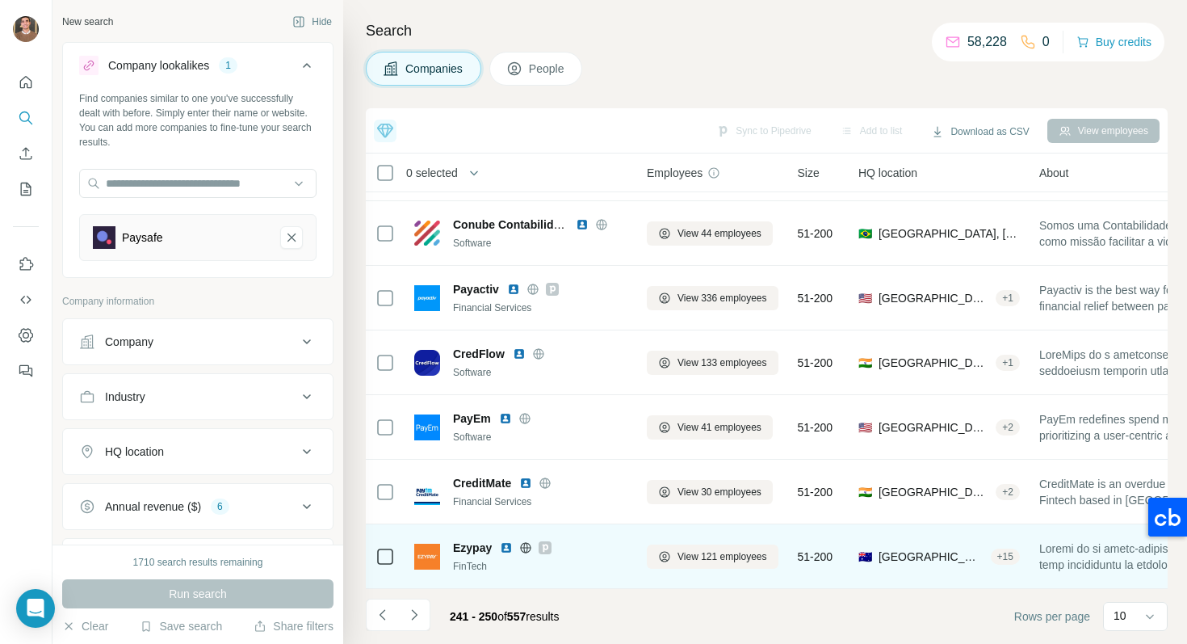
click at [512, 543] on img at bounding box center [506, 547] width 13 height 13
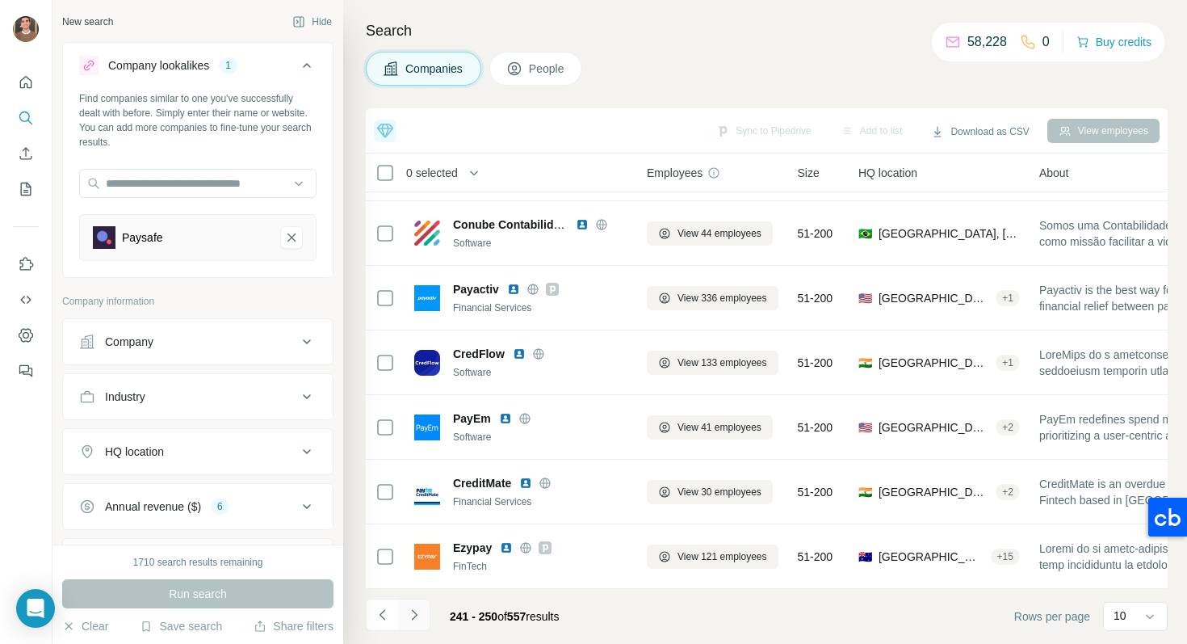
click at [424, 608] on button "Navigate to next page" at bounding box center [414, 615] width 32 height 32
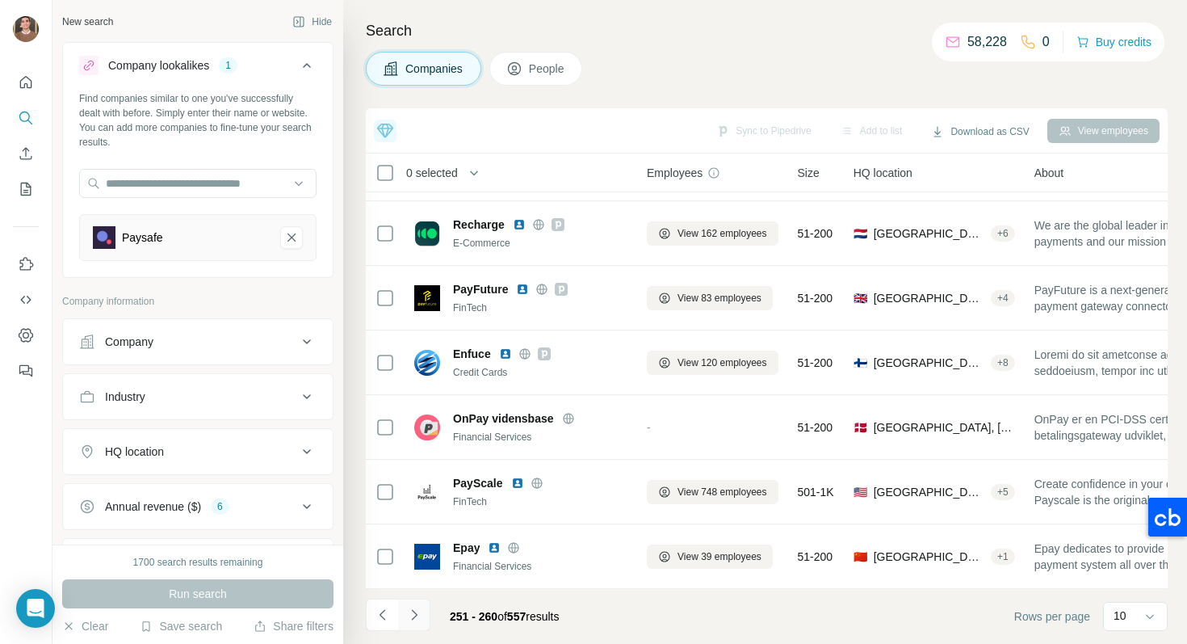
click at [422, 622] on button "Navigate to next page" at bounding box center [414, 615] width 32 height 32
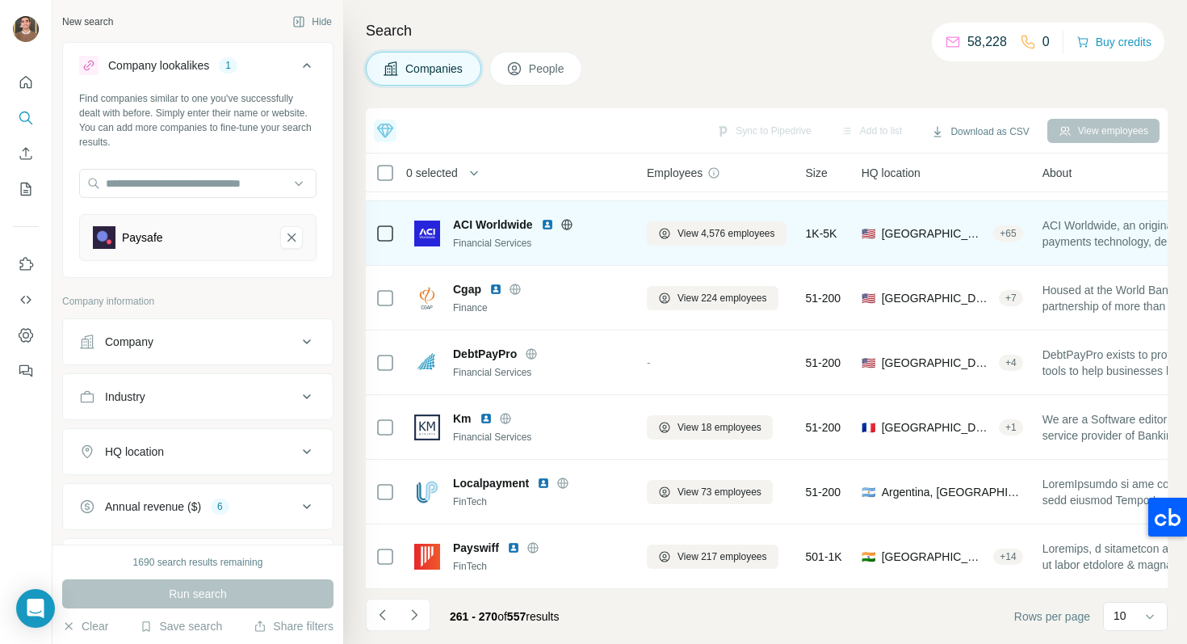
click at [546, 221] on img at bounding box center [547, 224] width 13 height 13
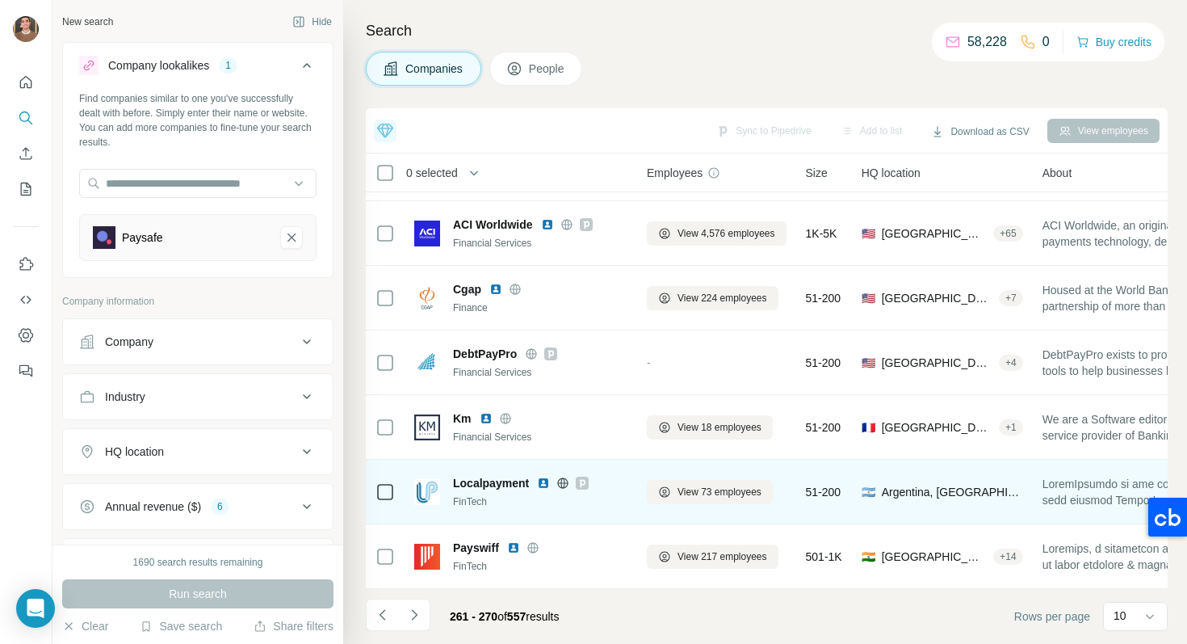
scroll to position [0, 0]
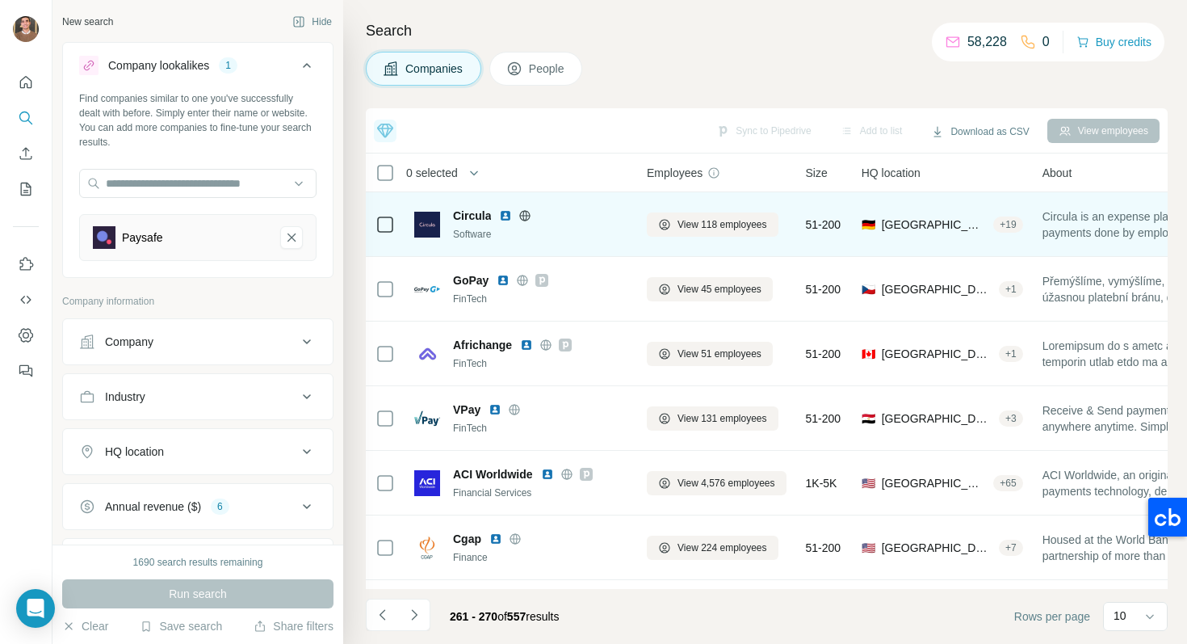
click at [507, 215] on img at bounding box center [505, 215] width 13 height 13
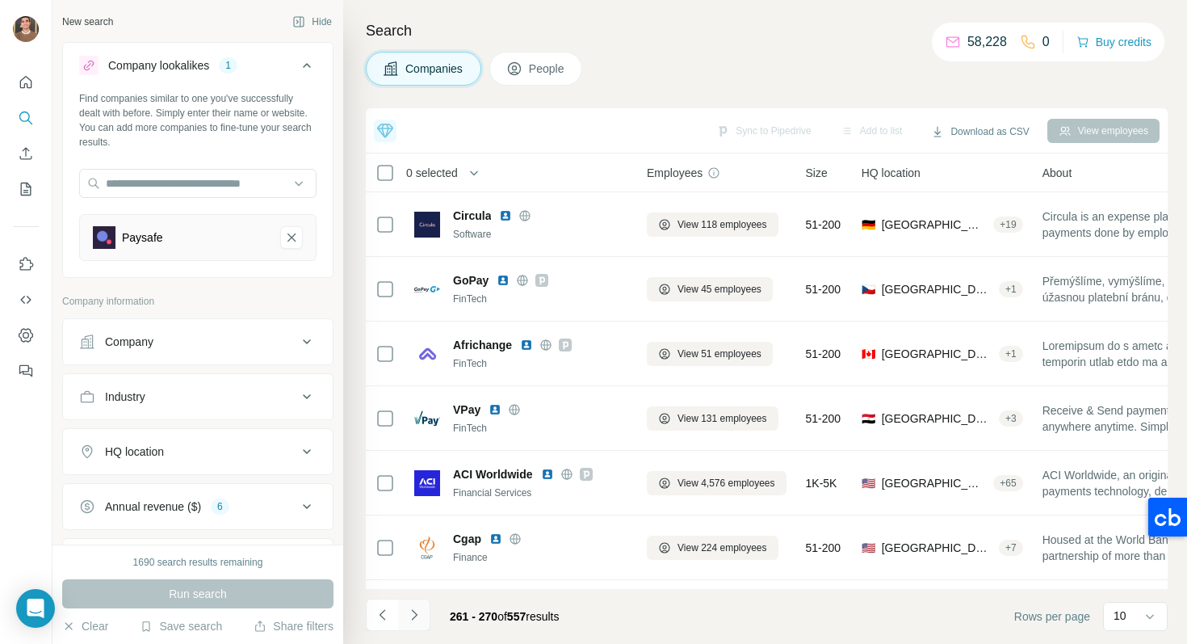
click at [425, 622] on button "Navigate to next page" at bounding box center [414, 615] width 32 height 32
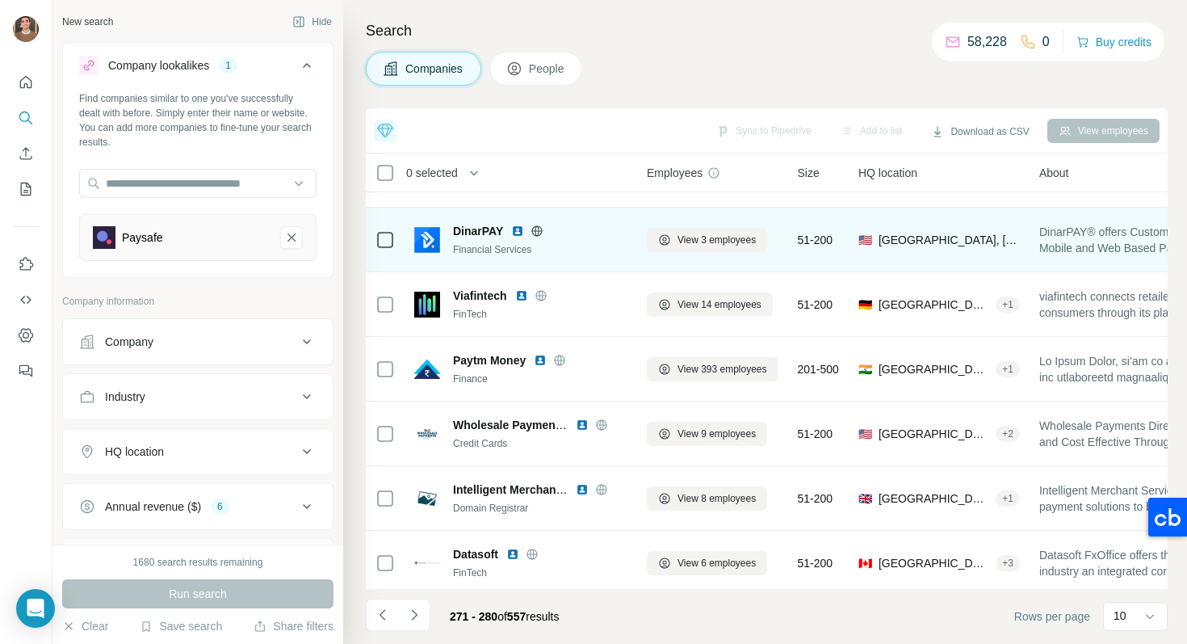
scroll to position [116, 0]
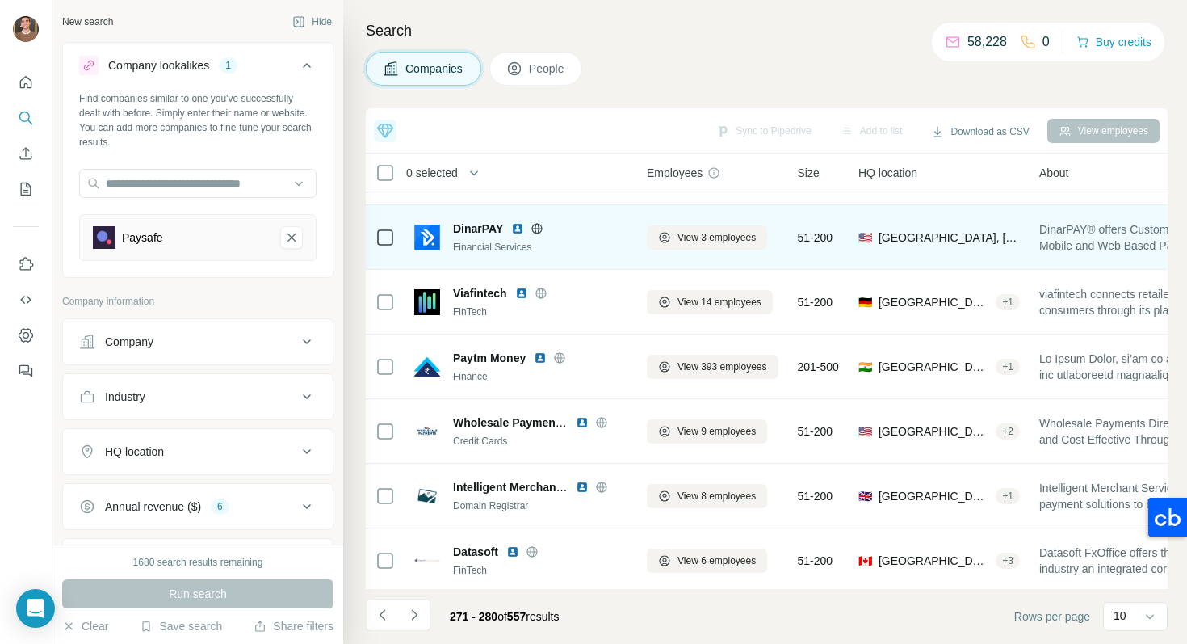
click at [521, 229] on img at bounding box center [517, 228] width 13 height 13
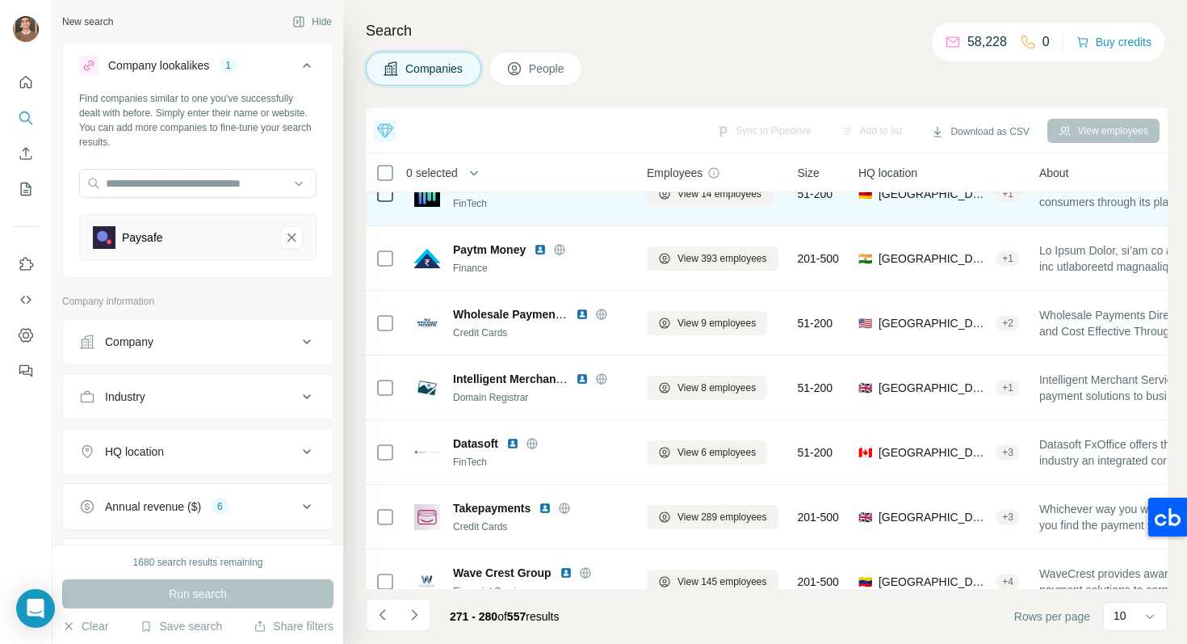
scroll to position [250, 0]
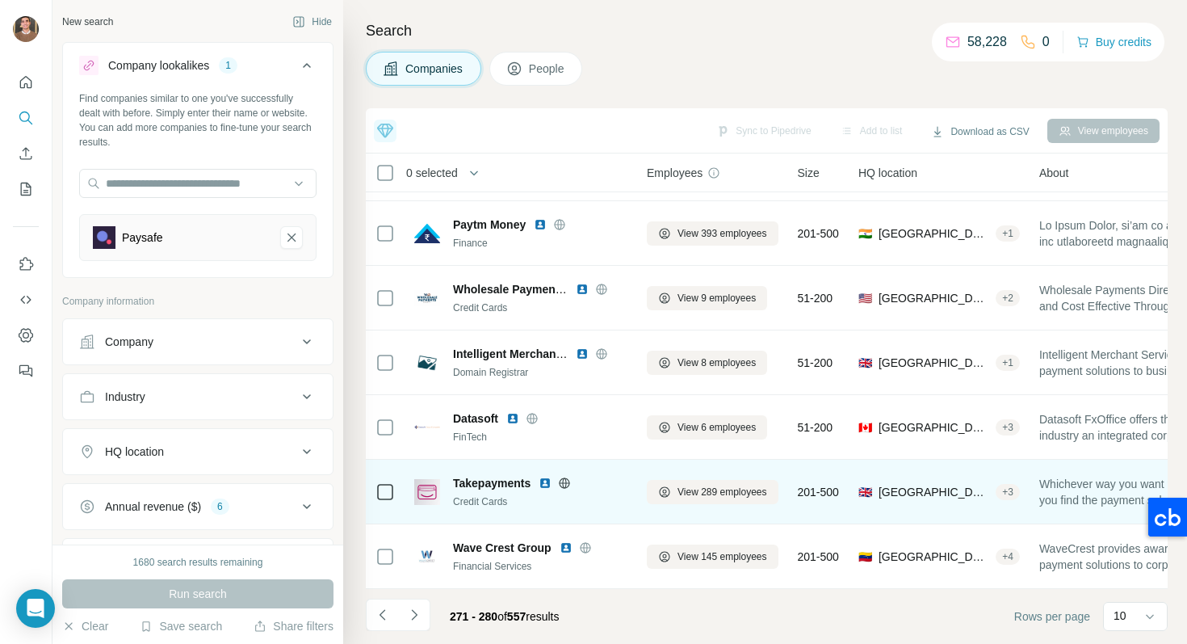
click at [550, 480] on img at bounding box center [545, 483] width 13 height 13
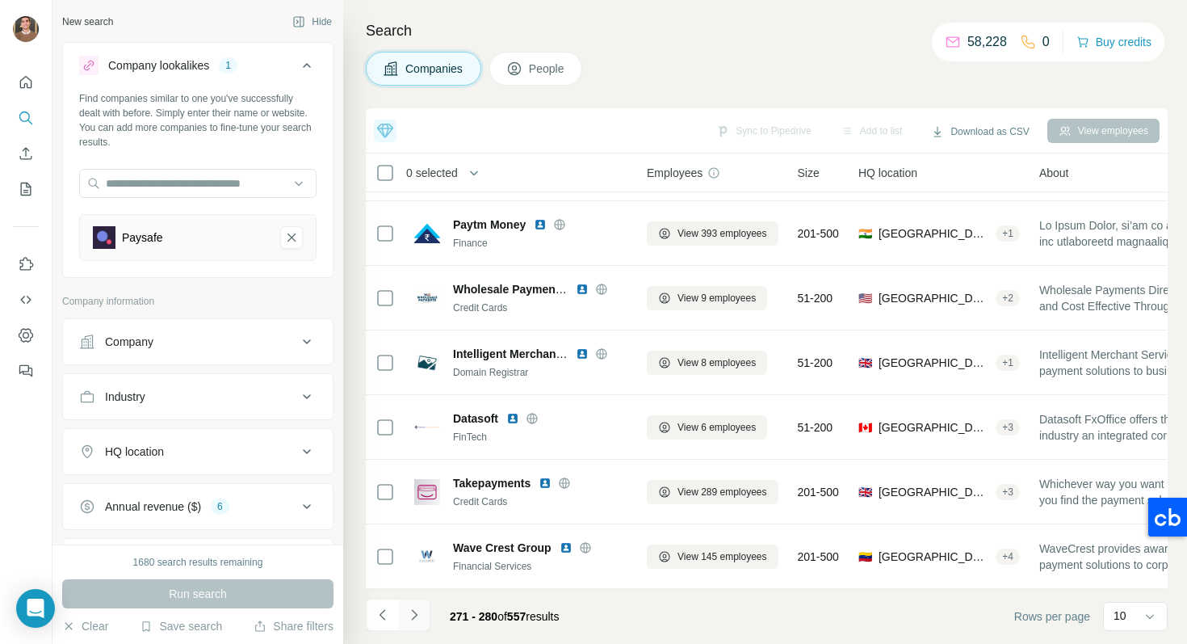
click at [410, 616] on icon "Navigate to next page" at bounding box center [414, 615] width 16 height 16
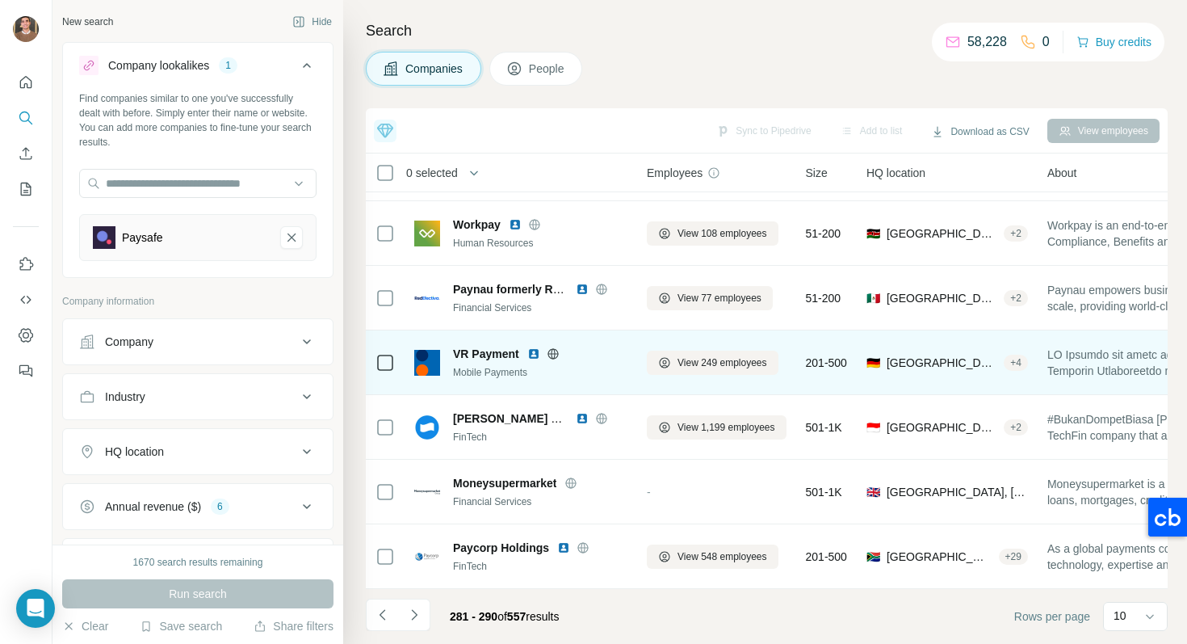
click at [528, 356] on img at bounding box center [534, 353] width 13 height 13
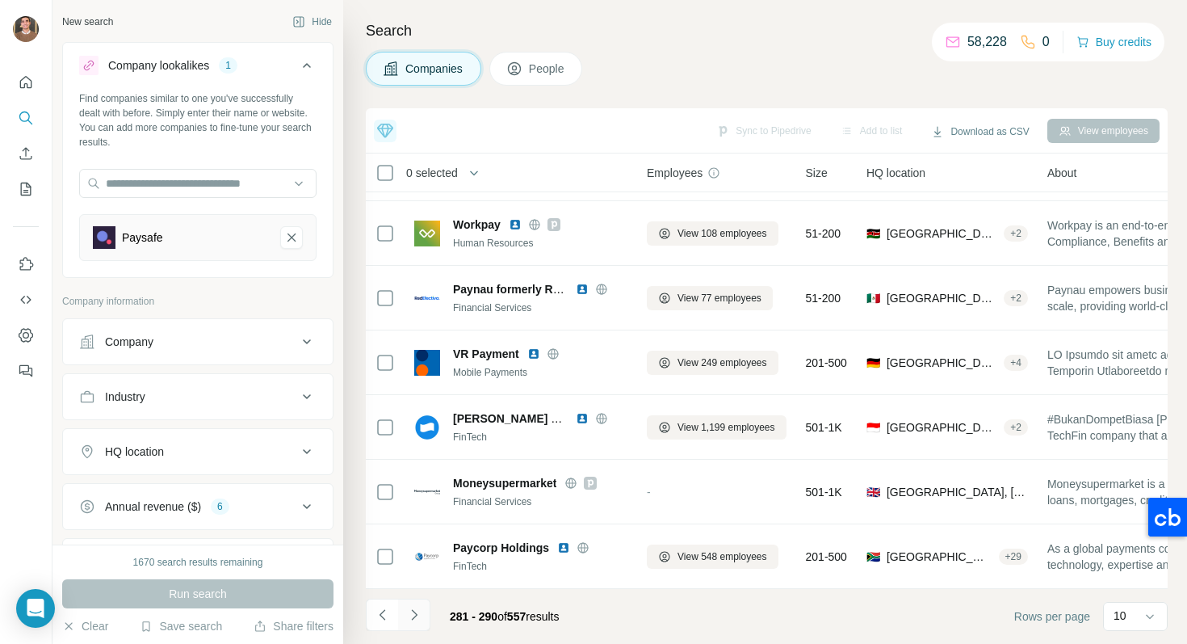
click at [418, 616] on icon "Navigate to next page" at bounding box center [414, 615] width 16 height 16
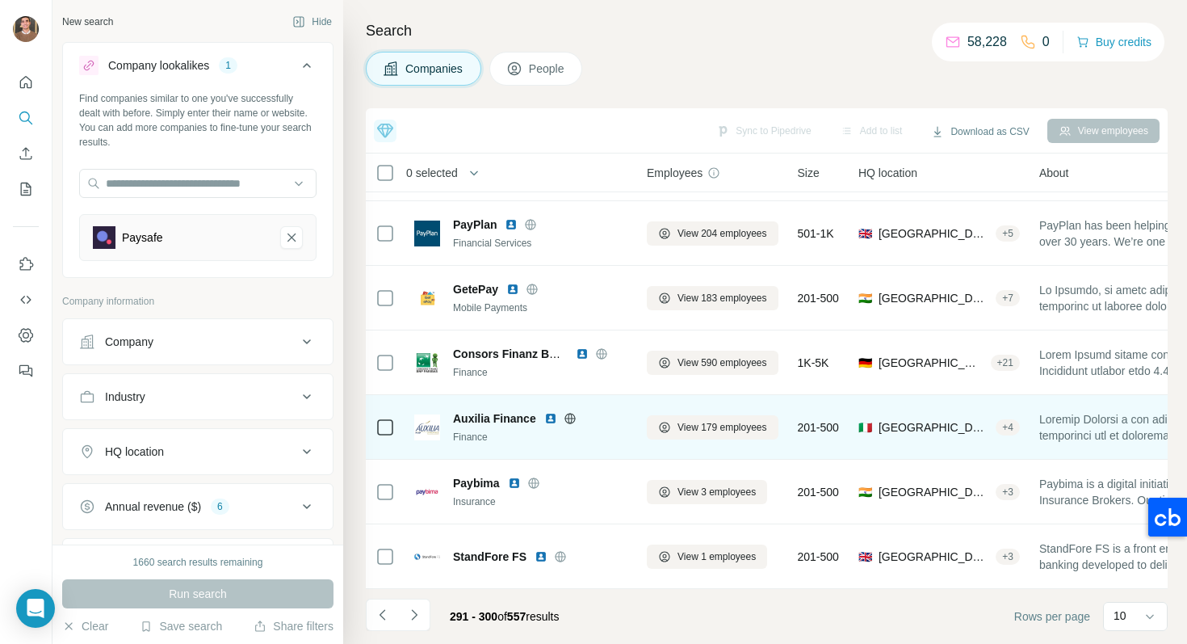
scroll to position [0, 0]
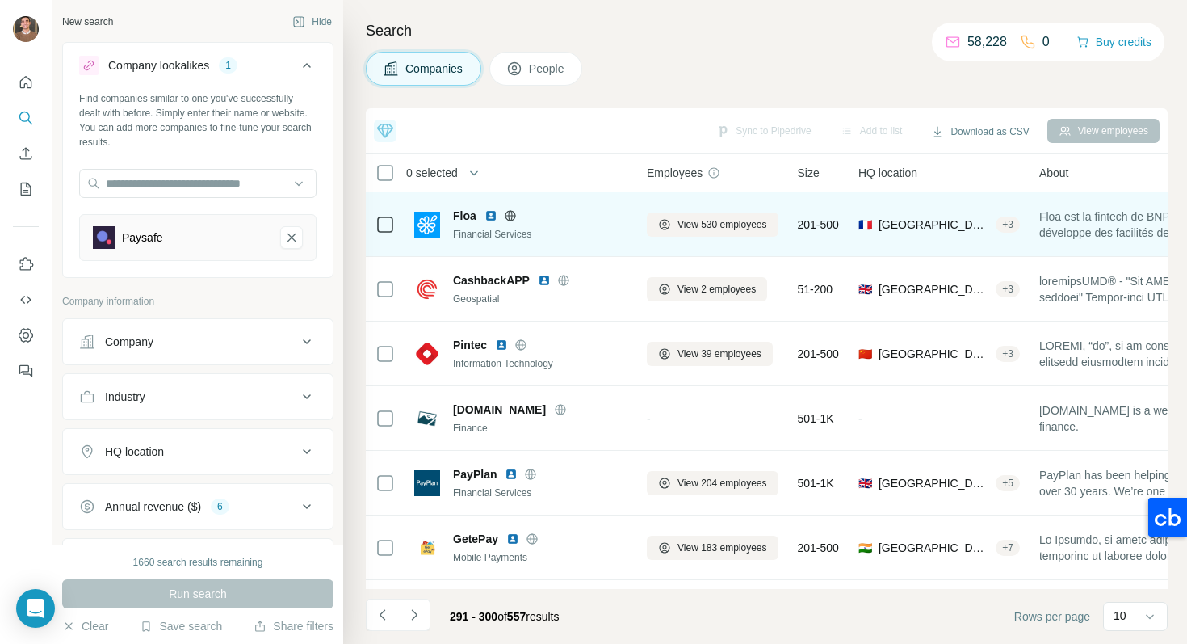
click at [490, 215] on img at bounding box center [491, 215] width 13 height 13
click at [494, 221] on img at bounding box center [491, 215] width 13 height 13
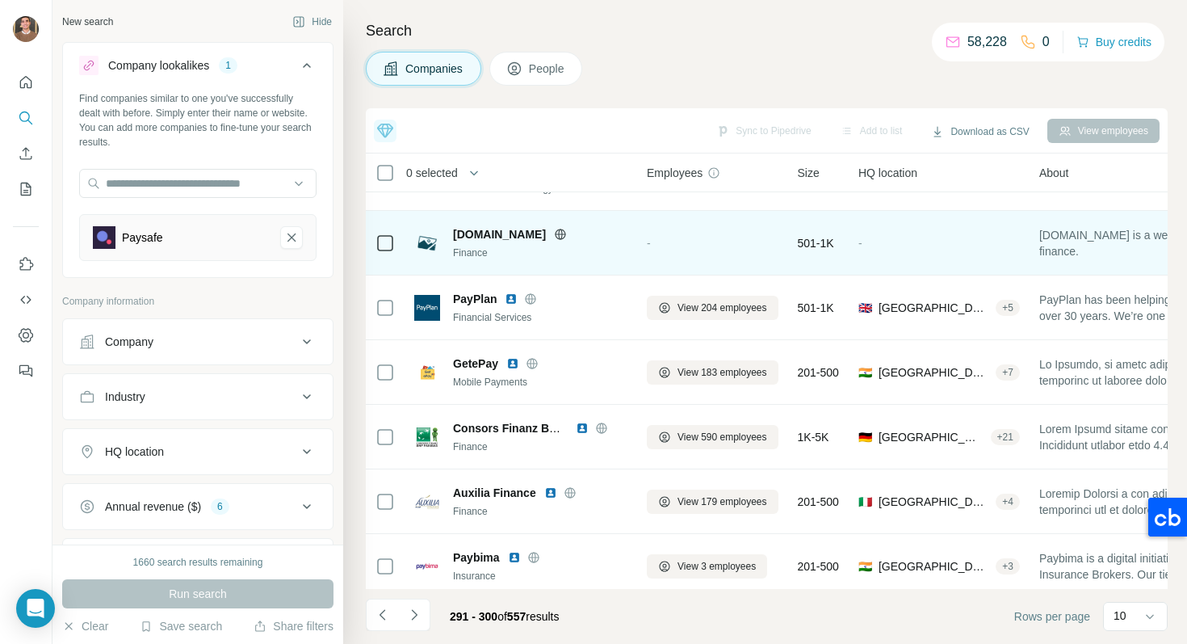
scroll to position [250, 0]
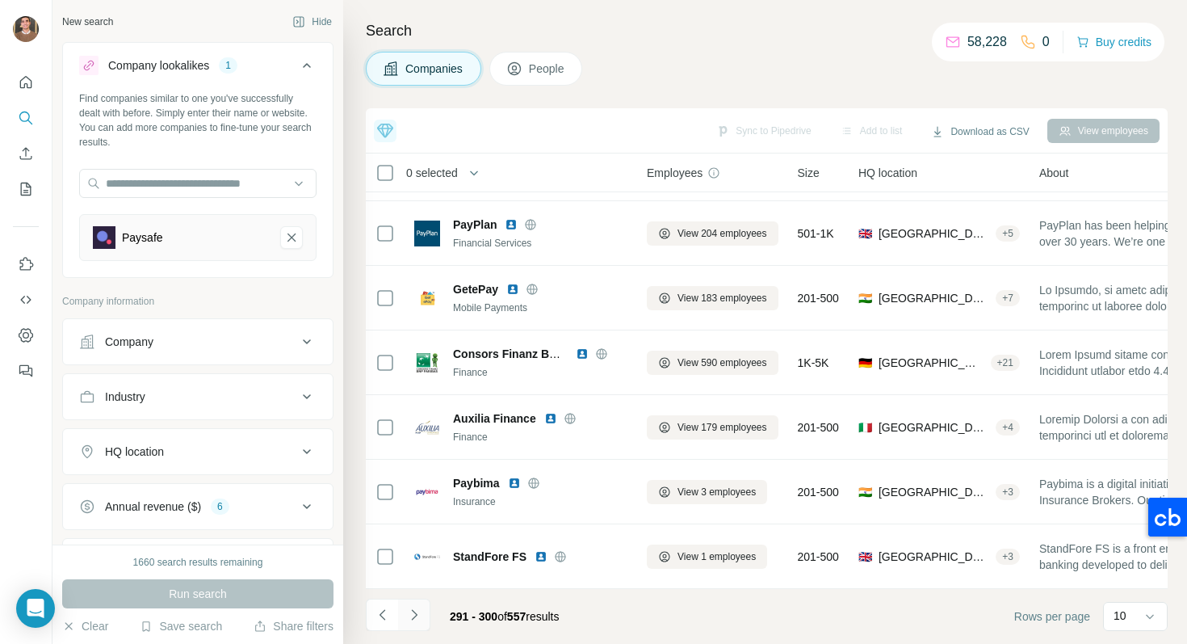
click at [418, 618] on icon "Navigate to next page" at bounding box center [414, 615] width 16 height 16
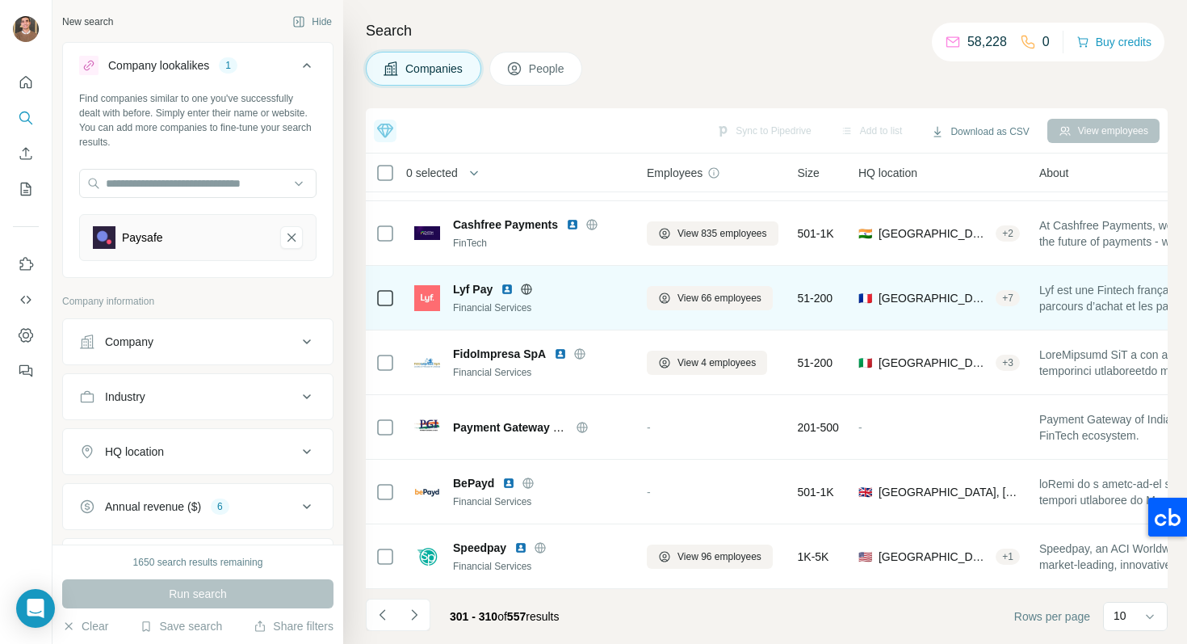
click at [503, 285] on img at bounding box center [507, 289] width 13 height 13
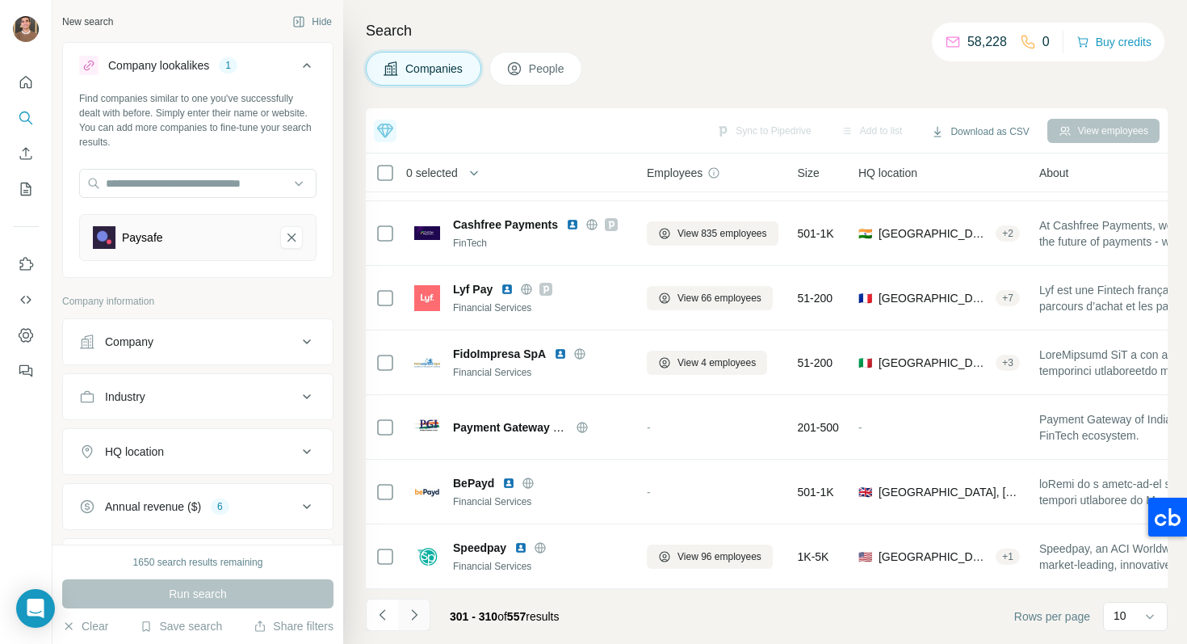
click at [412, 622] on icon "Navigate to next page" at bounding box center [414, 615] width 16 height 16
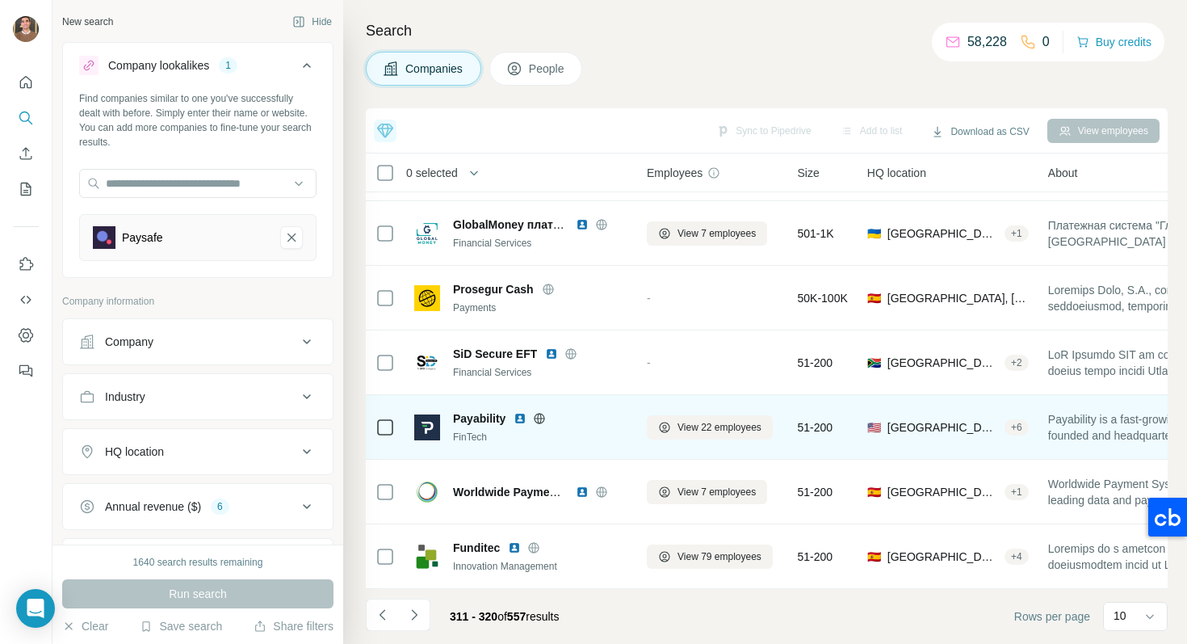
scroll to position [0, 0]
